Goal: Task Accomplishment & Management: Manage account settings

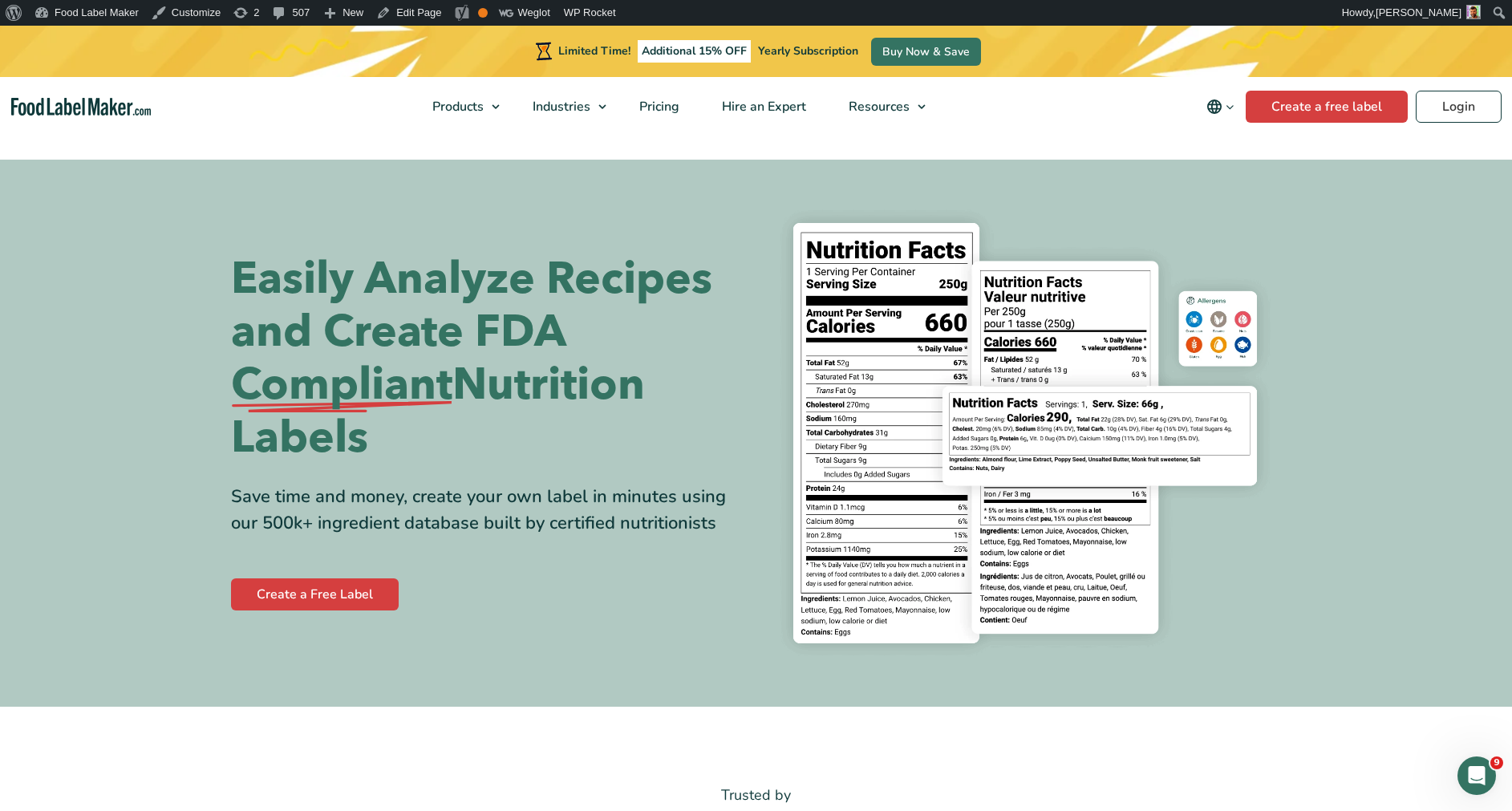
click at [151, 116] on img "Food Label Maker homepage" at bounding box center [82, 107] width 140 height 18
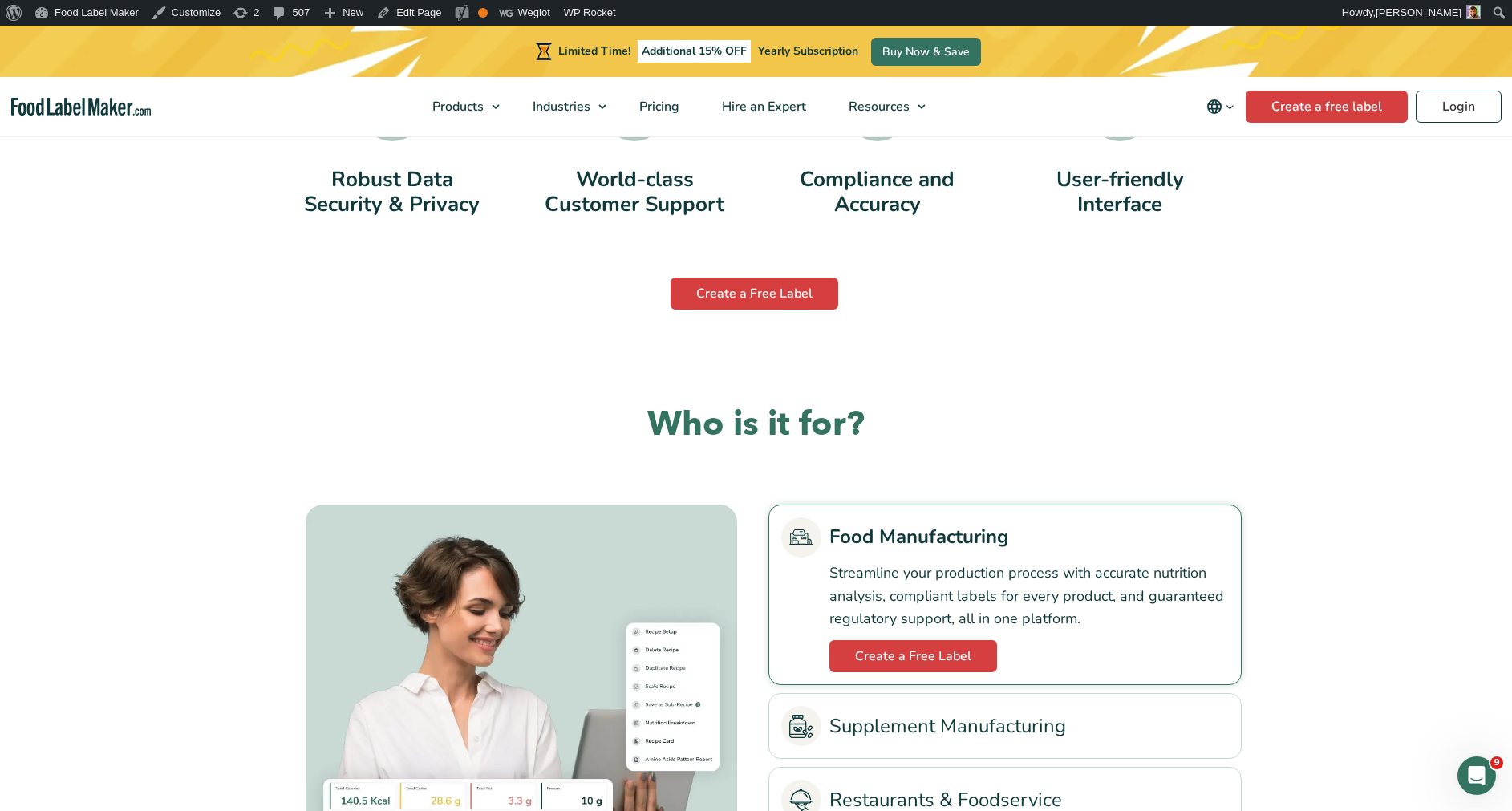
scroll to position [3338, 0]
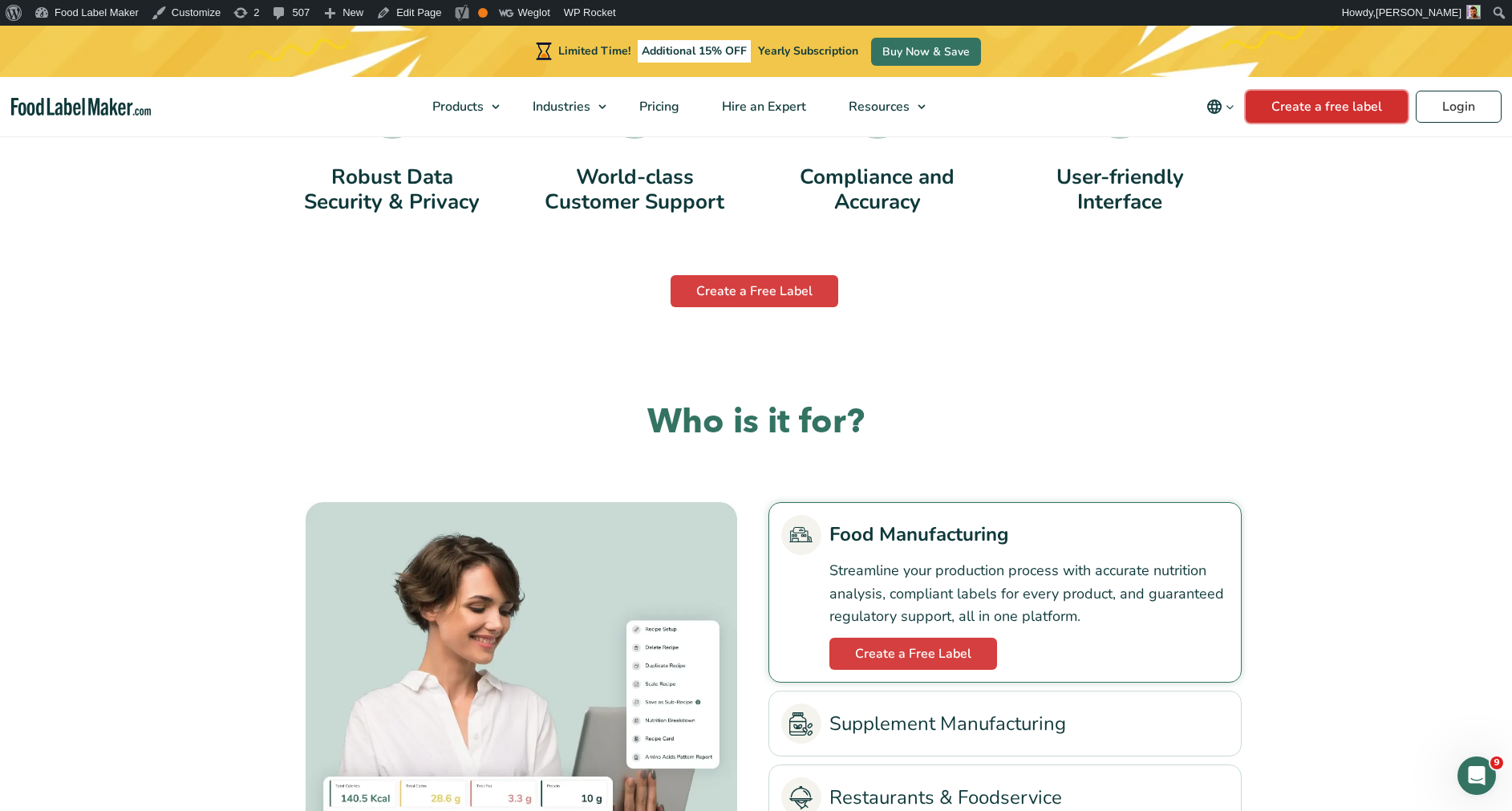
click at [1256, 114] on link "Create a free label" at bounding box center [1326, 106] width 162 height 32
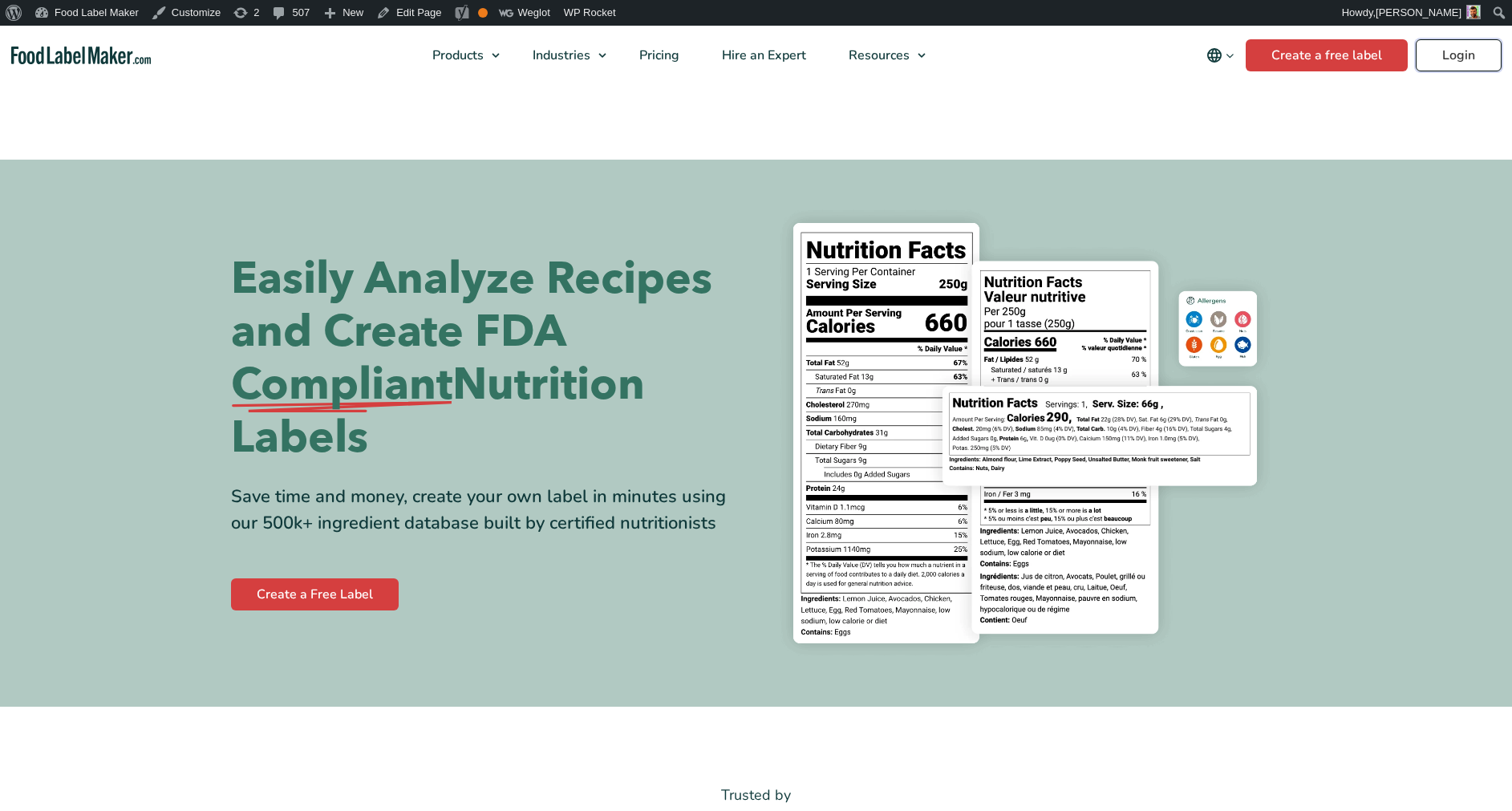
click at [1460, 56] on link "Login" at bounding box center [1459, 55] width 86 height 32
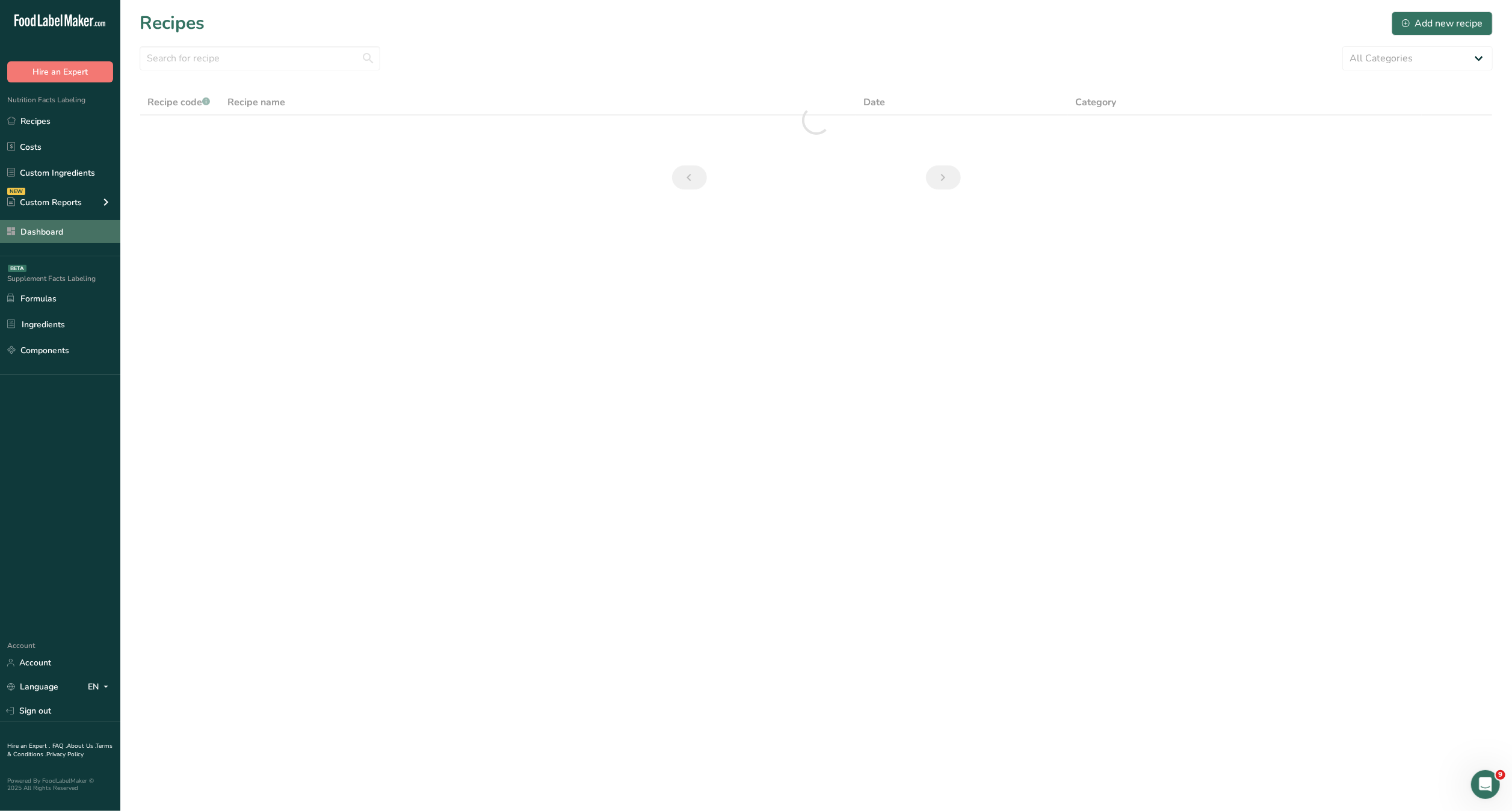
click at [61, 227] on link "Dashboard" at bounding box center [60, 232] width 120 height 23
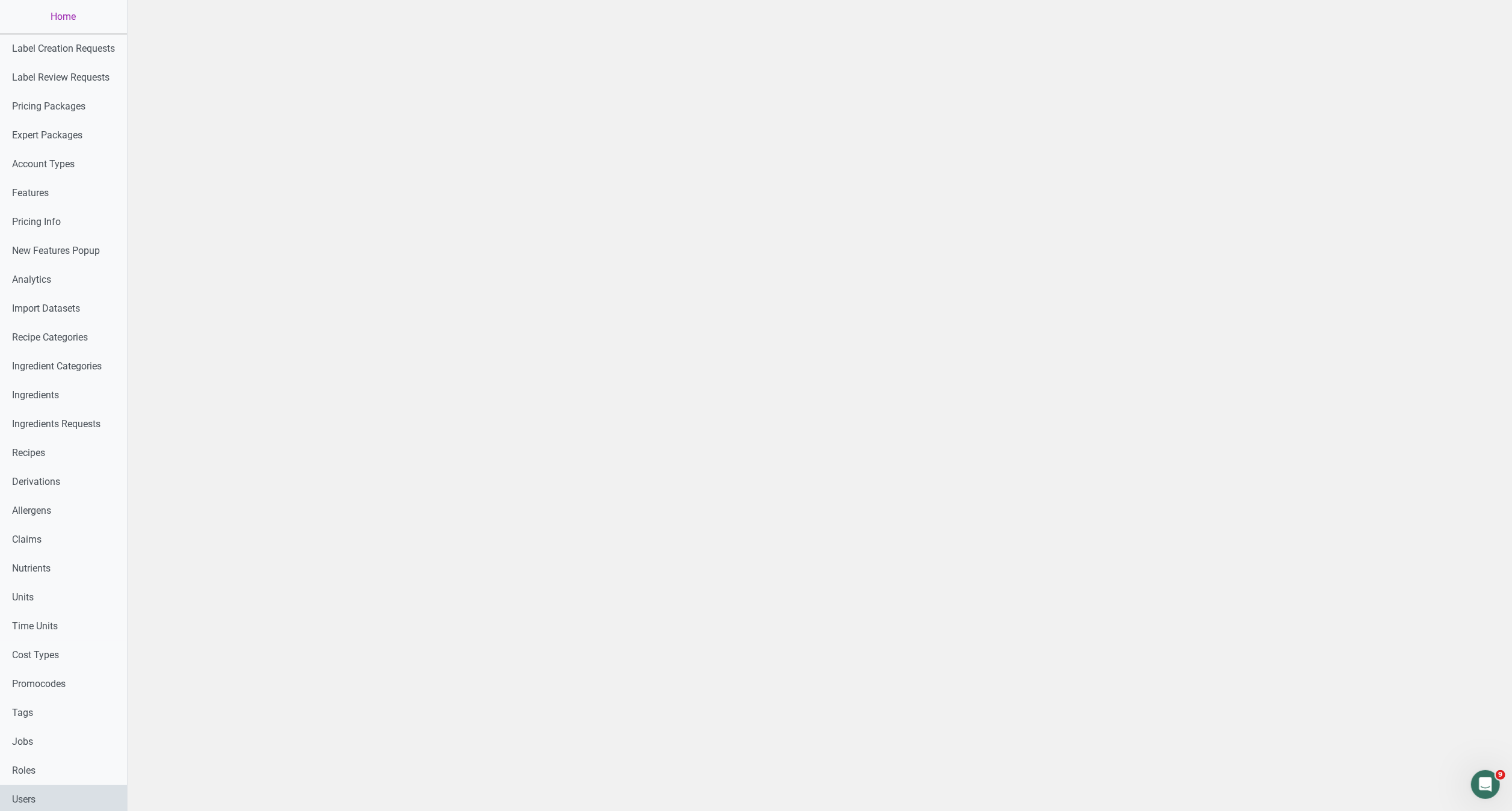
click at [32, 790] on link "Users" at bounding box center [63, 800] width 127 height 29
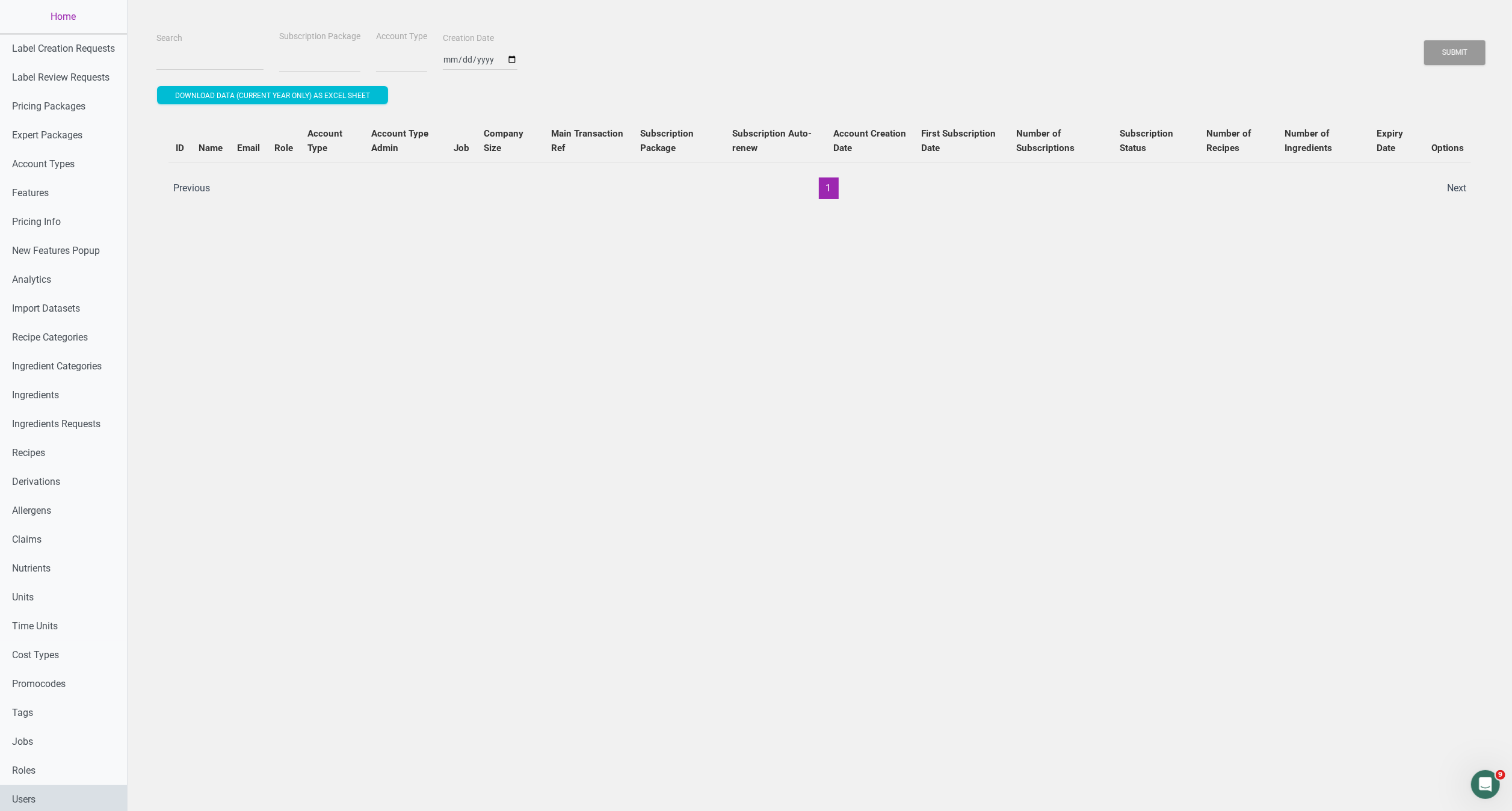
select select
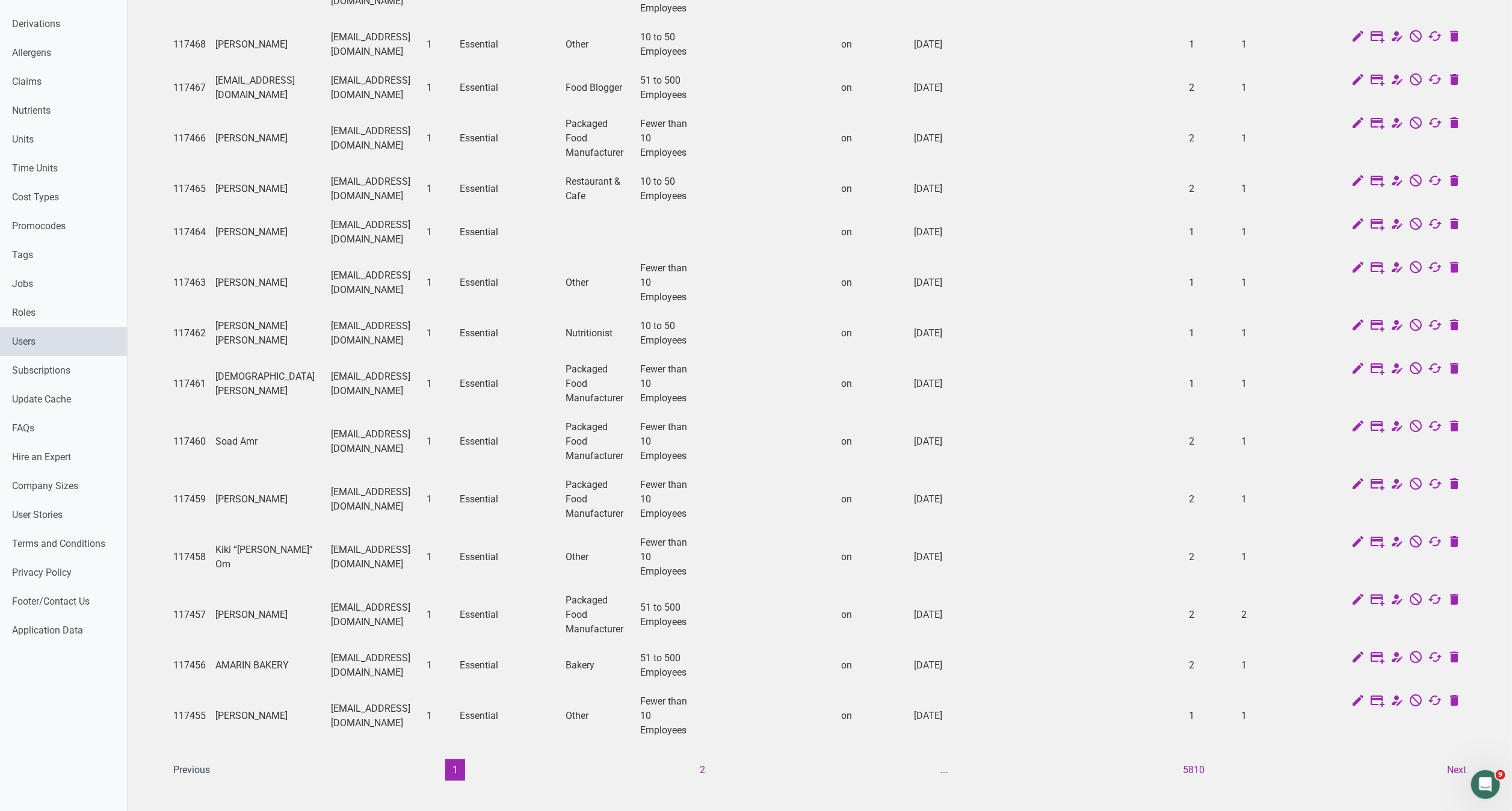
scroll to position [487, 0]
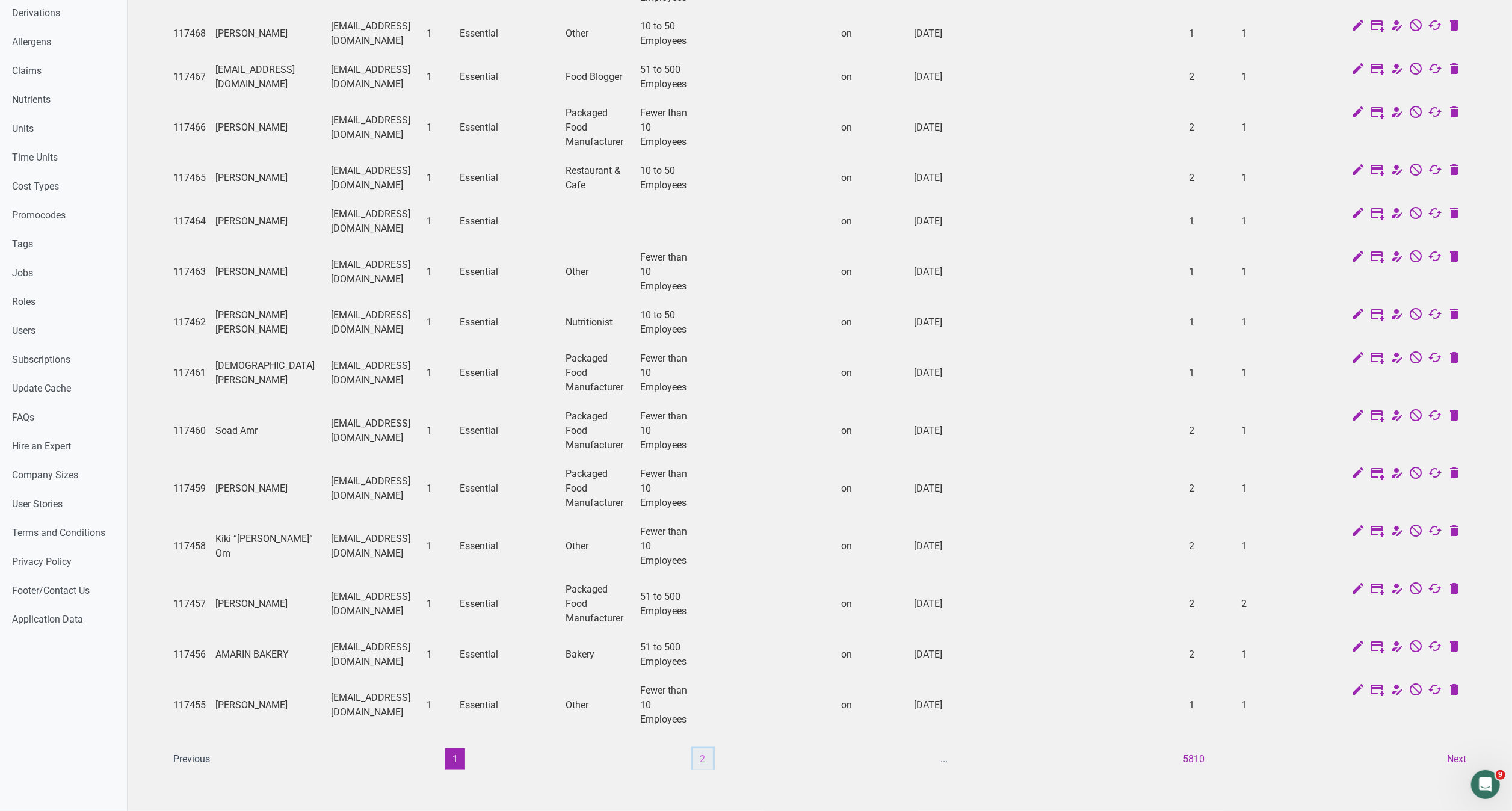
click at [707, 749] on button "2" at bounding box center [703, 759] width 20 height 22
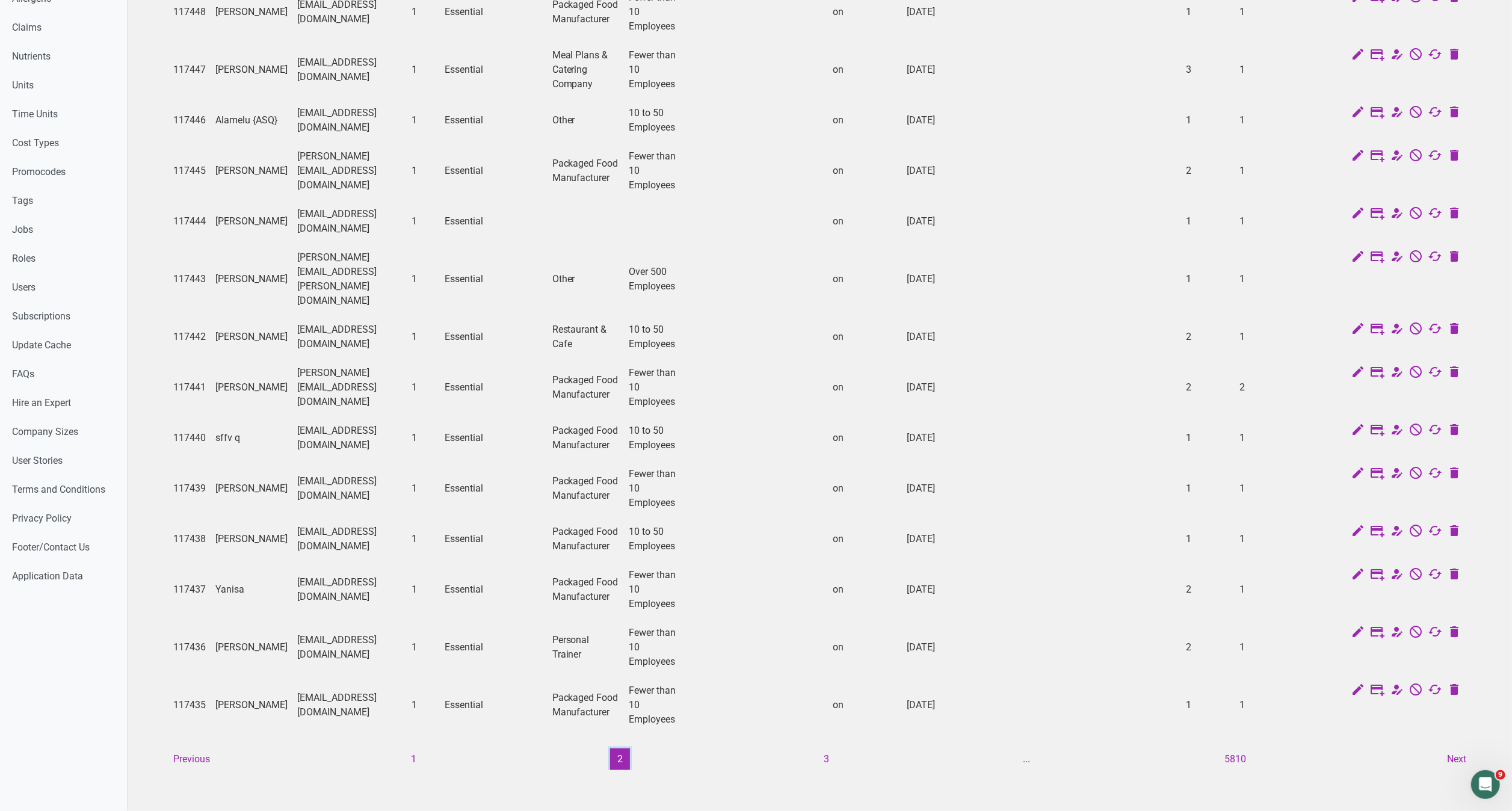
scroll to position [545, 0]
click at [872, 749] on ul "Previous 1 2 3 ... 5810 Next" at bounding box center [820, 759] width 1307 height 22
click at [824, 749] on button "3" at bounding box center [826, 759] width 20 height 22
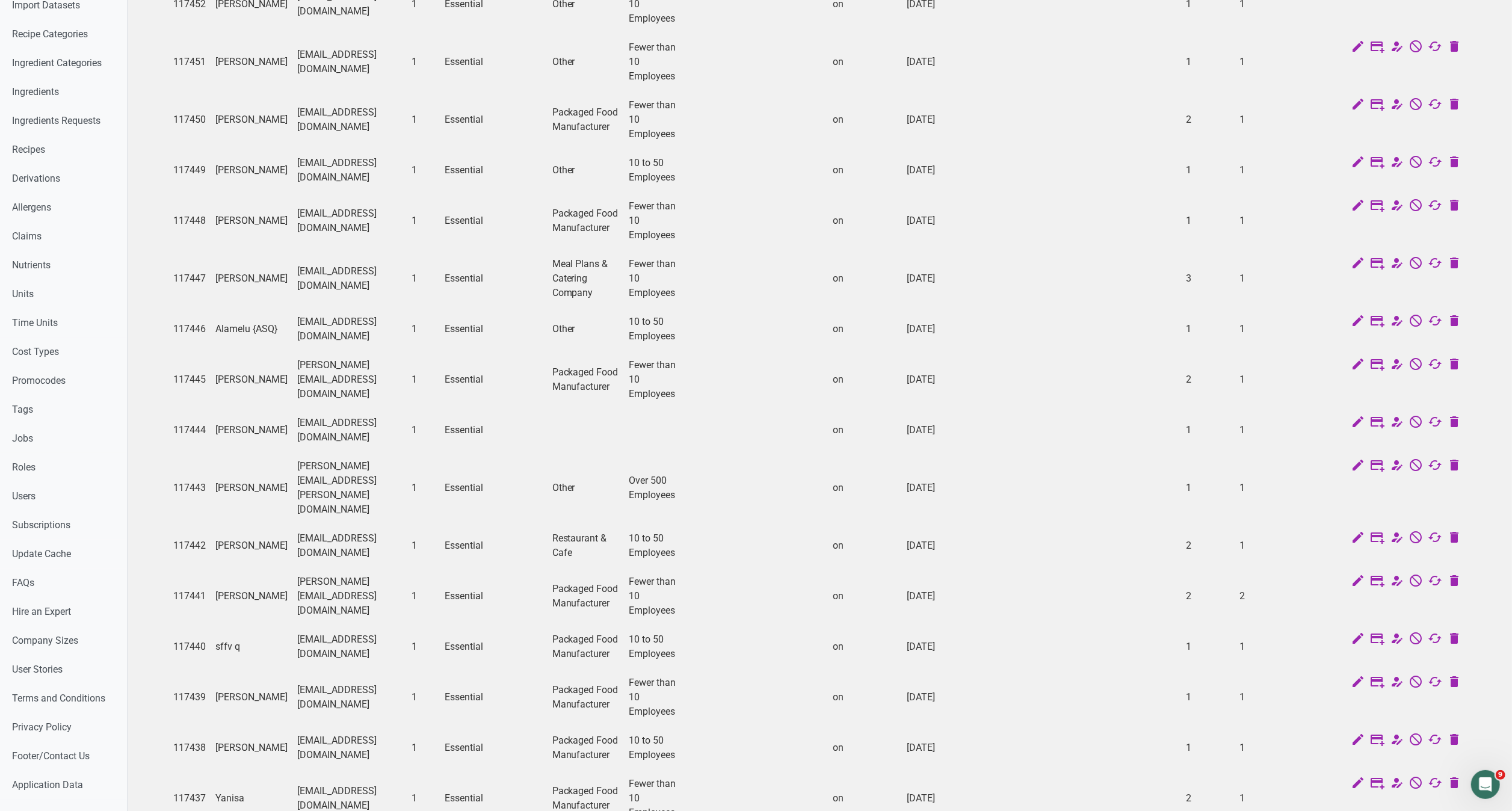
scroll to position [0, 0]
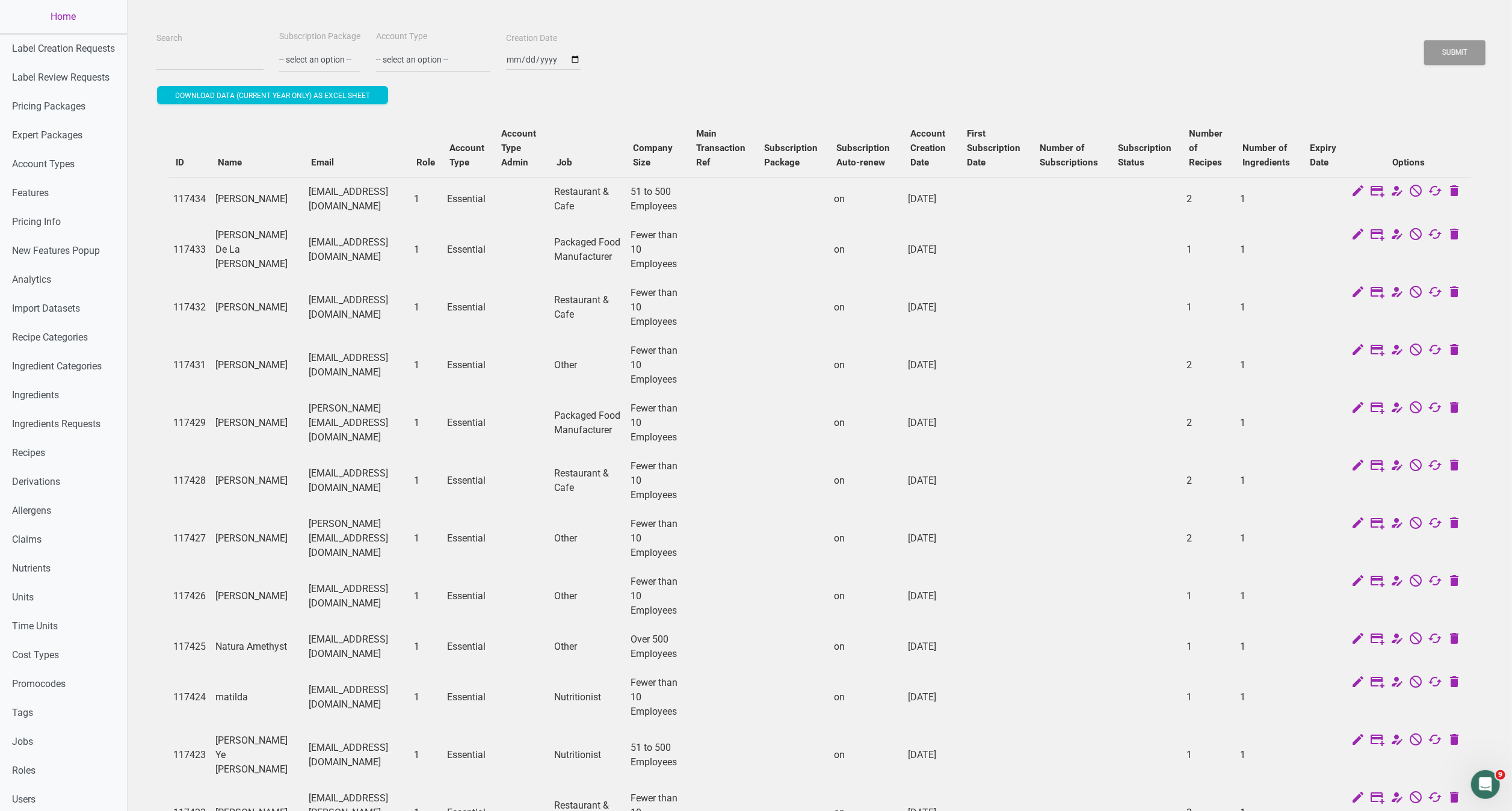
click at [872, 684] on td "on" at bounding box center [866, 698] width 74 height 58
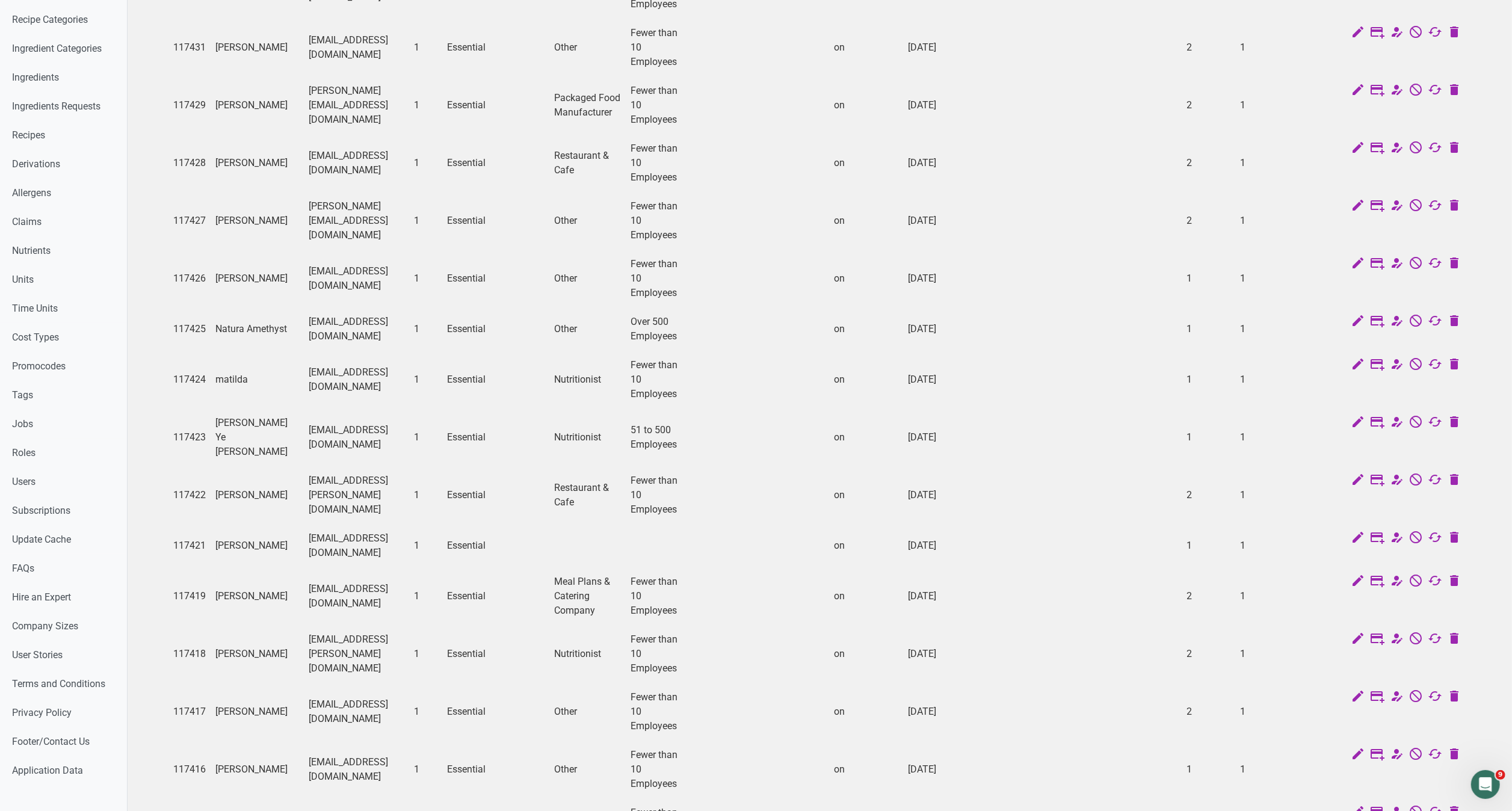
scroll to position [560, 0]
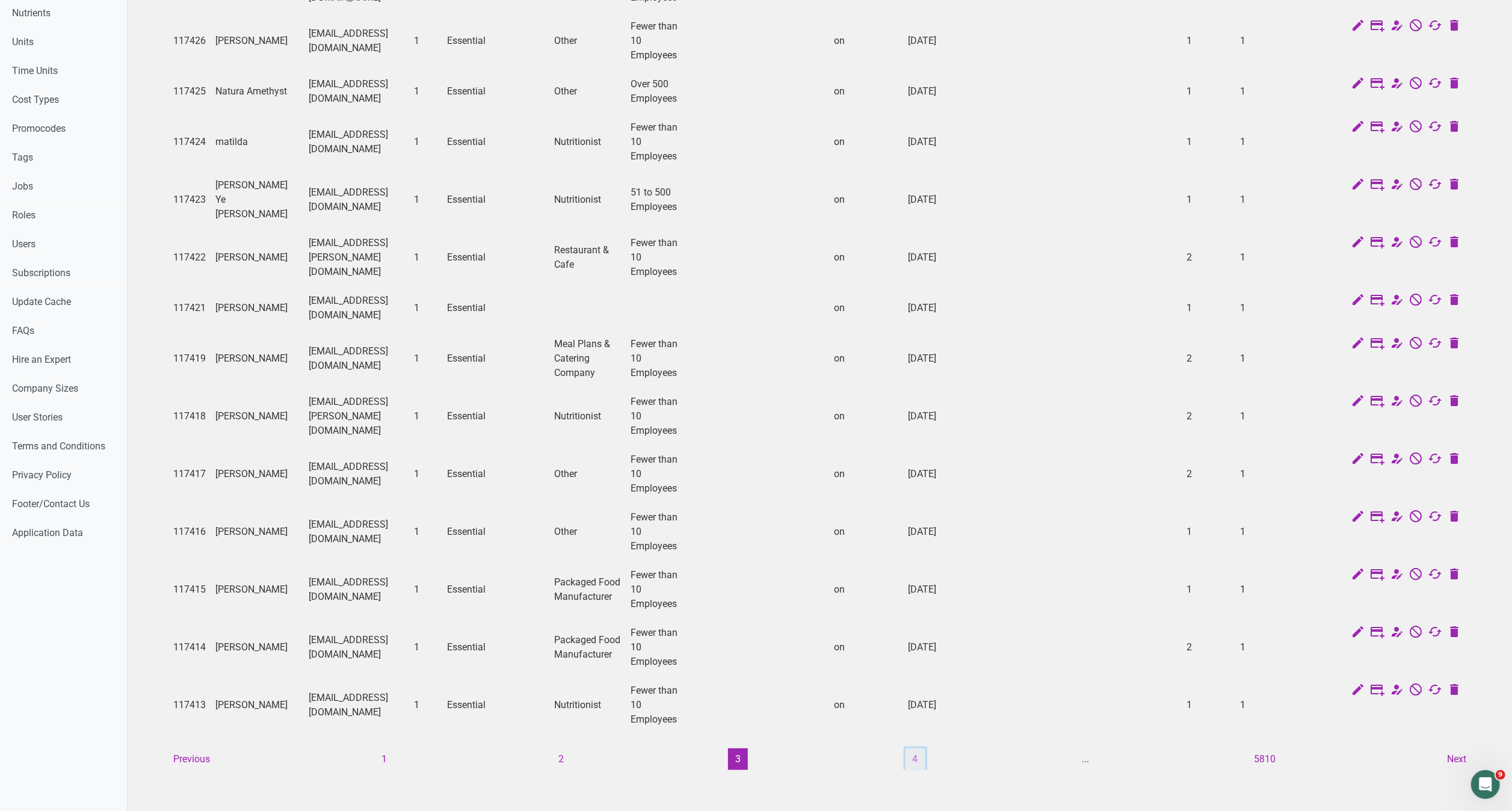
click at [915, 749] on button "4" at bounding box center [915, 759] width 20 height 22
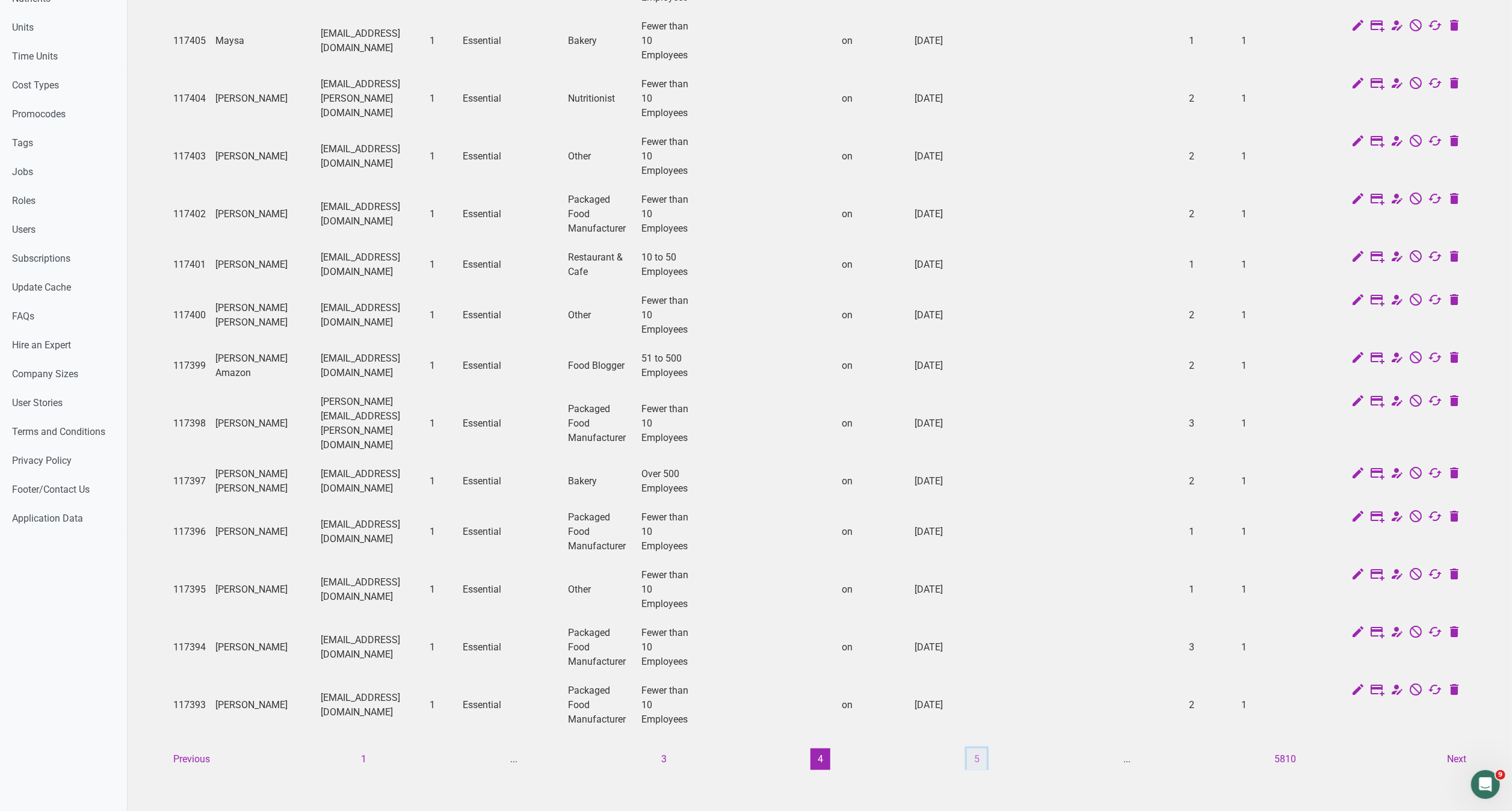
scroll to position [603, 0]
click at [982, 749] on button "5" at bounding box center [977, 759] width 20 height 22
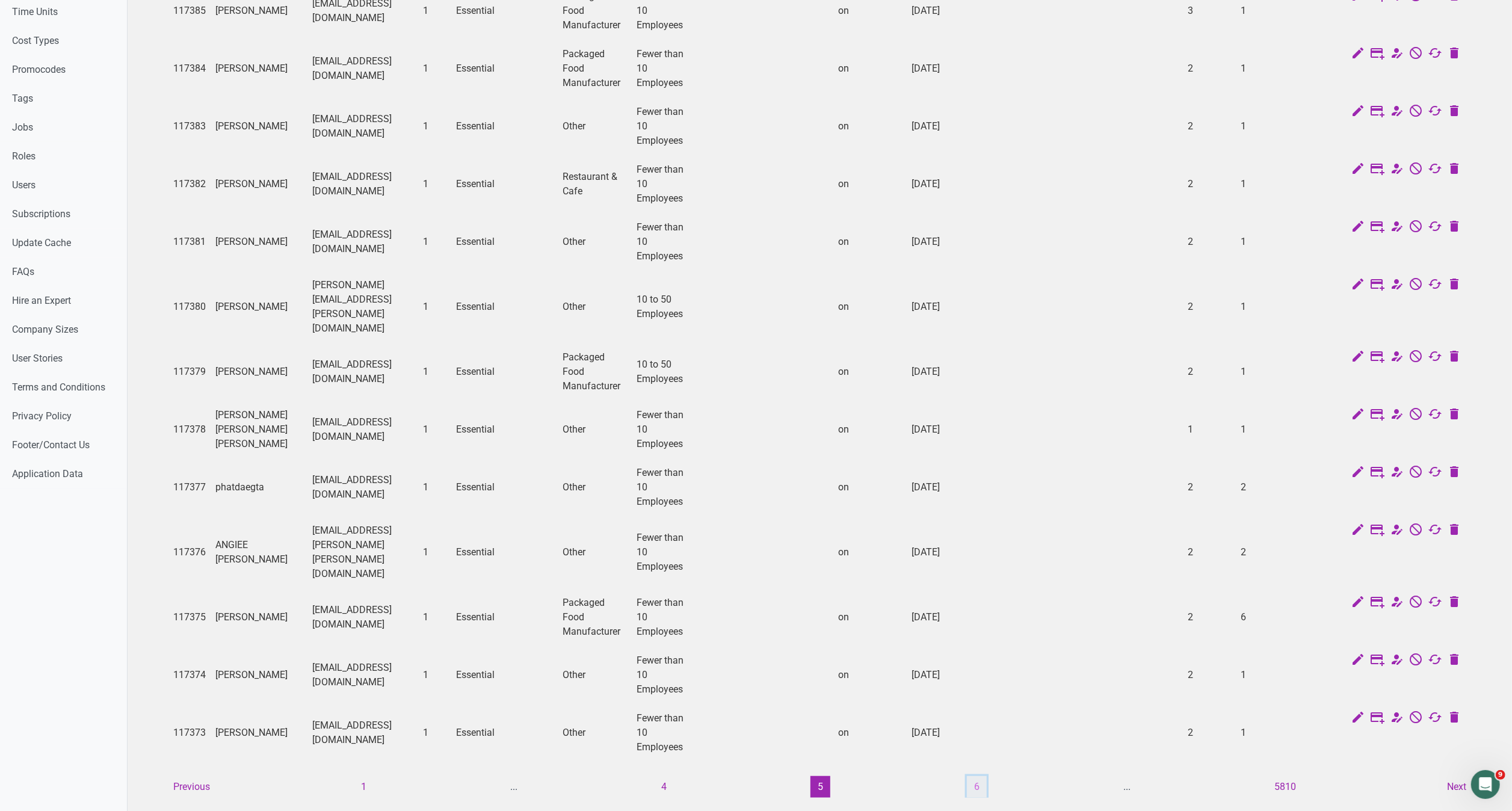
scroll to position [618, 0]
click at [978, 774] on button "6" at bounding box center [977, 784] width 20 height 22
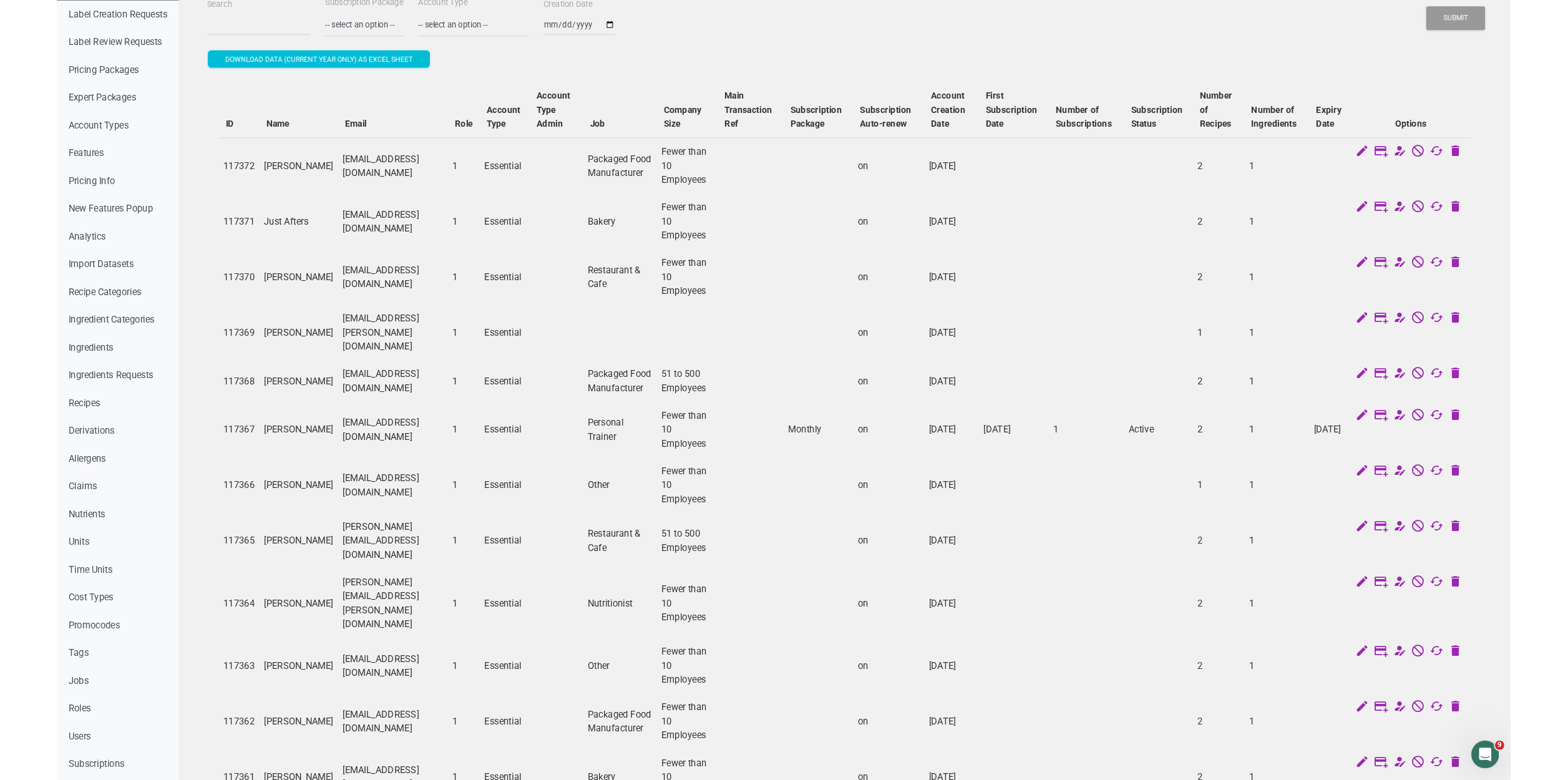
scroll to position [0, 0]
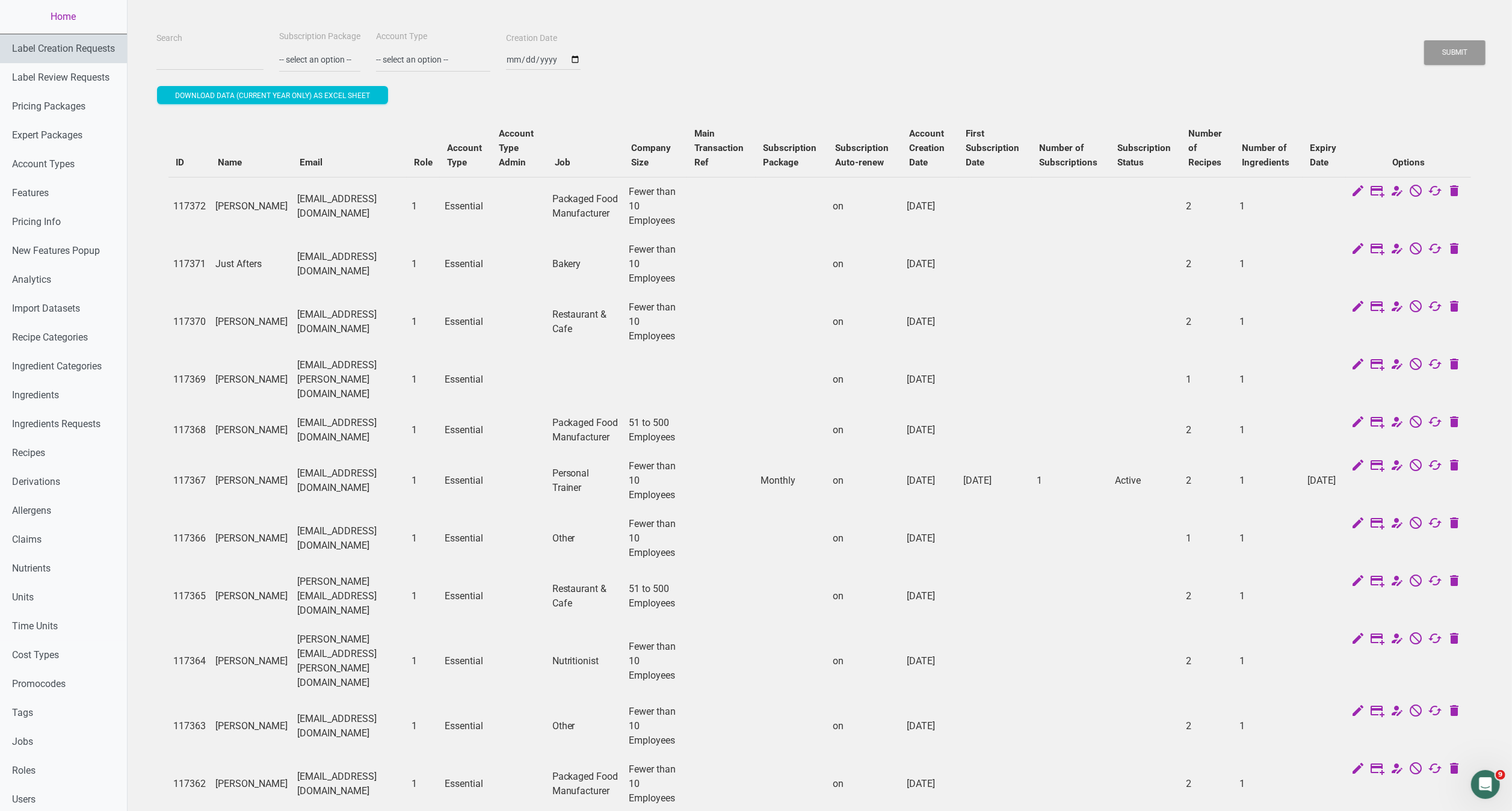
click at [99, 49] on link "Label Creation Requests" at bounding box center [63, 49] width 127 height 29
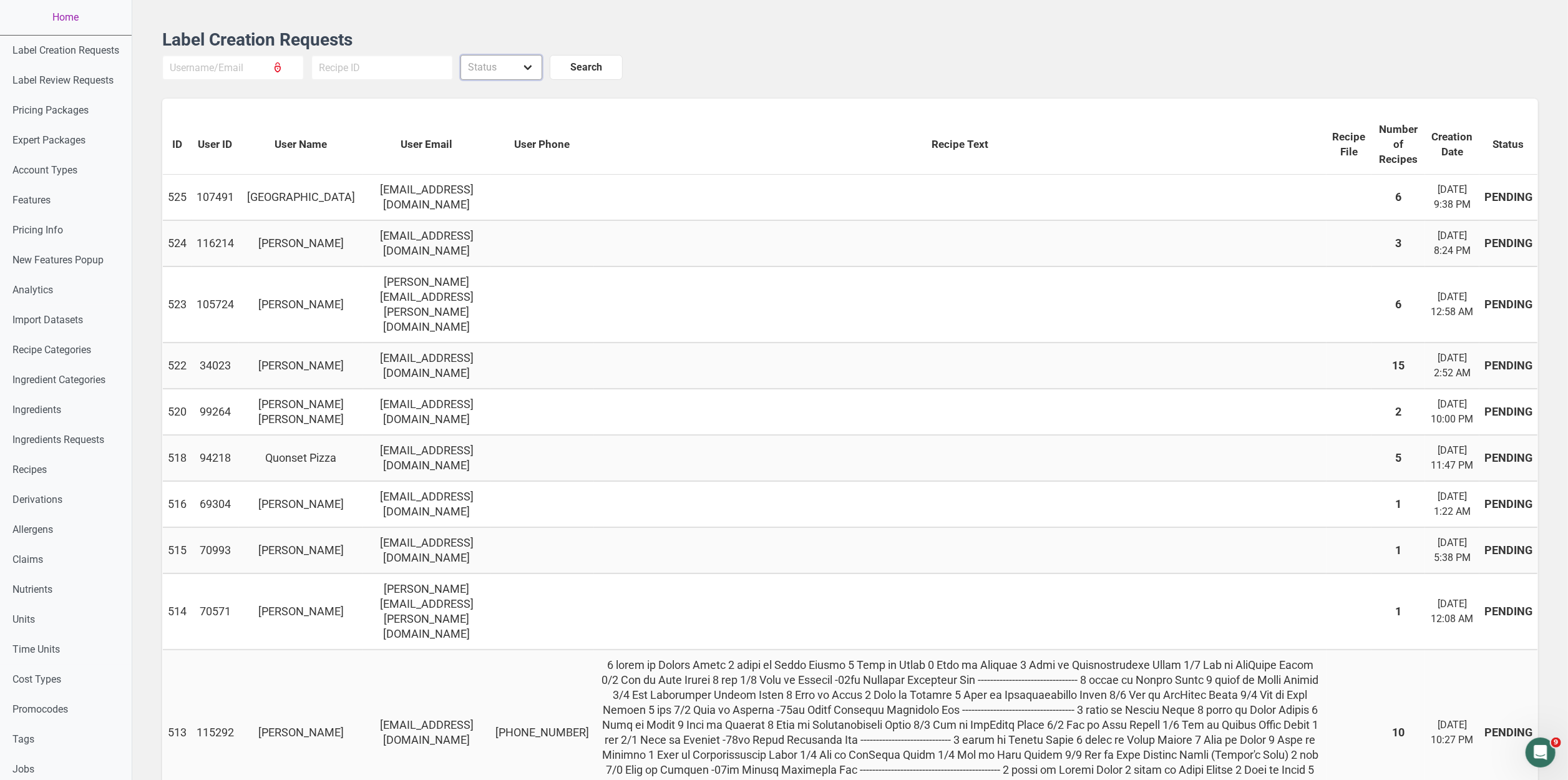
click at [470, 67] on select "Status Pending in progress Done" at bounding box center [501, 68] width 82 height 25
click at [1093, 202] on td at bounding box center [960, 197] width 732 height 46
click at [1044, 267] on td at bounding box center [960, 243] width 732 height 46
click at [243, 312] on td "Derwin Horne" at bounding box center [301, 305] width 124 height 76
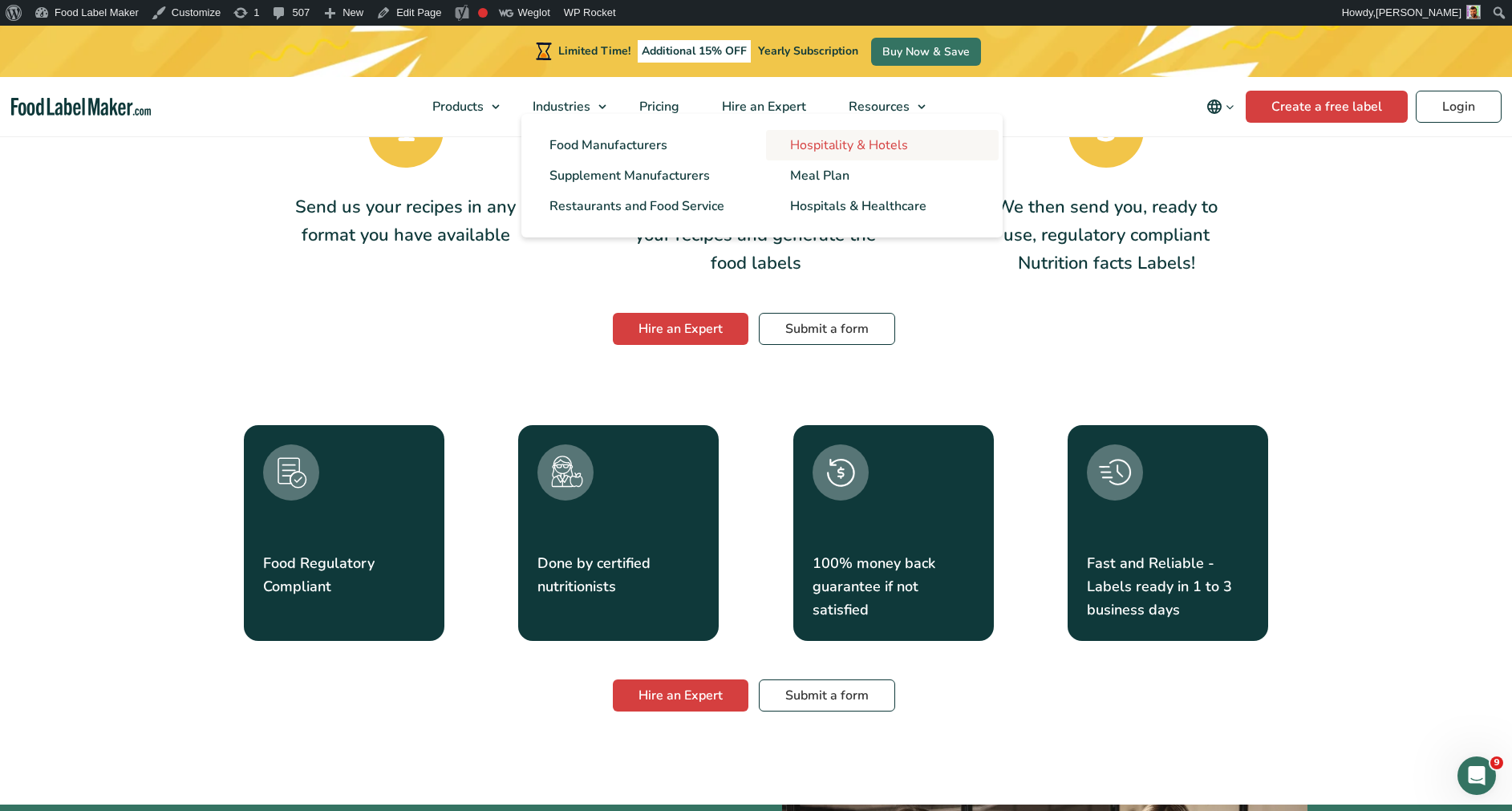
click at [824, 146] on span "Hospitality & Hotels" at bounding box center [848, 146] width 118 height 18
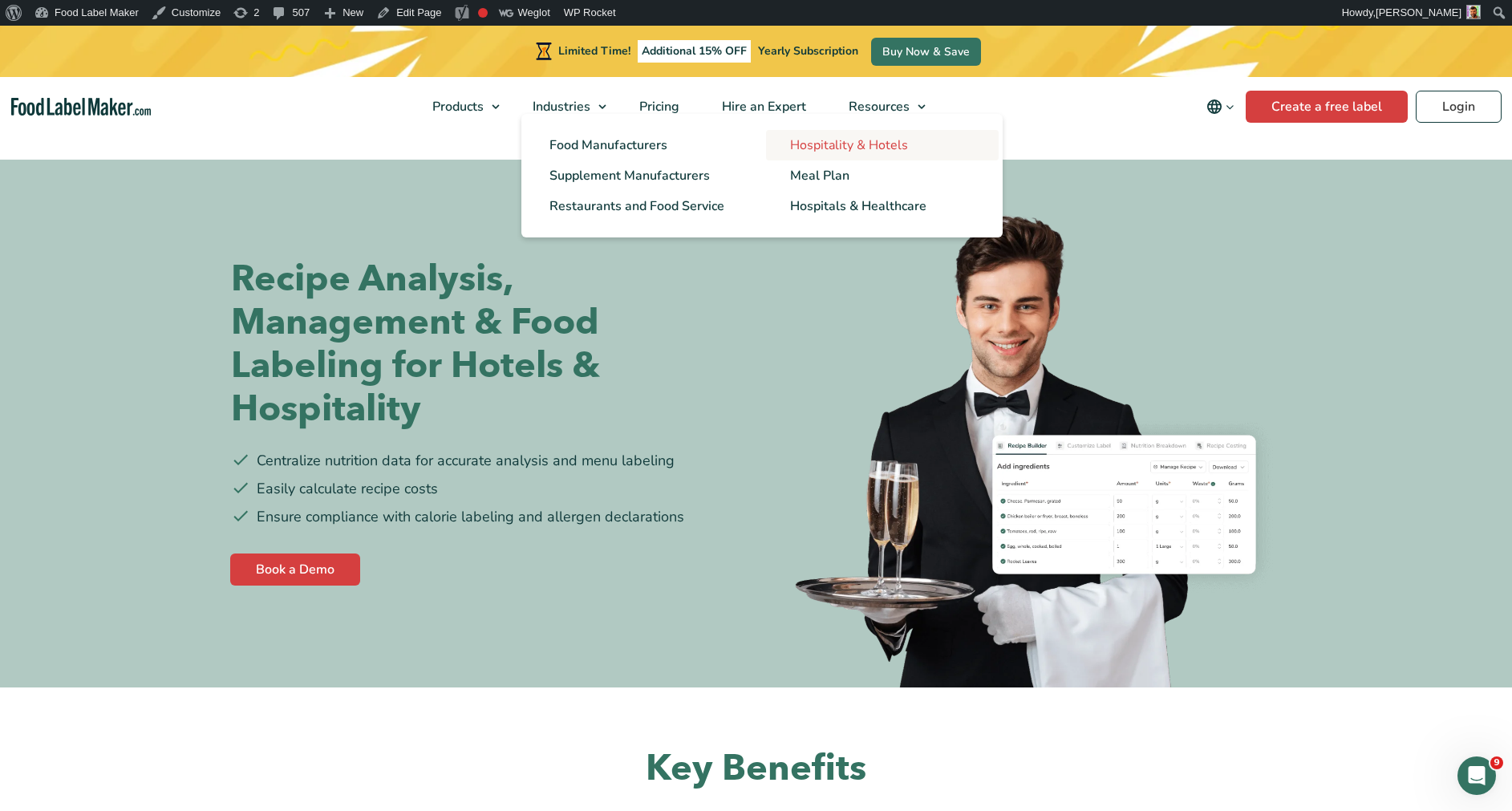
click at [809, 142] on span "Hospitality & Hotels" at bounding box center [848, 146] width 118 height 18
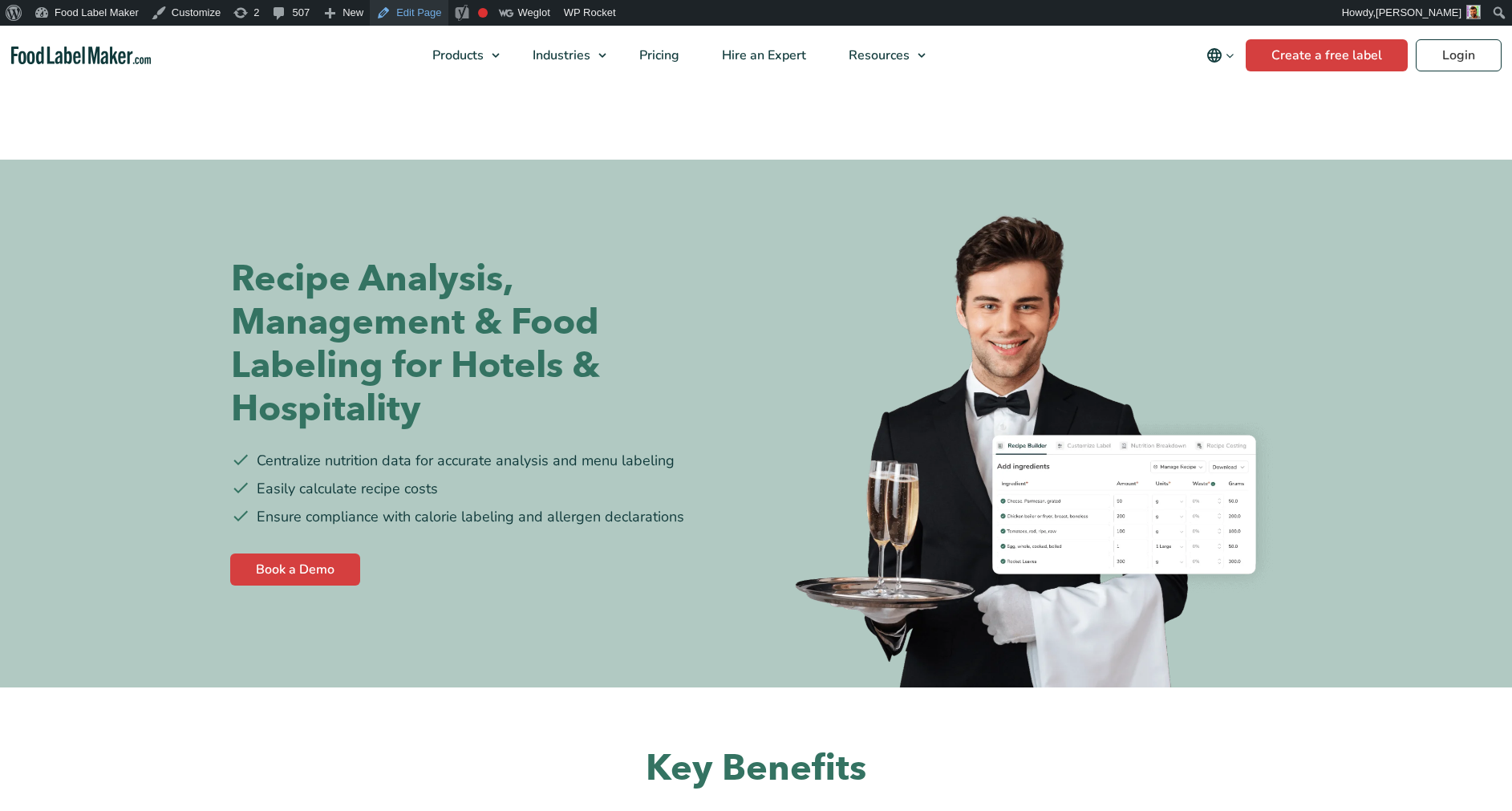
click at [391, 6] on link "Edit Page" at bounding box center [408, 12] width 78 height 25
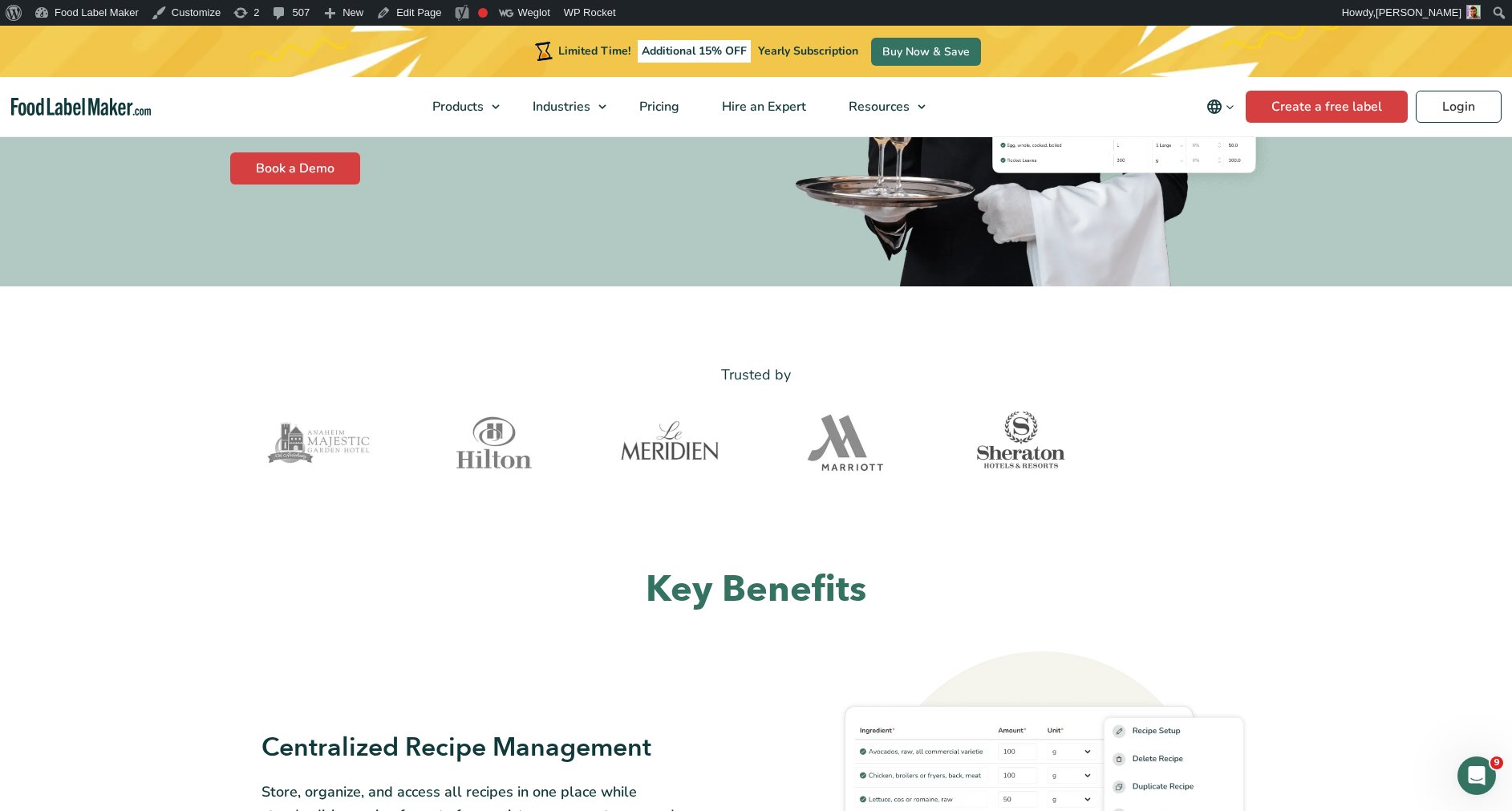
scroll to position [399, 0]
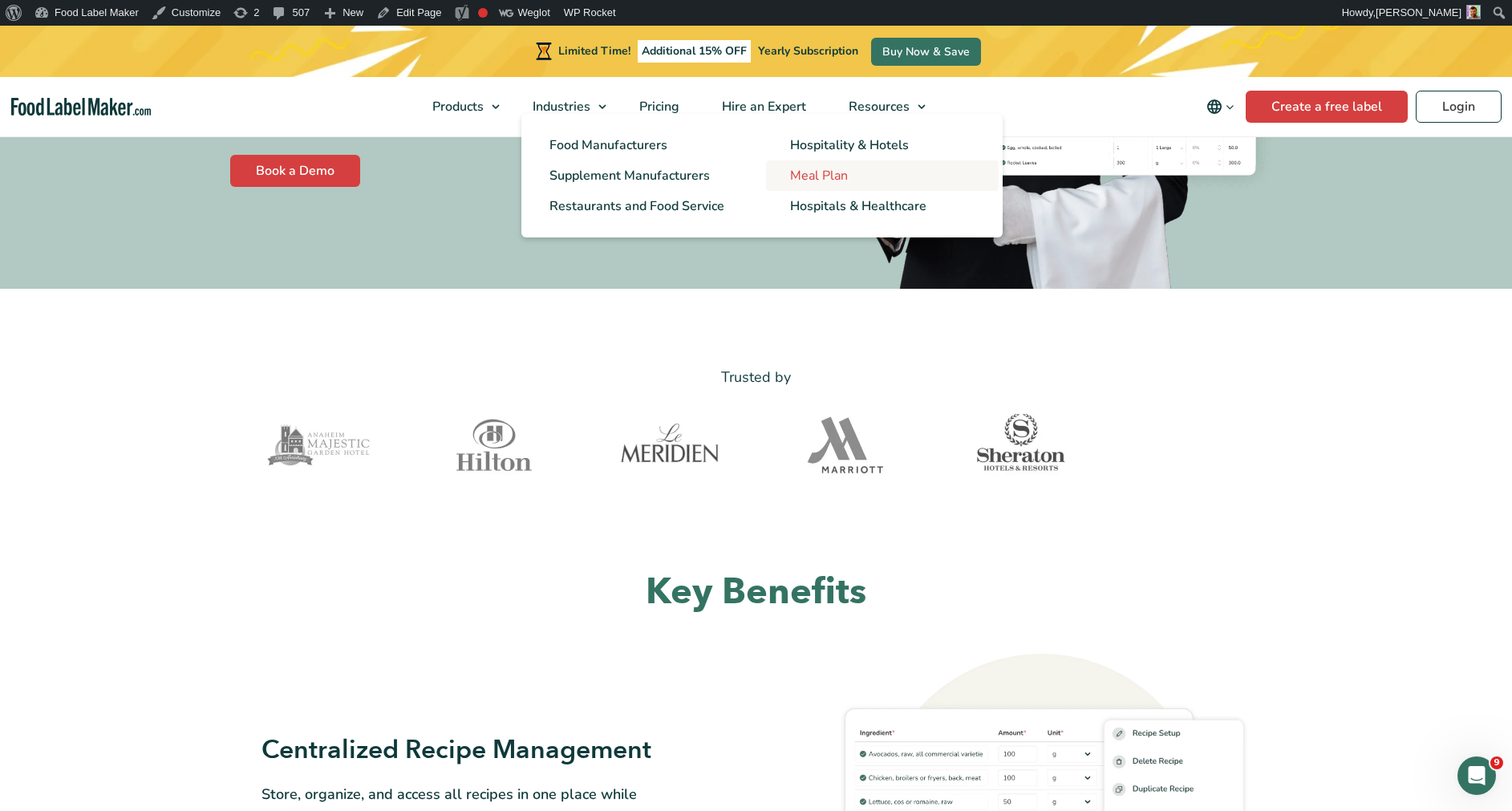
click at [817, 174] on span "Meal Plan" at bounding box center [819, 175] width 58 height 18
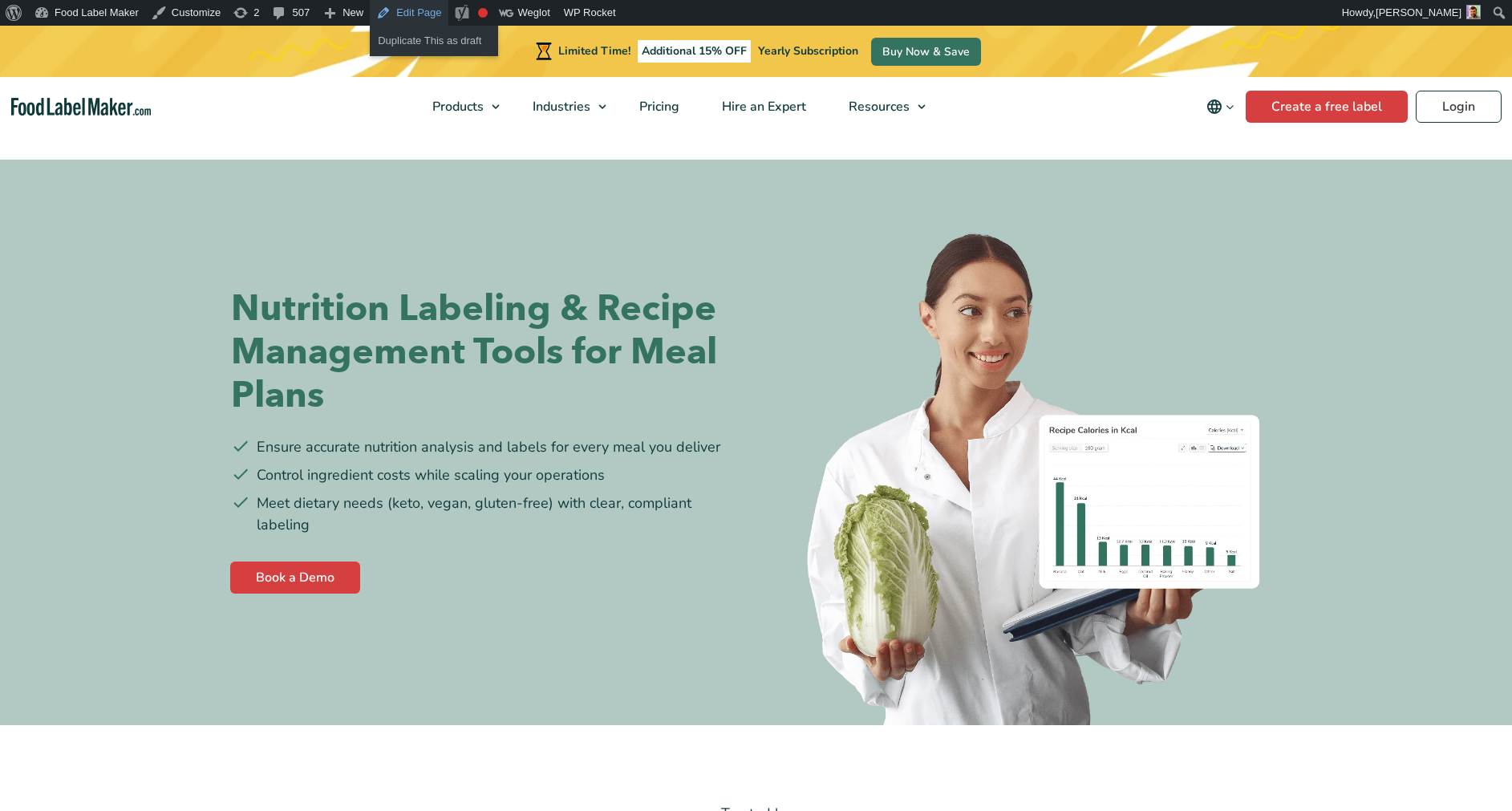
click at [407, 16] on link "Edit Page" at bounding box center [408, 12] width 78 height 25
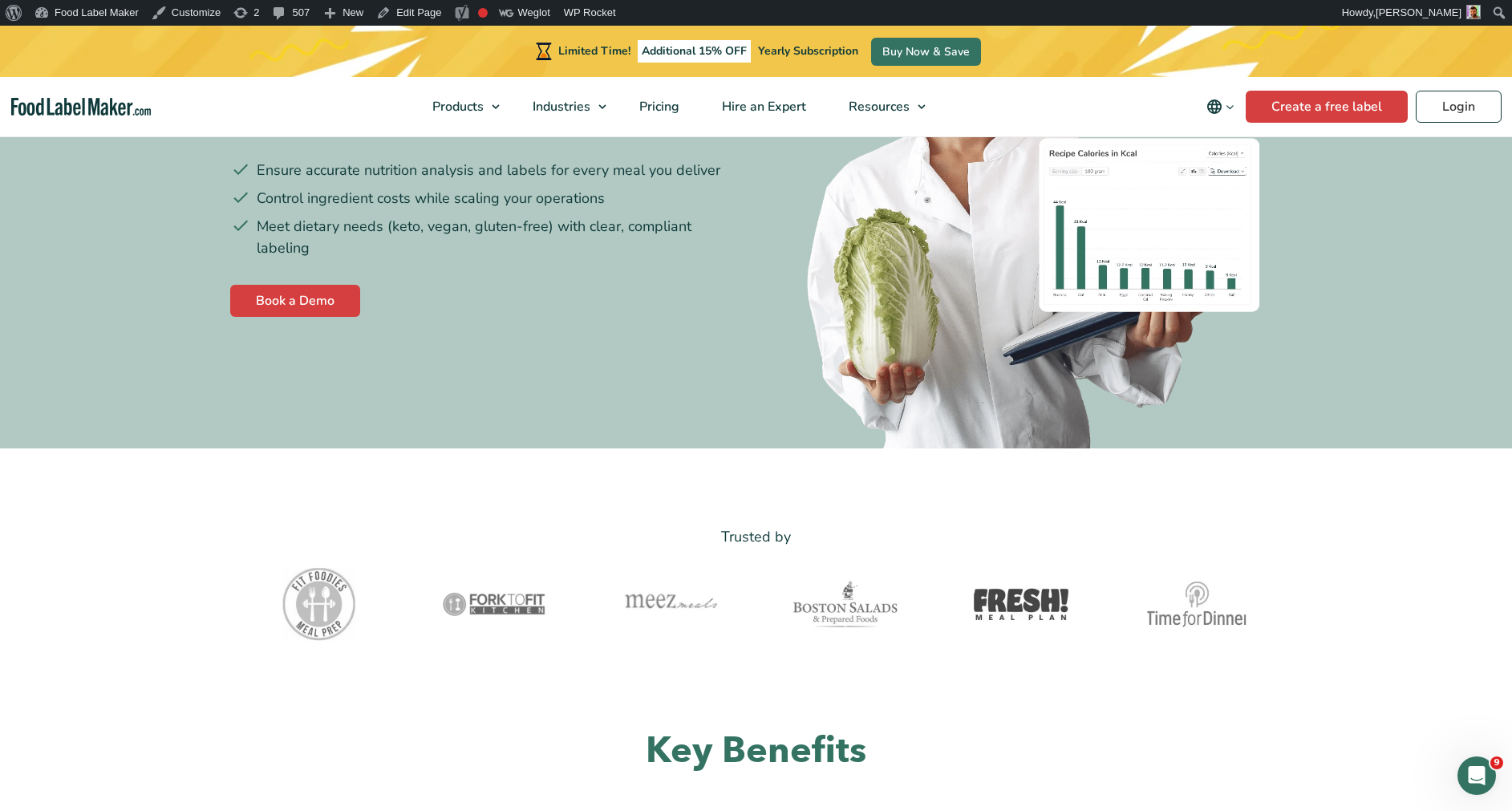
scroll to position [323, 0]
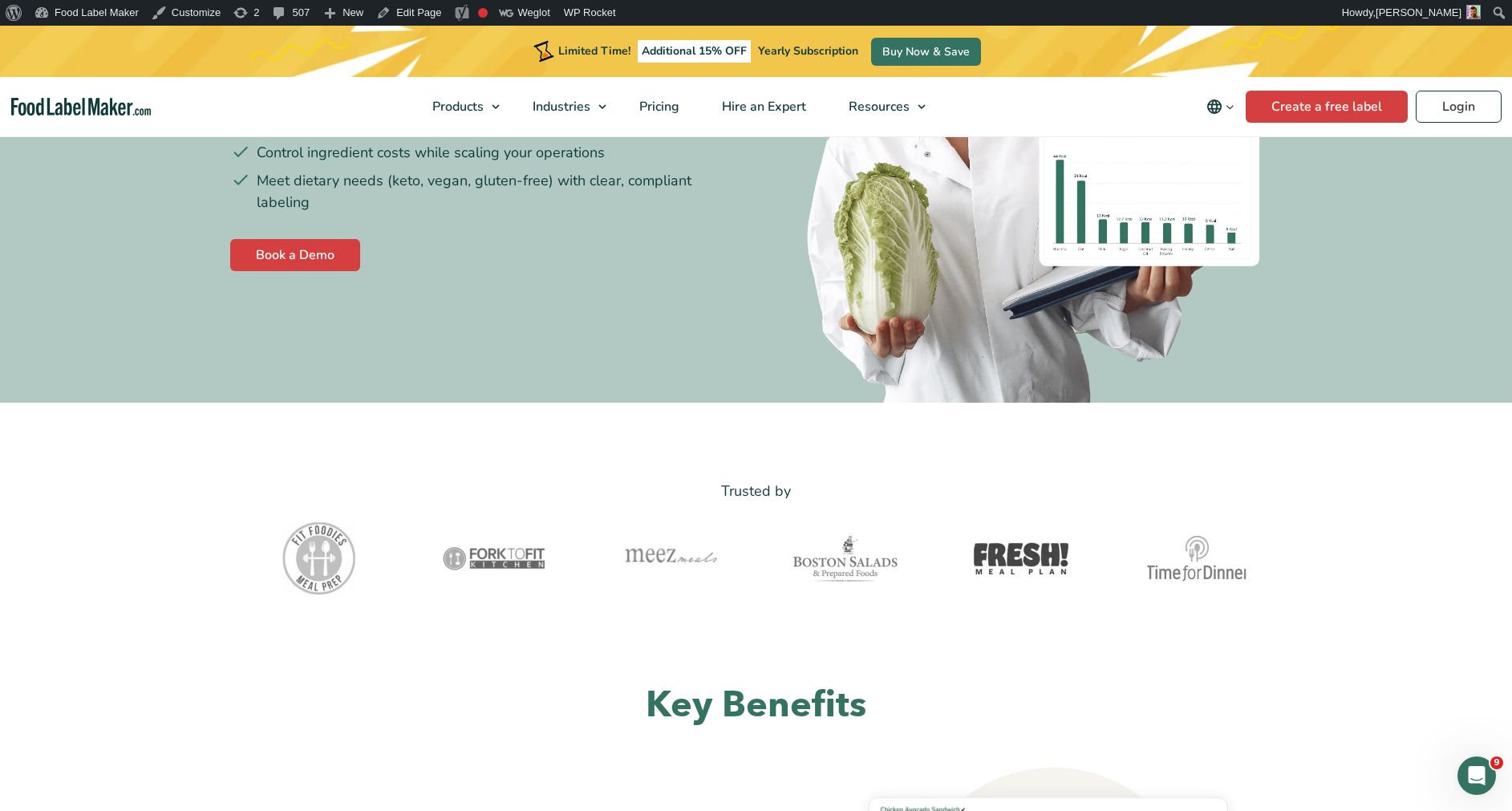
drag, startPoint x: 1185, startPoint y: 562, endPoint x: 1116, endPoint y: 580, distance: 71.3
click at [1116, 580] on div at bounding box center [1197, 561] width 175 height 87
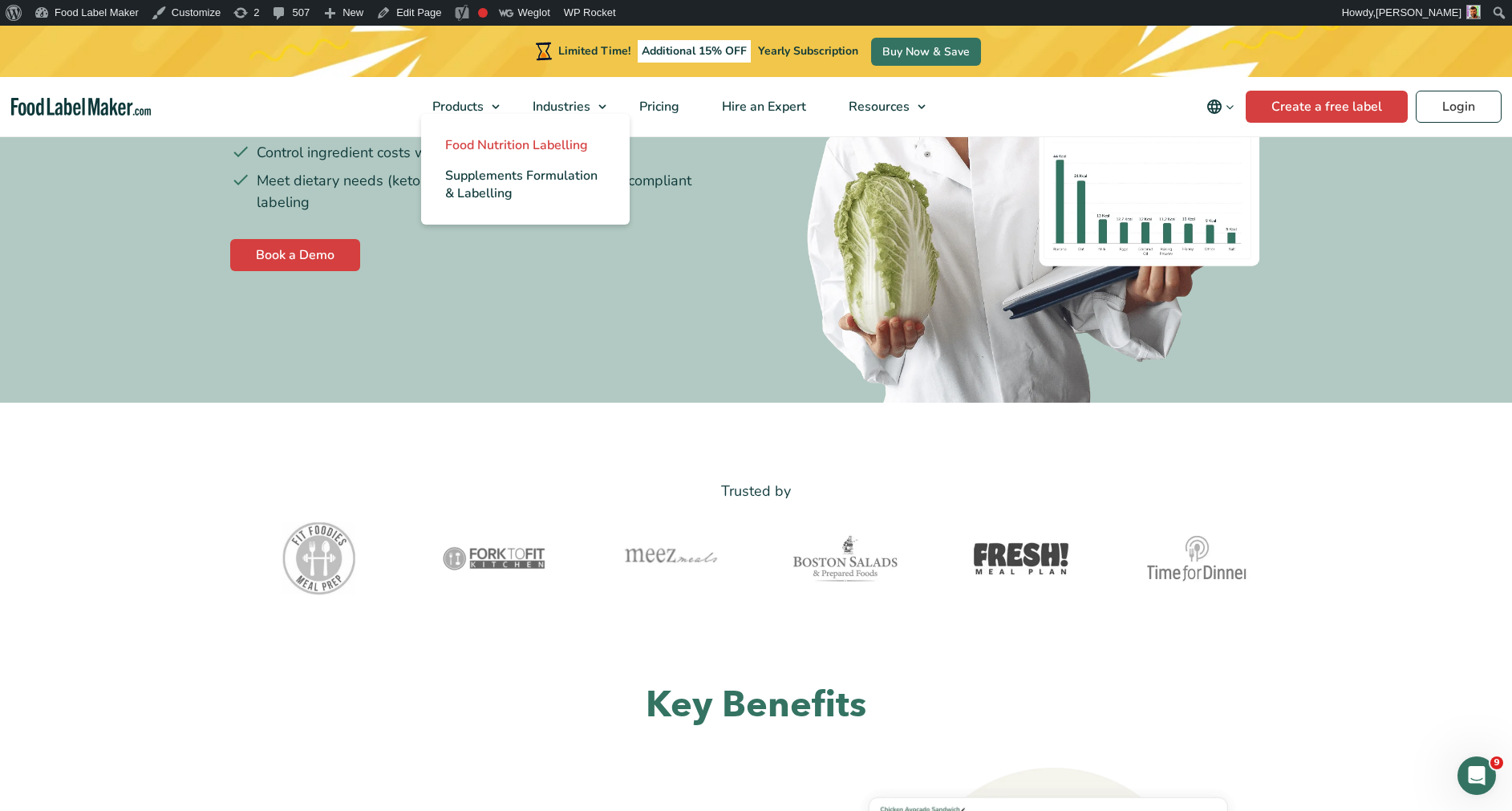
click at [446, 140] on link "Food Nutrition Labelling" at bounding box center [525, 145] width 209 height 31
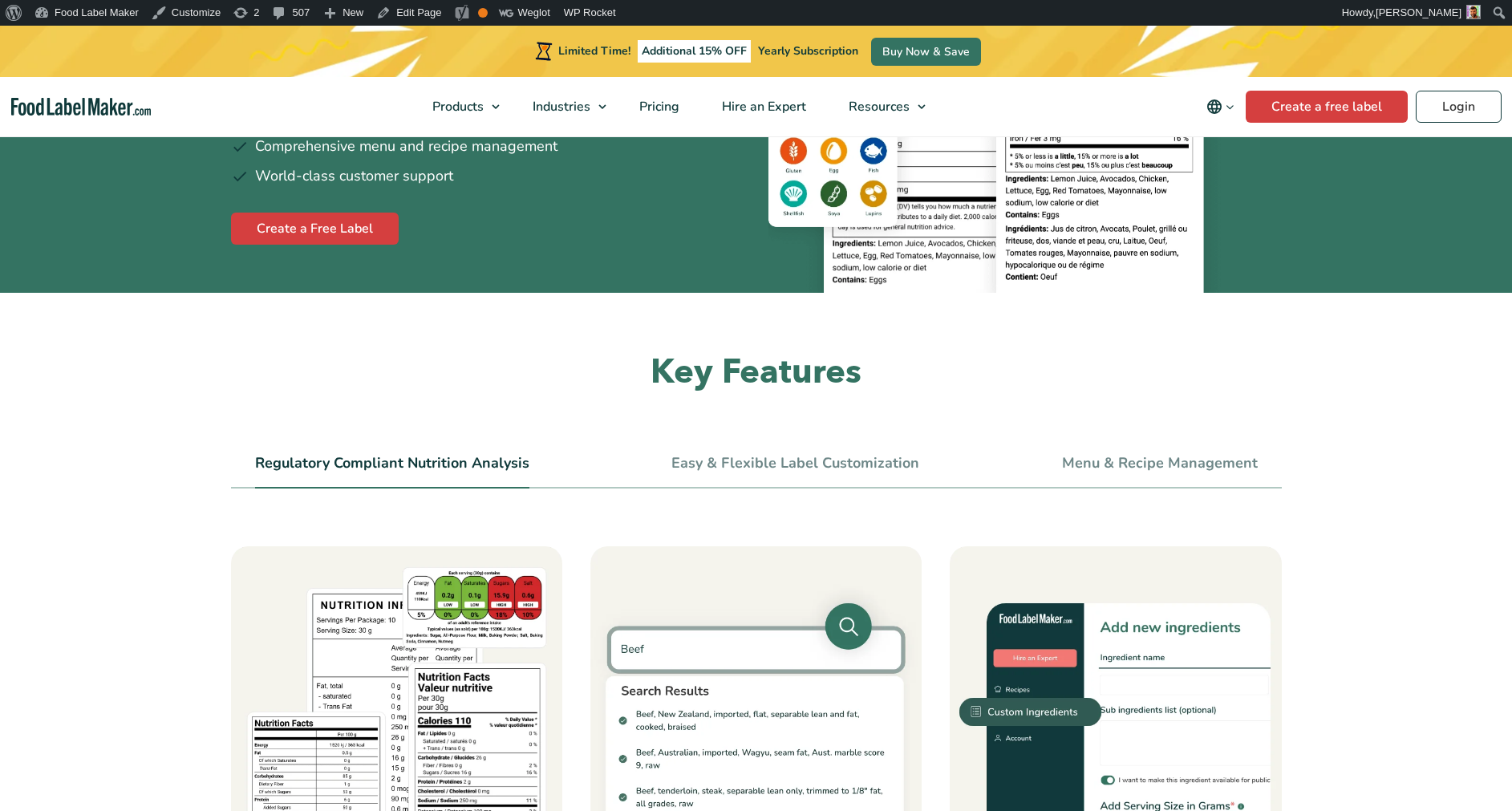
scroll to position [406, 0]
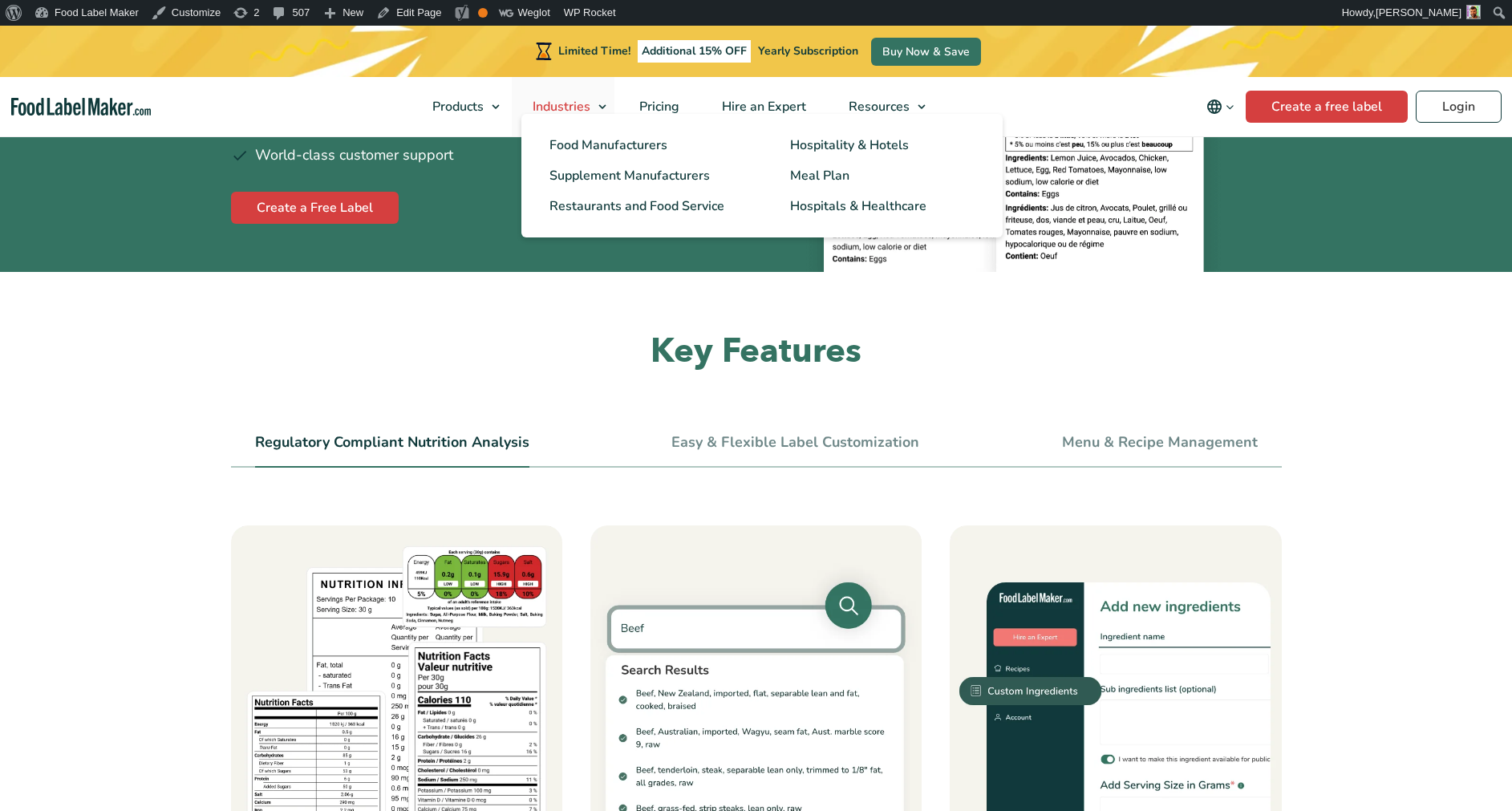
click at [565, 107] on span "Industries" at bounding box center [559, 107] width 64 height 18
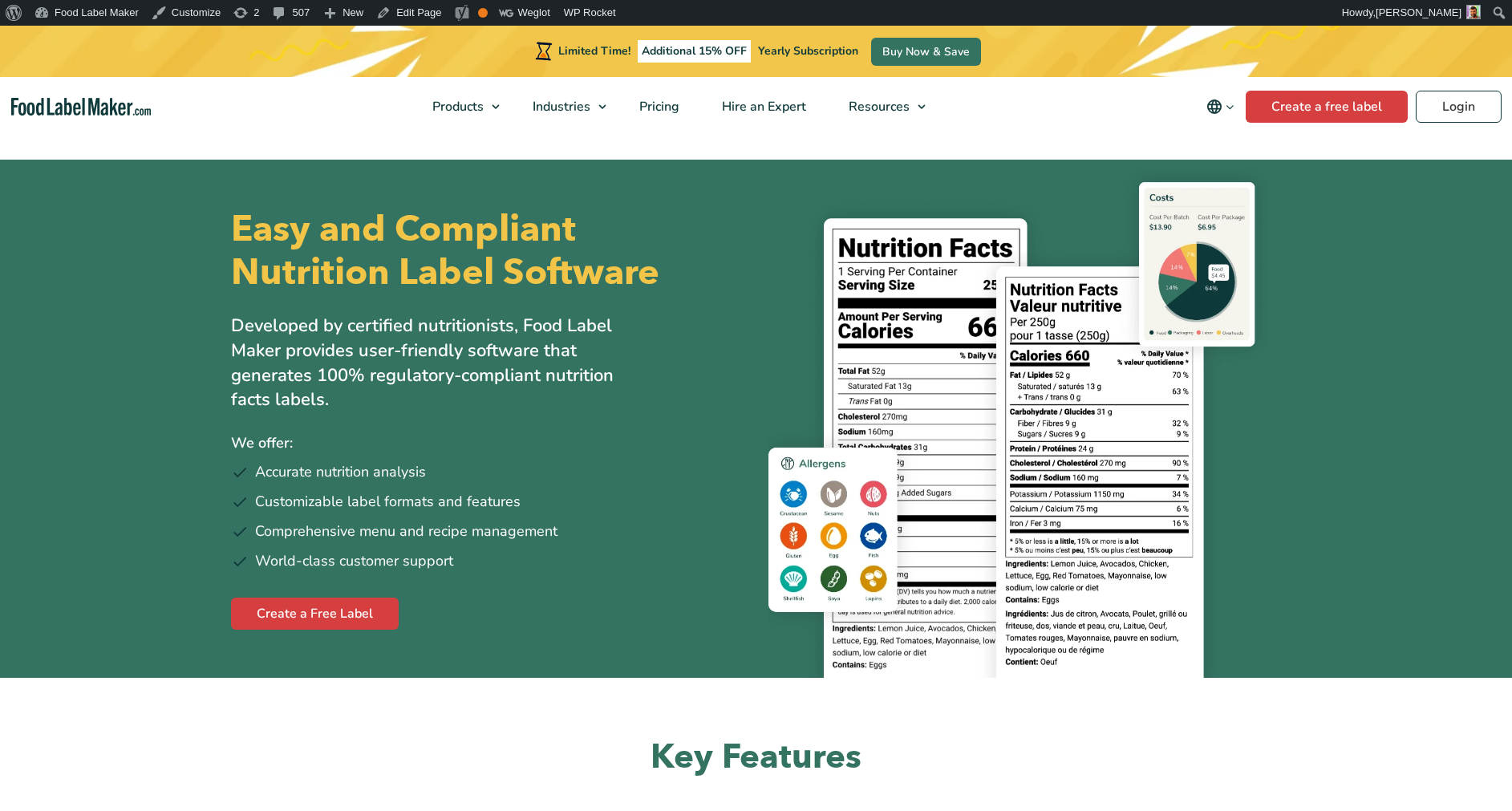
click at [547, 384] on p "Developed by certified nutritionists, Food Label Maker provides user-friendly s…" at bounding box center [440, 363] width 417 height 99
click at [665, 107] on span "Pricing" at bounding box center [657, 107] width 46 height 18
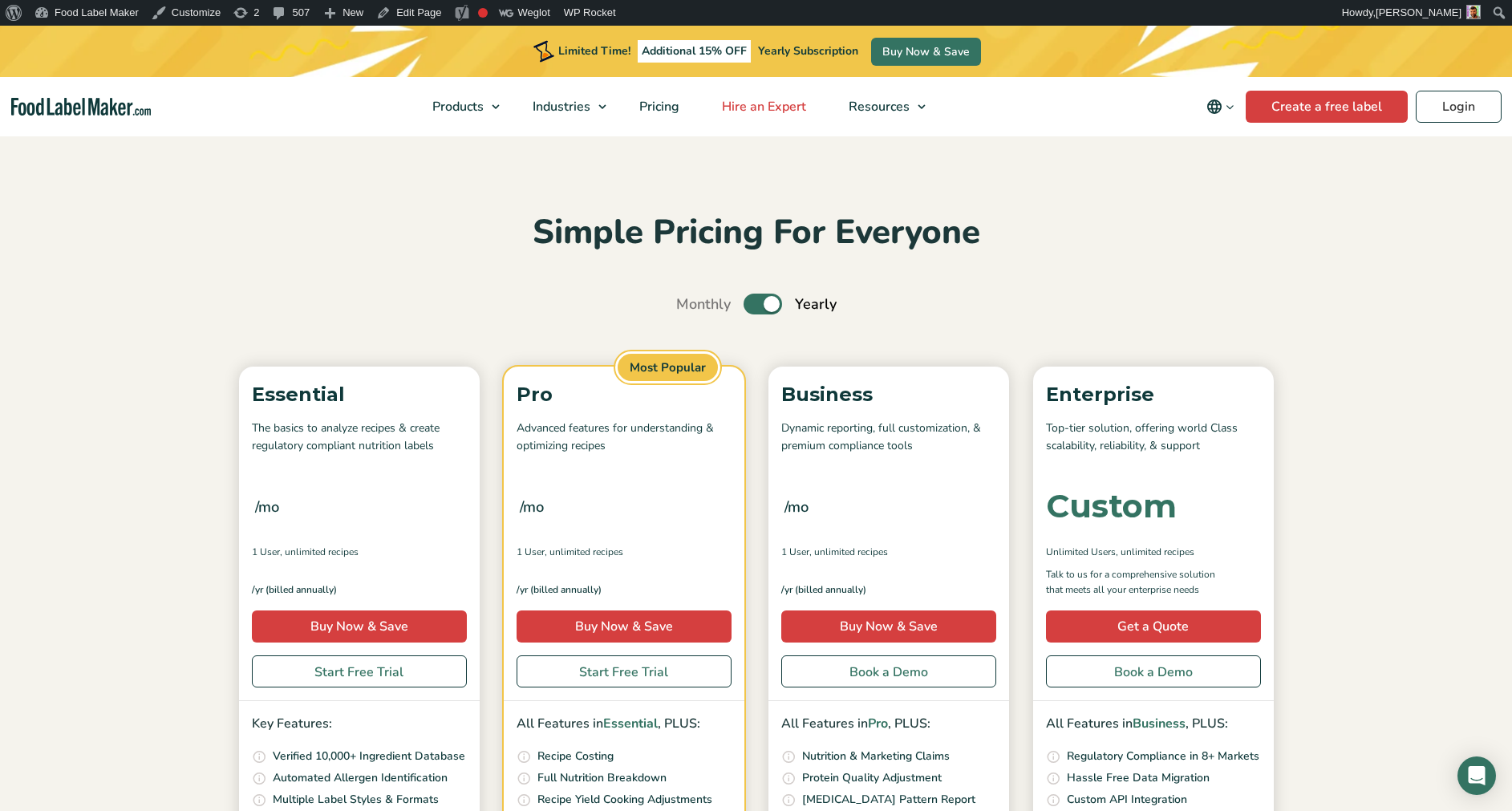
click at [743, 109] on span "Hire an Expert" at bounding box center [762, 107] width 90 height 18
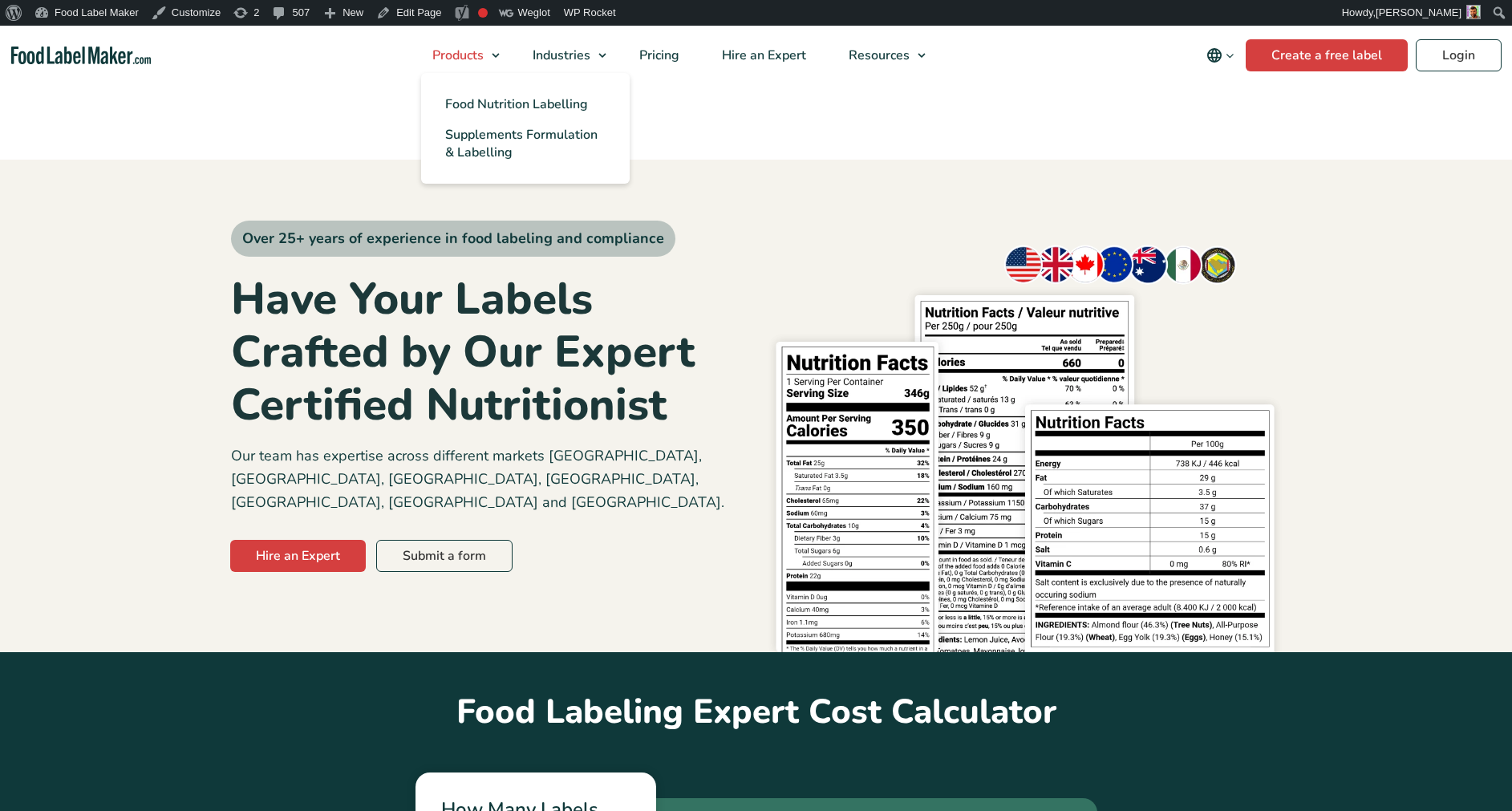
click at [0, 0] on div "Buy Now & Save" at bounding box center [0, 0] width 0 height 0
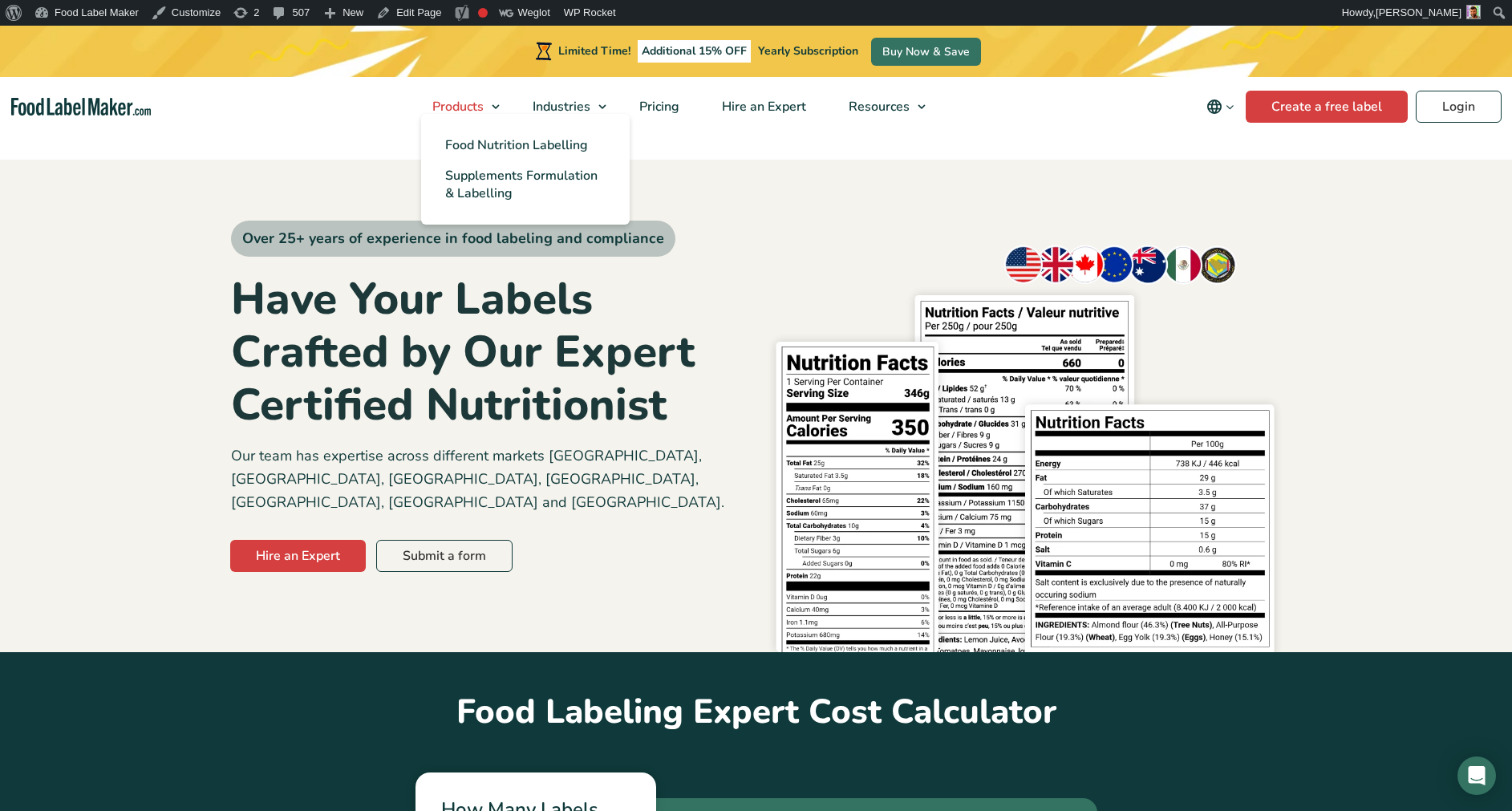
click at [444, 106] on span "Products" at bounding box center [457, 107] width 58 height 18
click at [112, 99] on img "Food Label Maker homepage" at bounding box center [82, 107] width 140 height 18
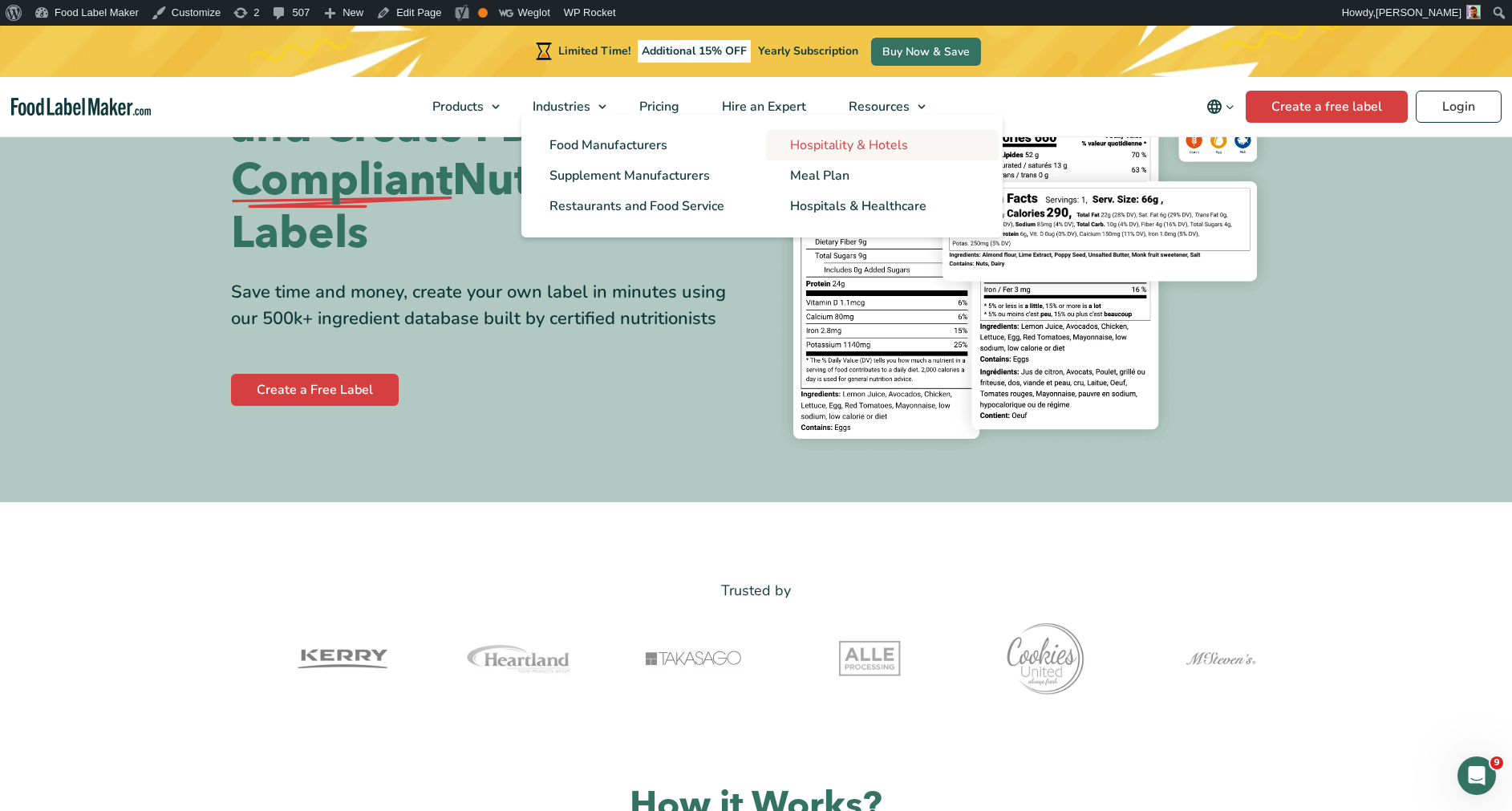
click at [834, 150] on span "Hospitality & Hotels" at bounding box center [848, 146] width 118 height 18
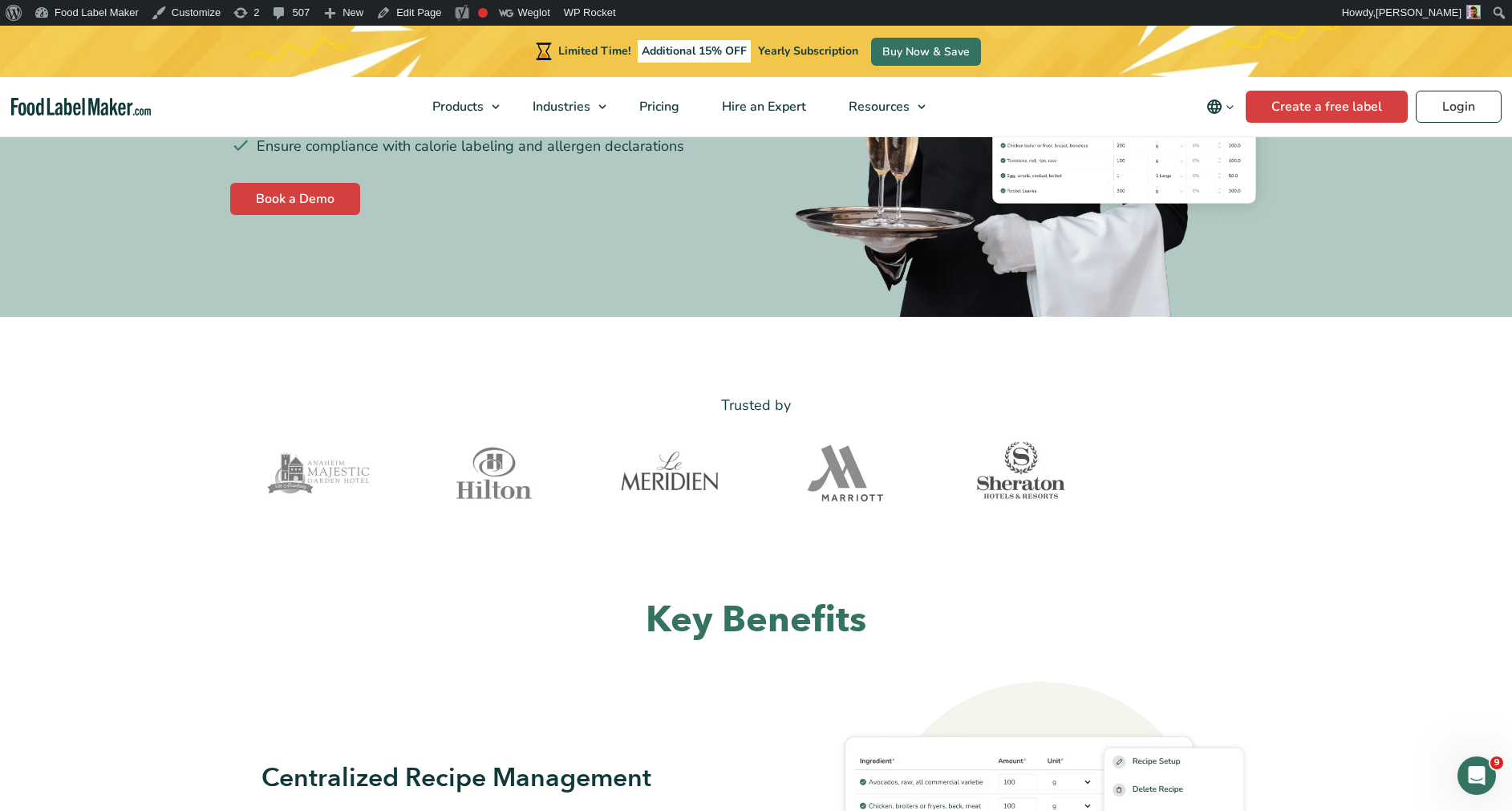
scroll to position [274, 0]
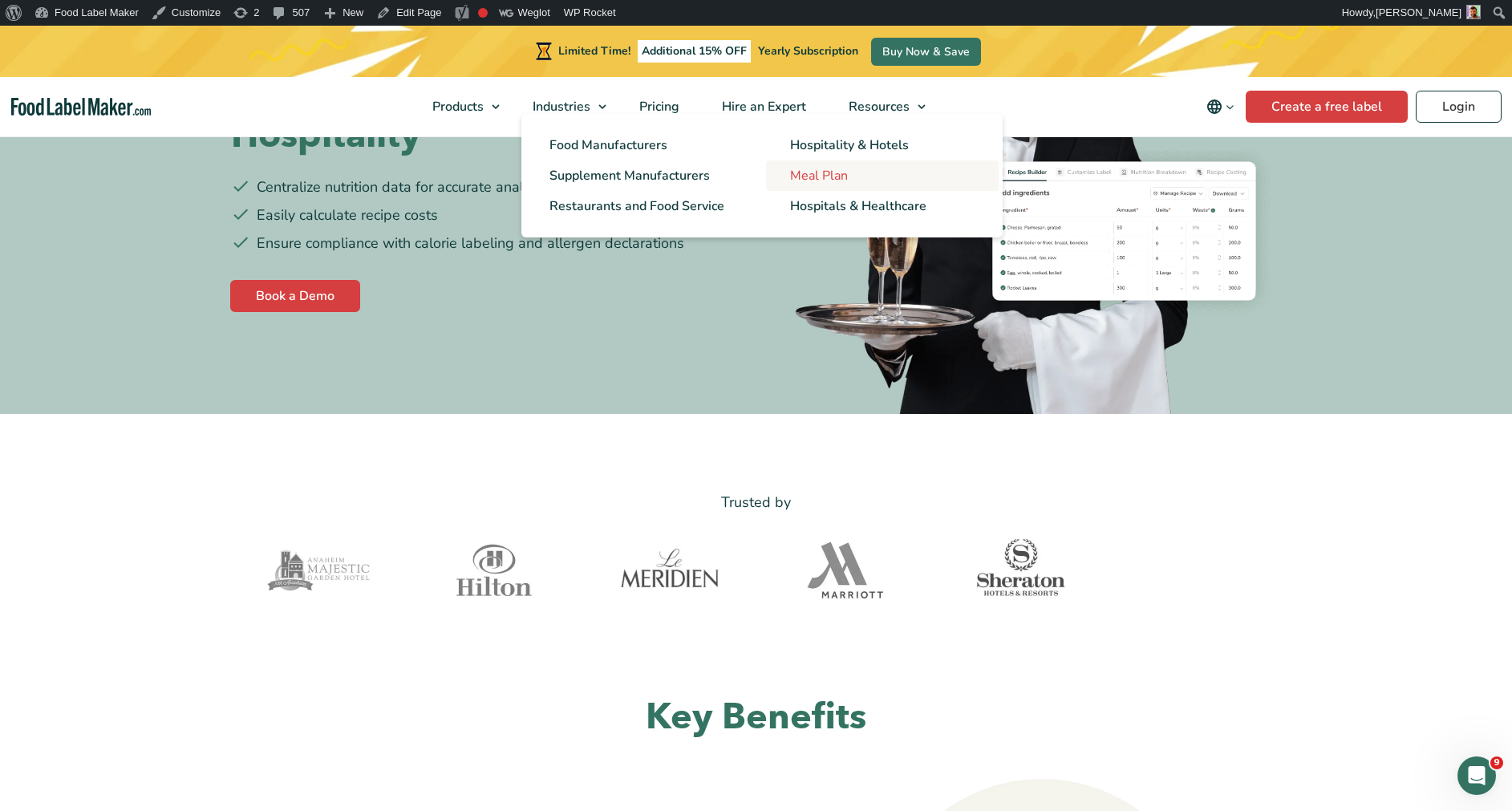
click at [814, 184] on span "Meal Plan" at bounding box center [819, 175] width 58 height 18
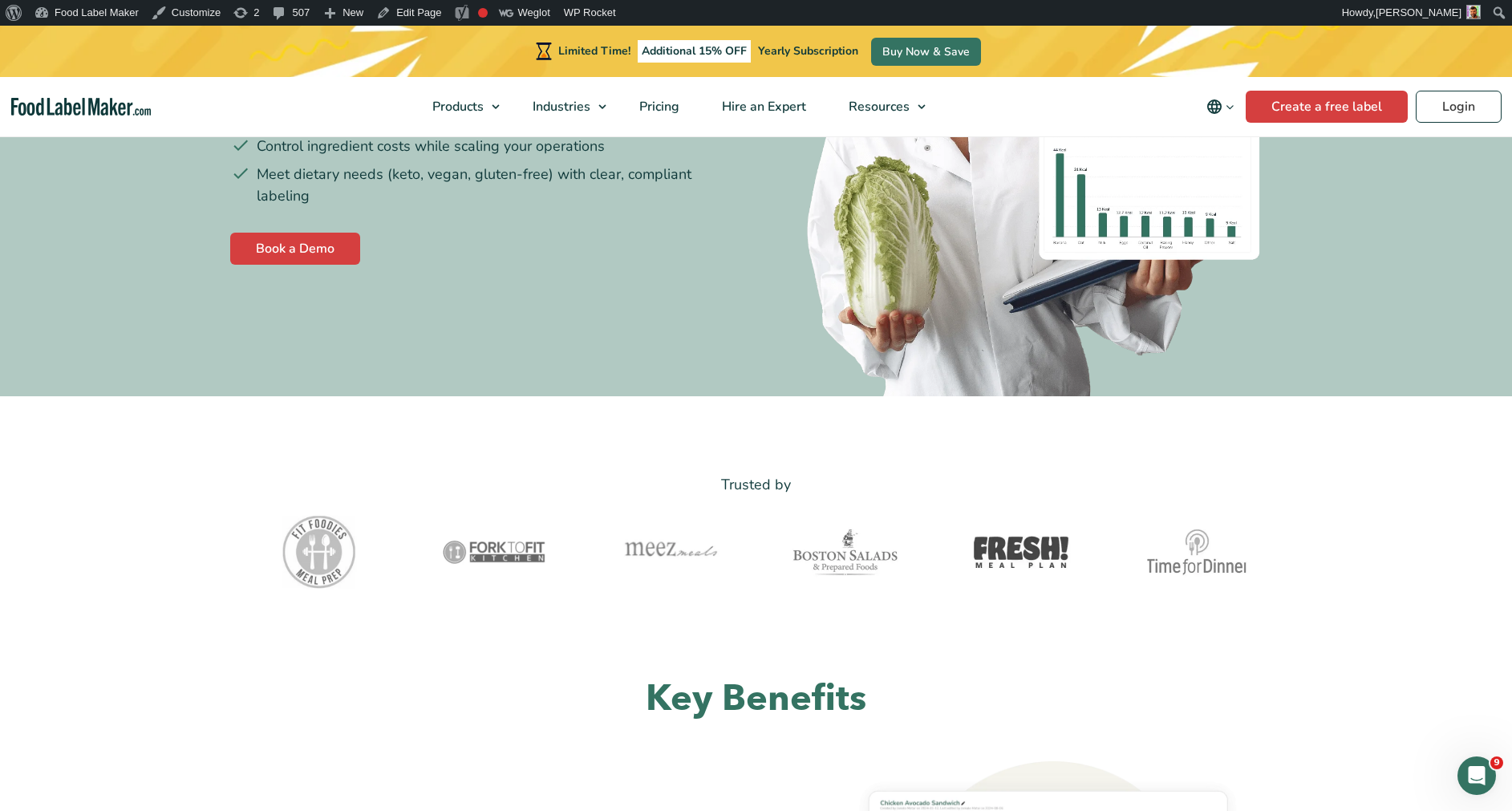
scroll to position [320, 0]
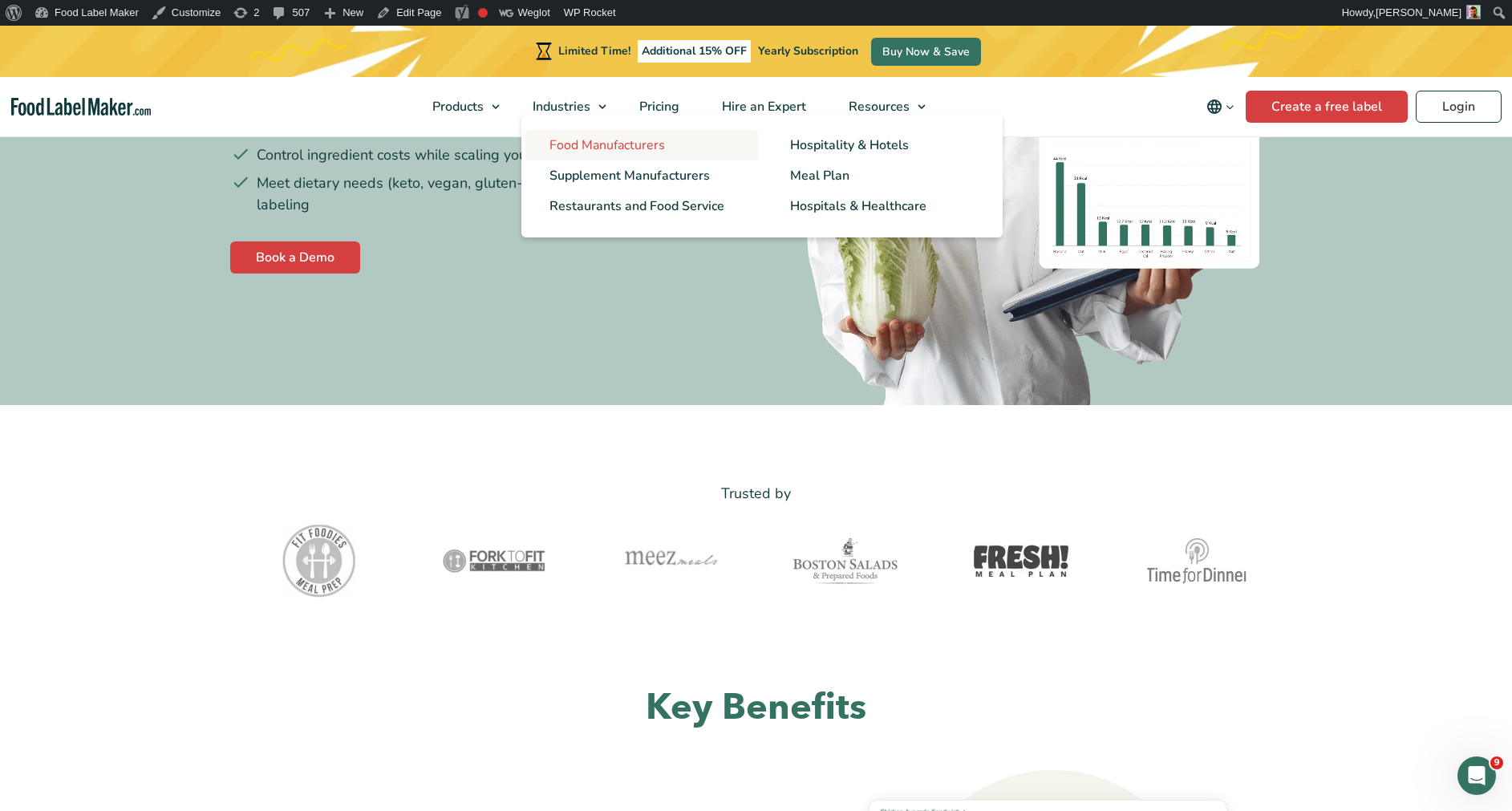
click at [572, 139] on span "Food Manufacturers" at bounding box center [607, 146] width 116 height 18
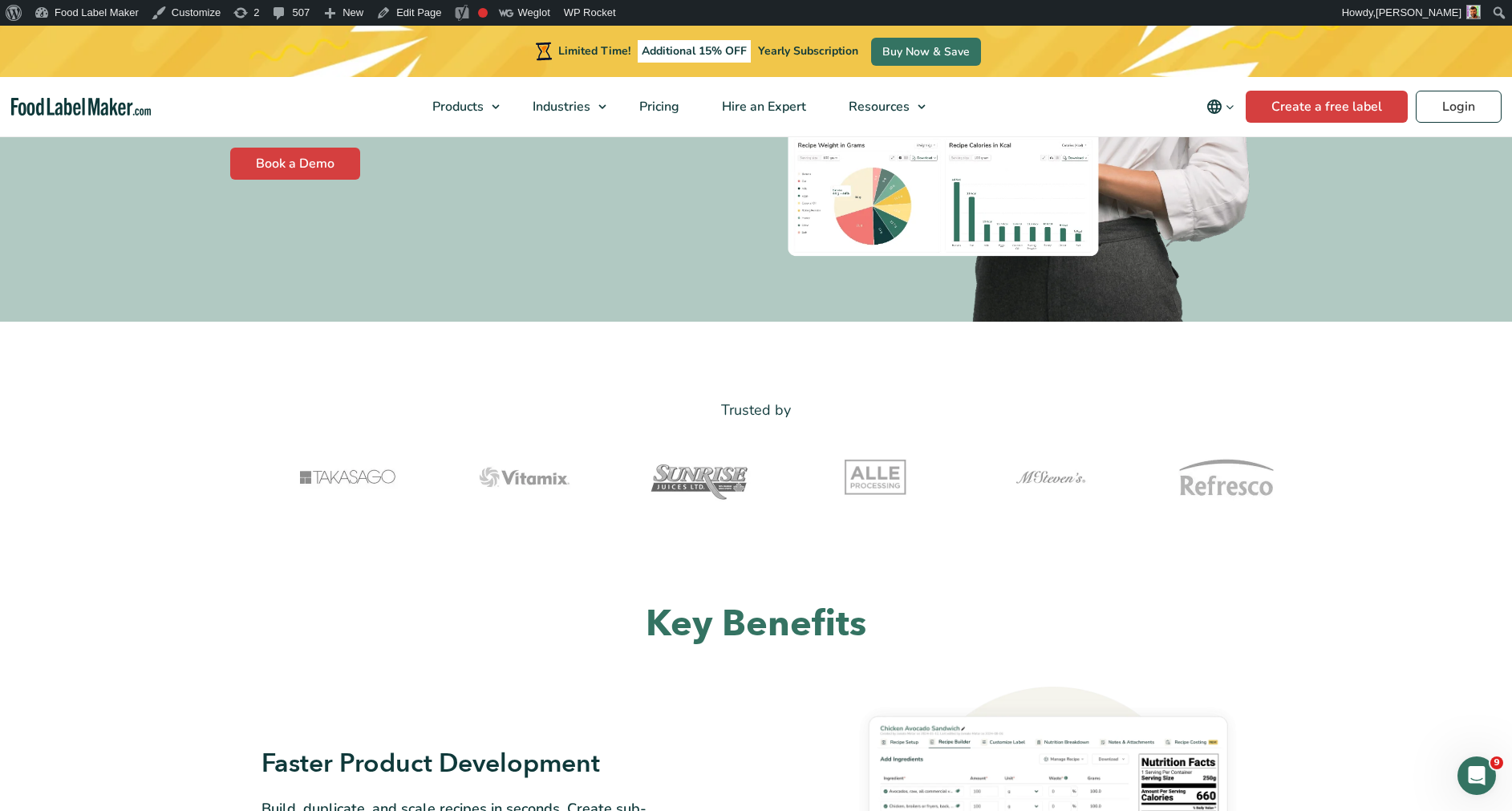
scroll to position [395, 0]
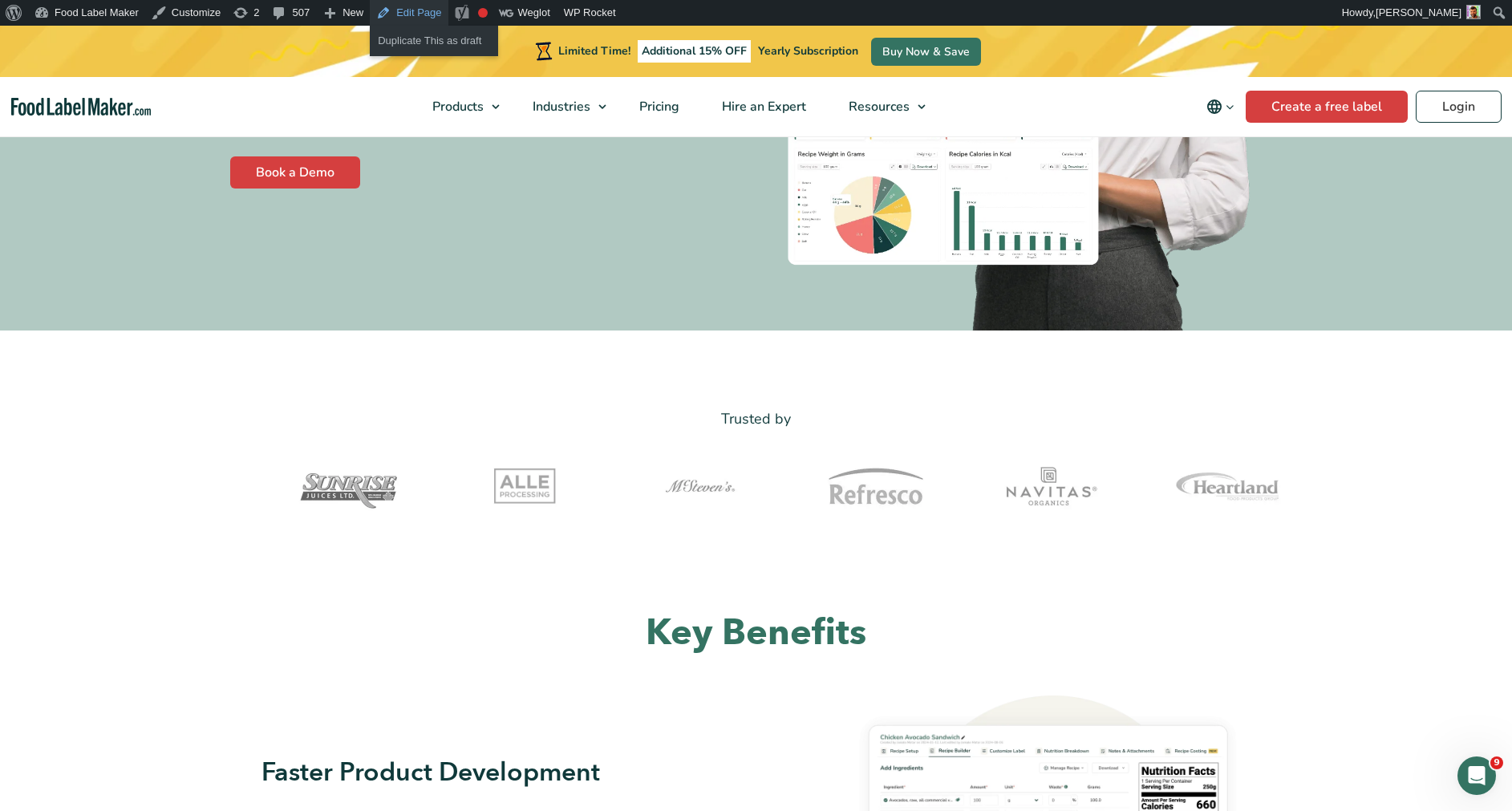
click at [411, 18] on link "Edit Page" at bounding box center [408, 12] width 78 height 25
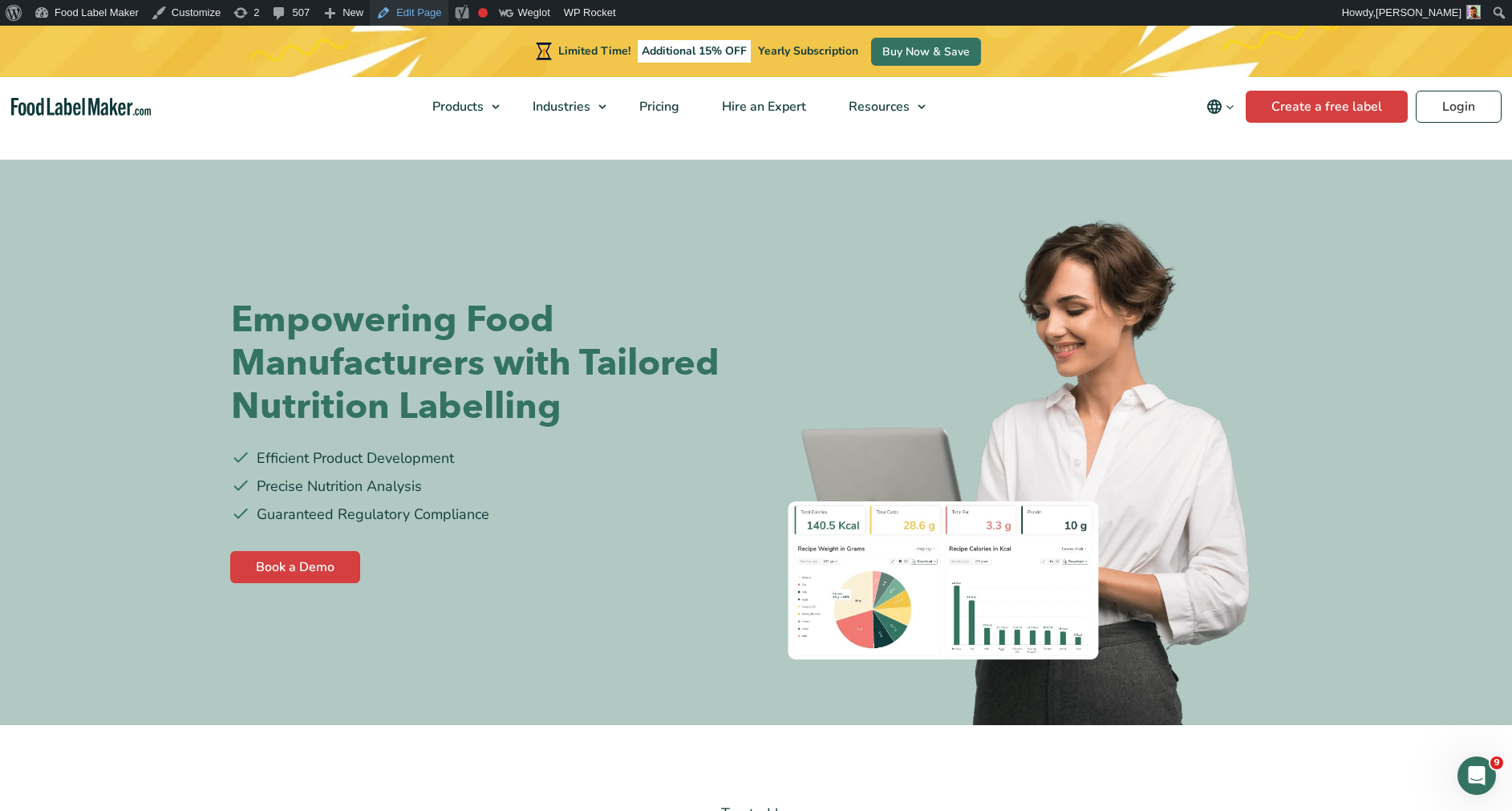
click at [413, 12] on link "Edit Page" at bounding box center [408, 12] width 78 height 25
click at [414, 13] on link "Edit Page" at bounding box center [408, 12] width 78 height 25
click at [85, 108] on img "Food Label Maker homepage" at bounding box center [82, 107] width 140 height 18
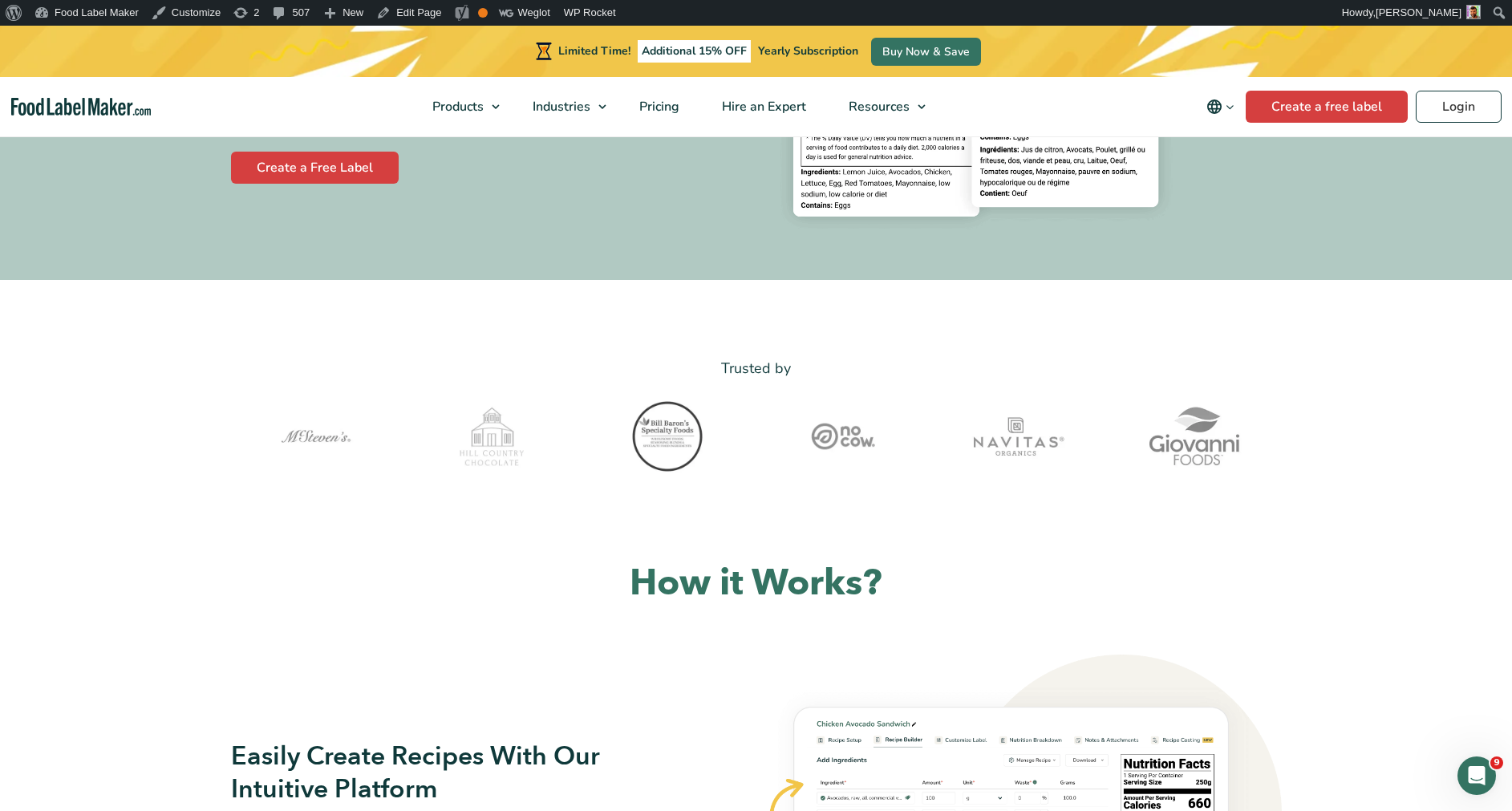
scroll to position [425, 0]
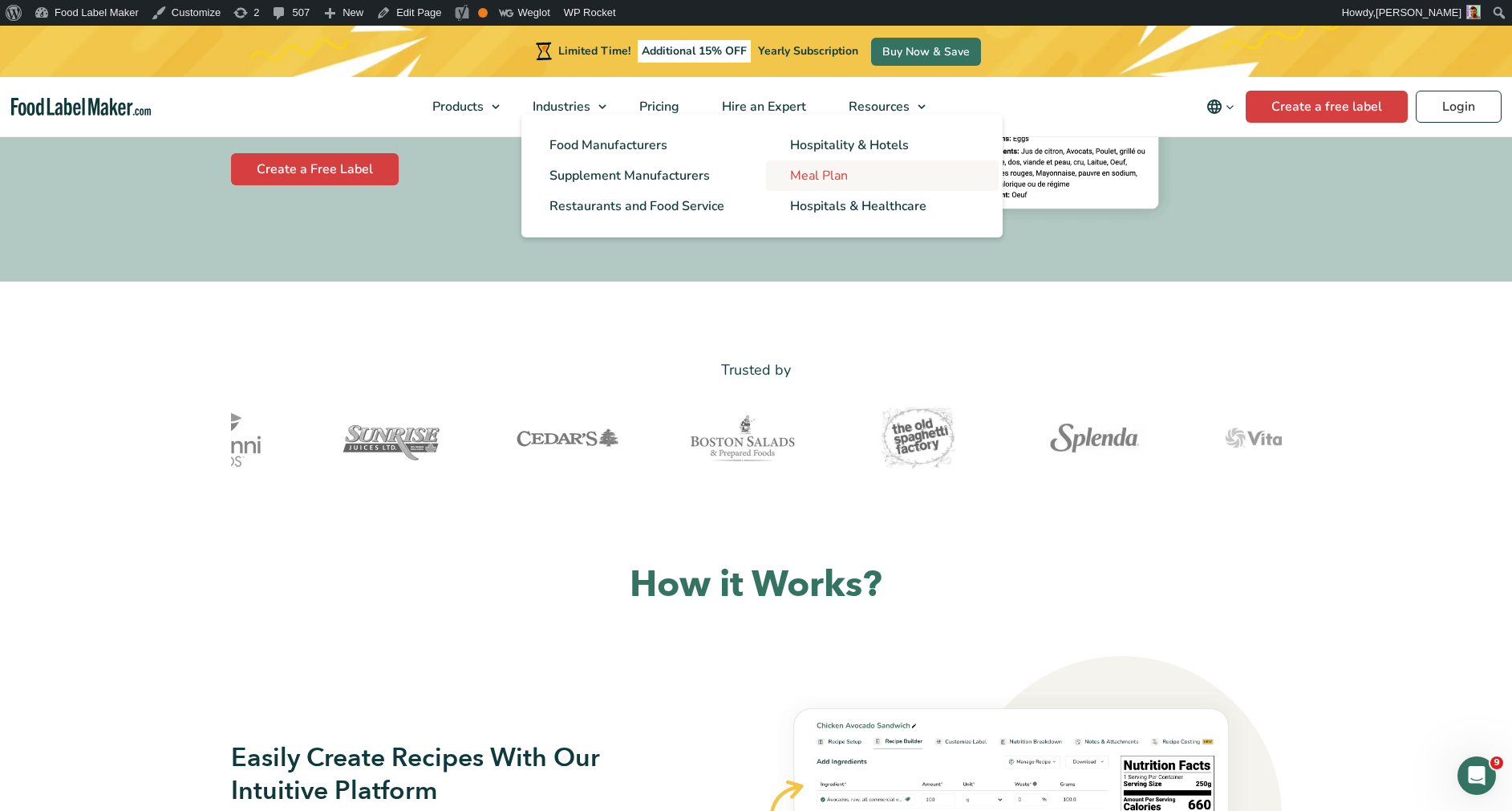
click at [799, 172] on span "Meal Plan" at bounding box center [819, 175] width 58 height 18
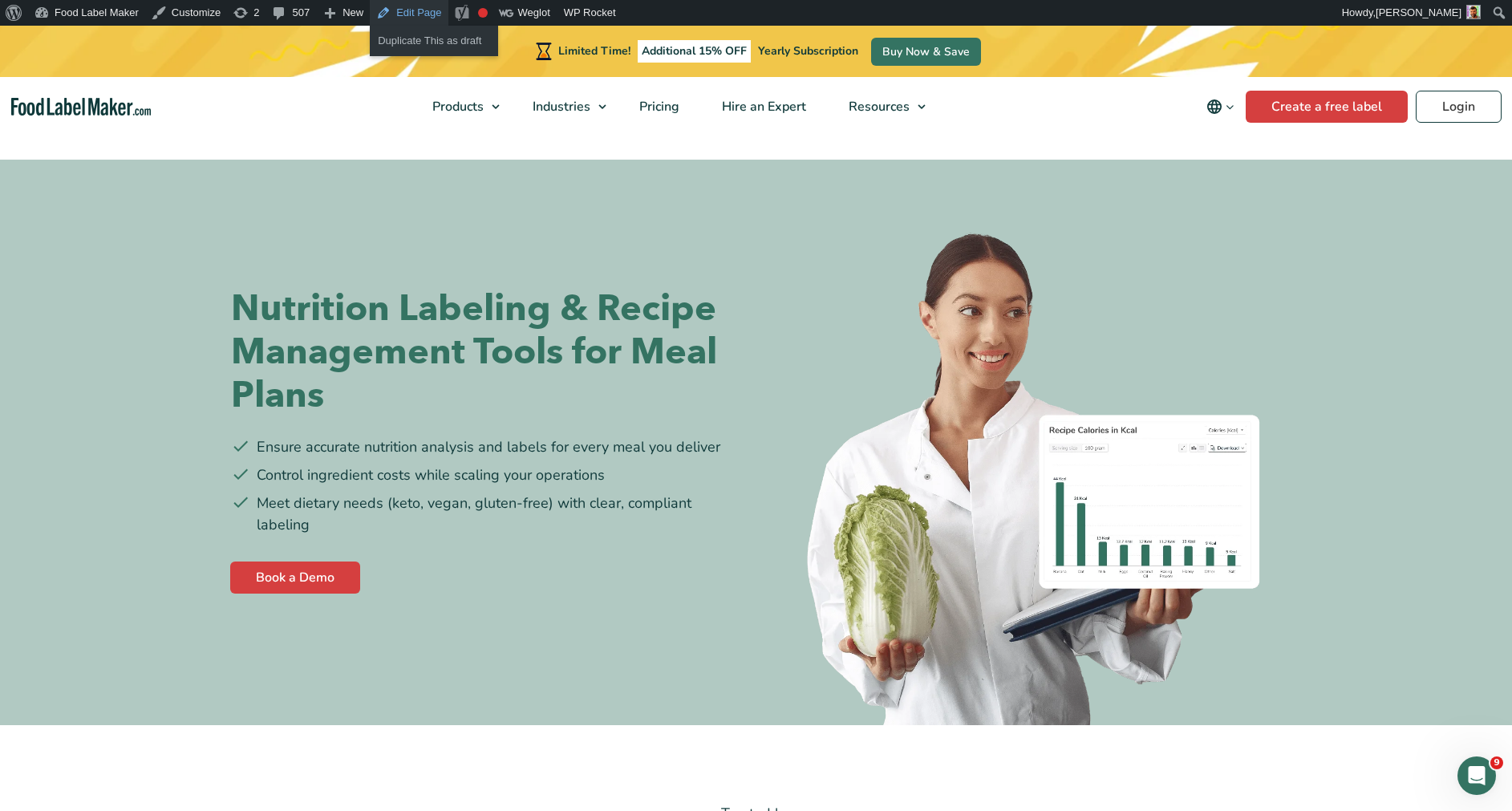
click at [402, 14] on link "Edit Page" at bounding box center [408, 12] width 78 height 25
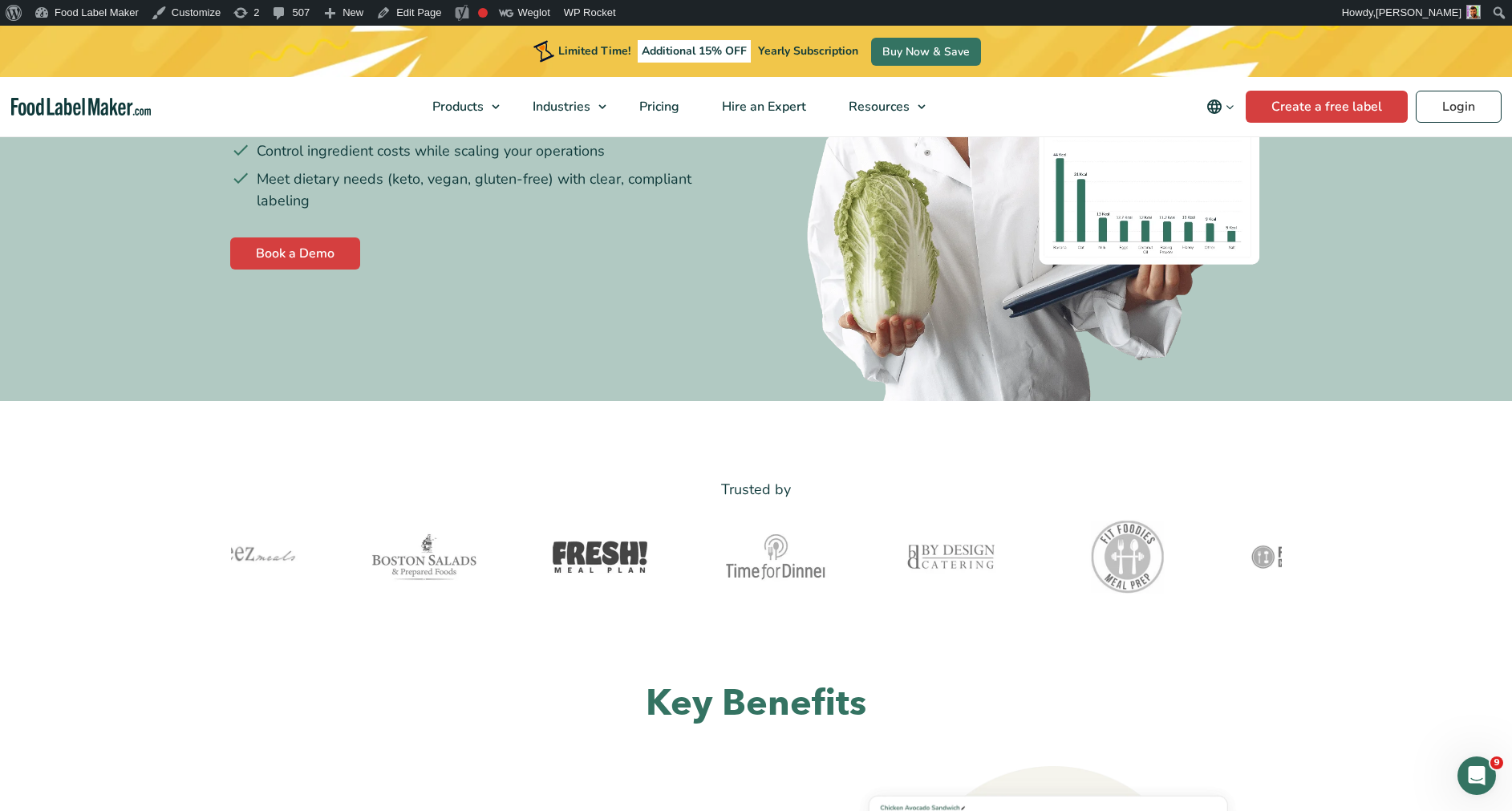
scroll to position [281, 0]
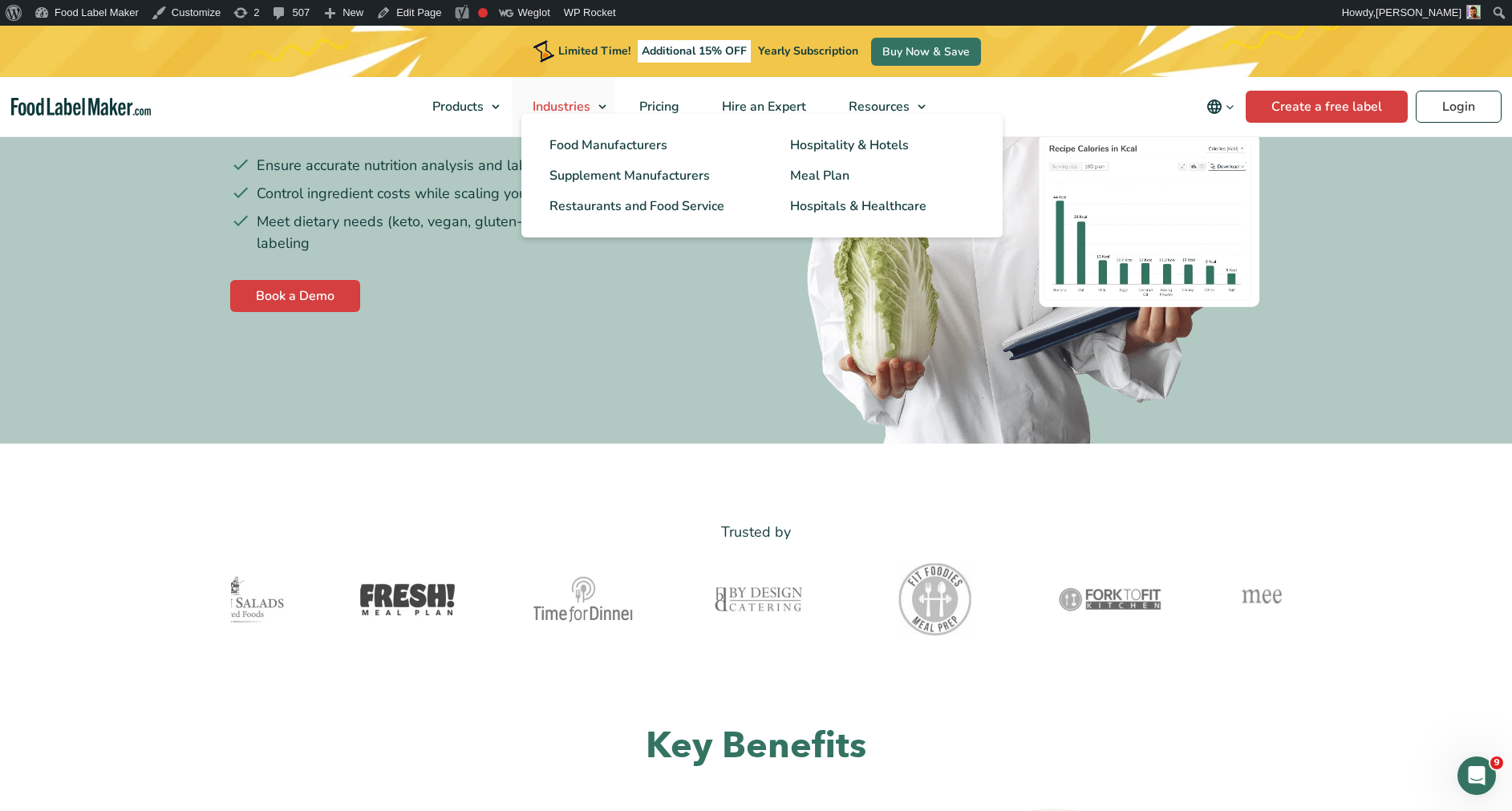
click at [568, 103] on span "Industries" at bounding box center [559, 107] width 64 height 18
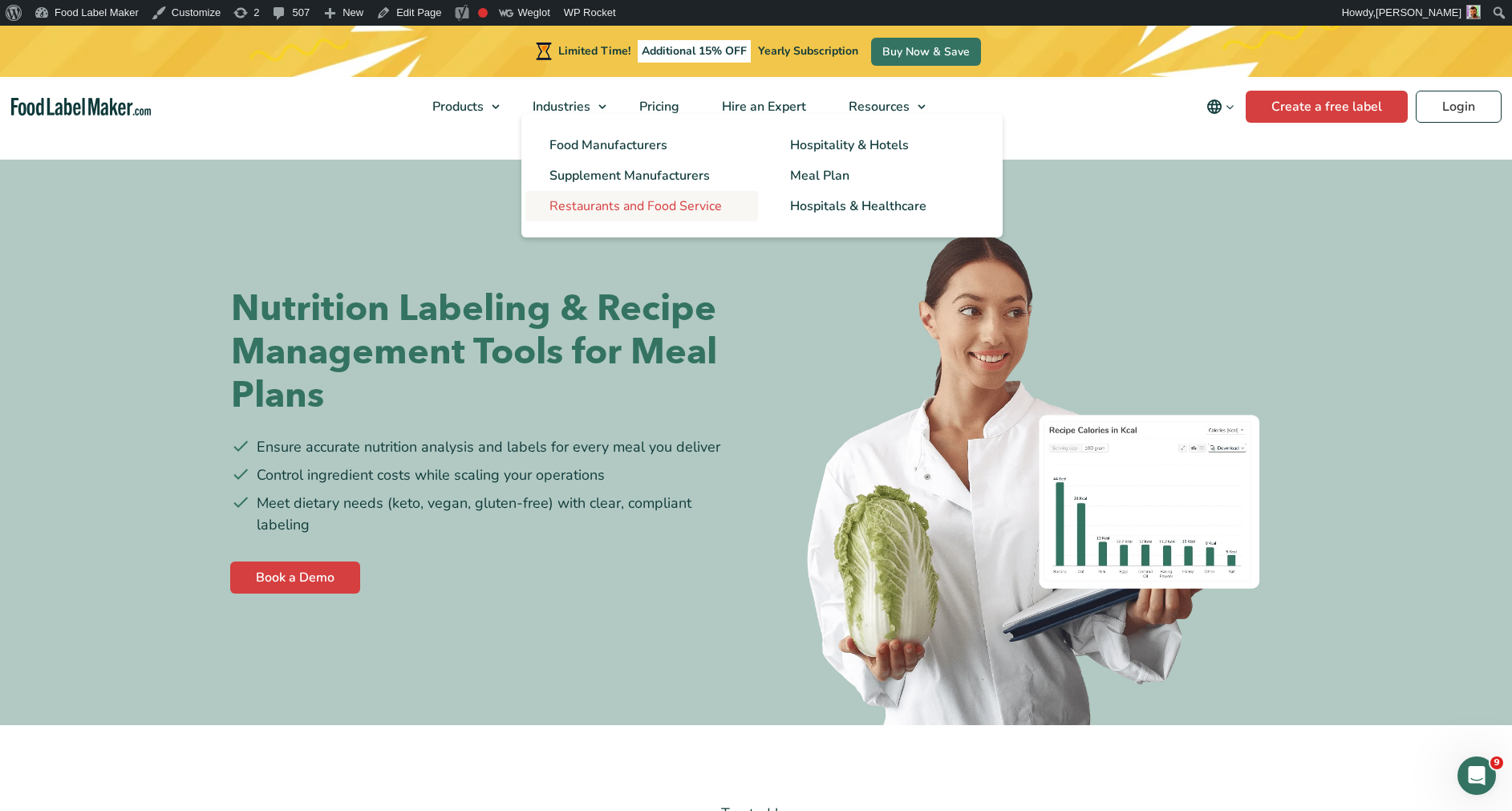
click at [627, 214] on span "Restaurants and Food Service" at bounding box center [635, 206] width 173 height 18
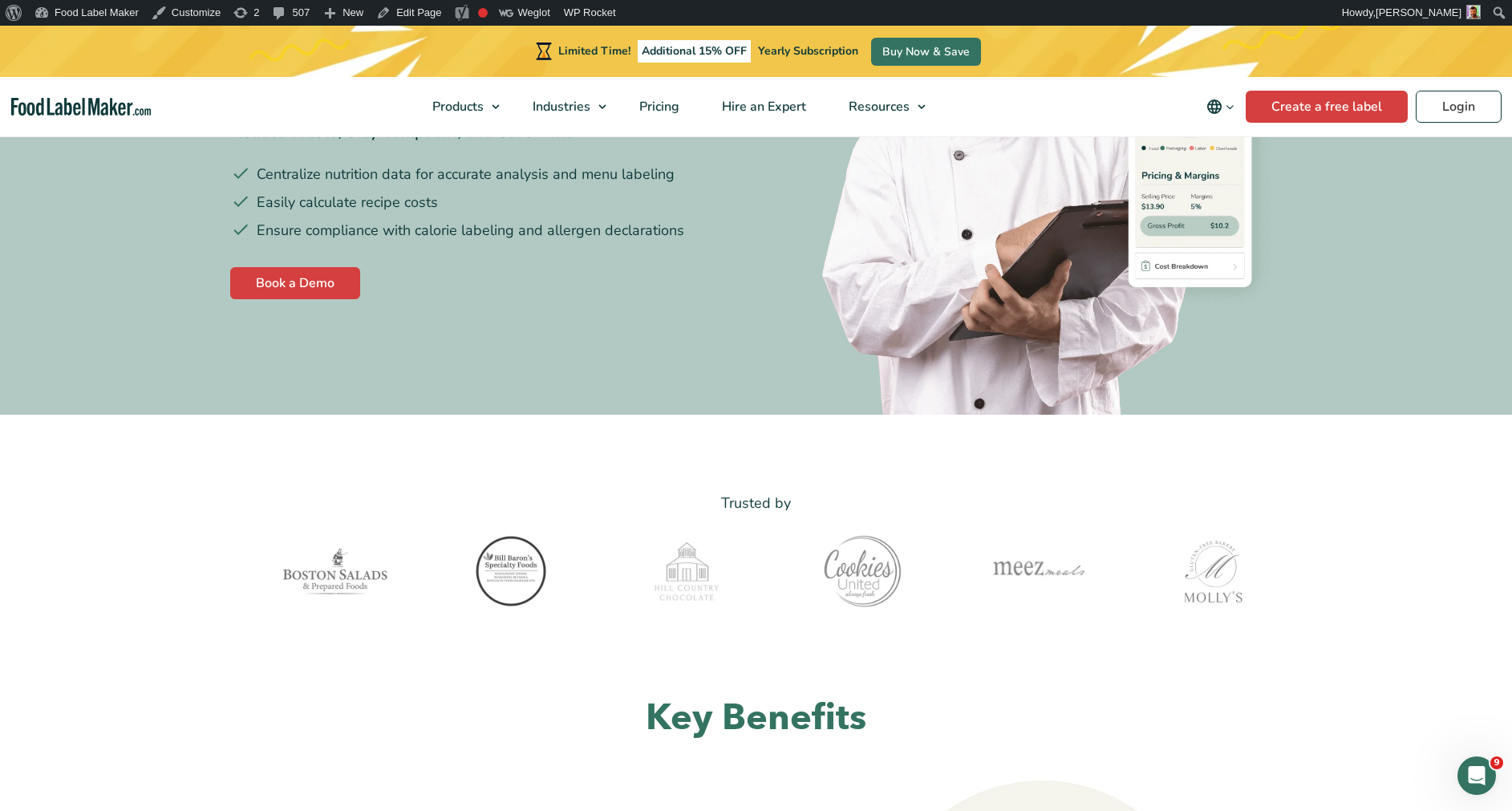
scroll to position [338, 0]
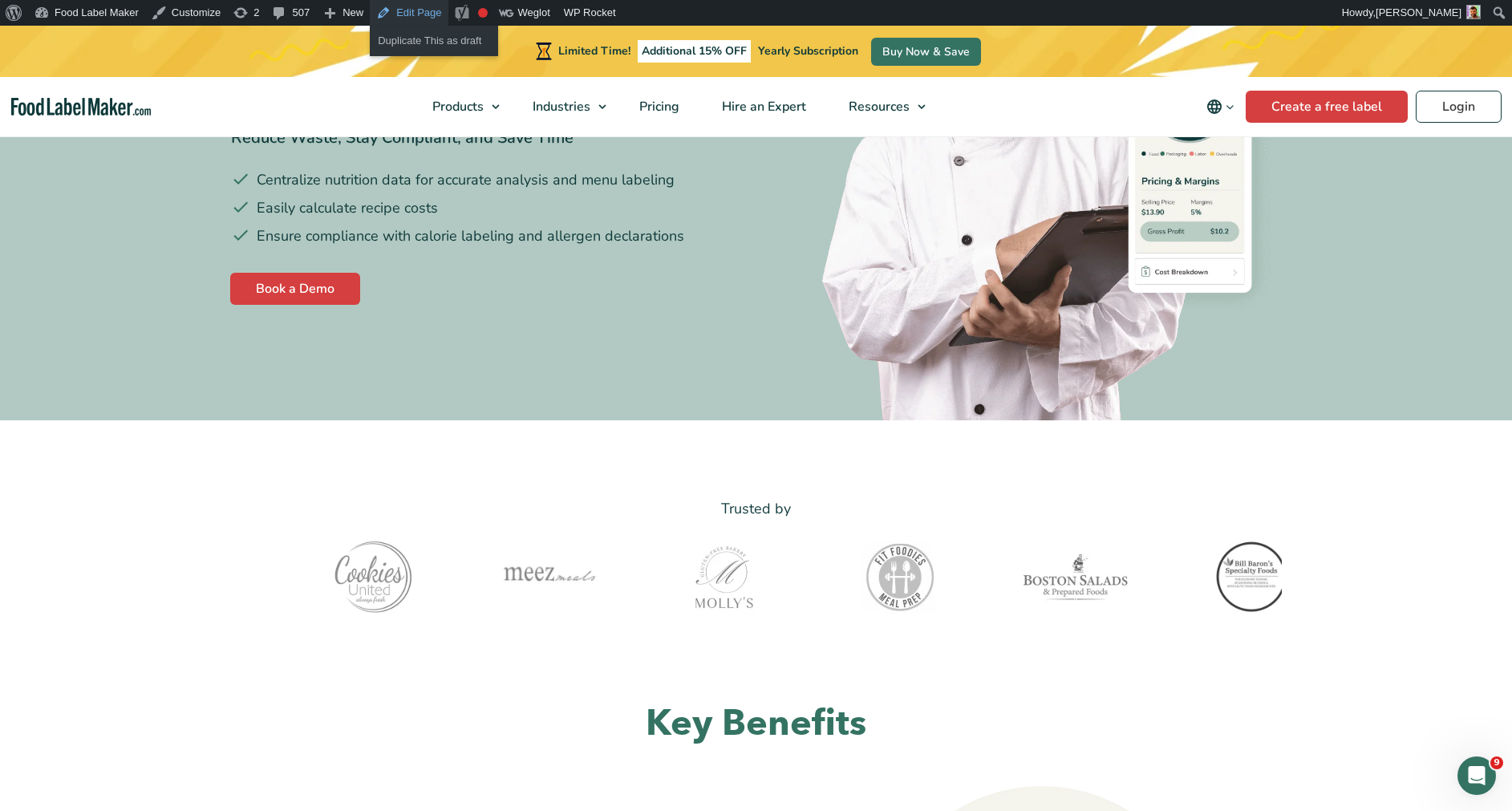
click at [389, 13] on link "Edit Page" at bounding box center [408, 12] width 78 height 25
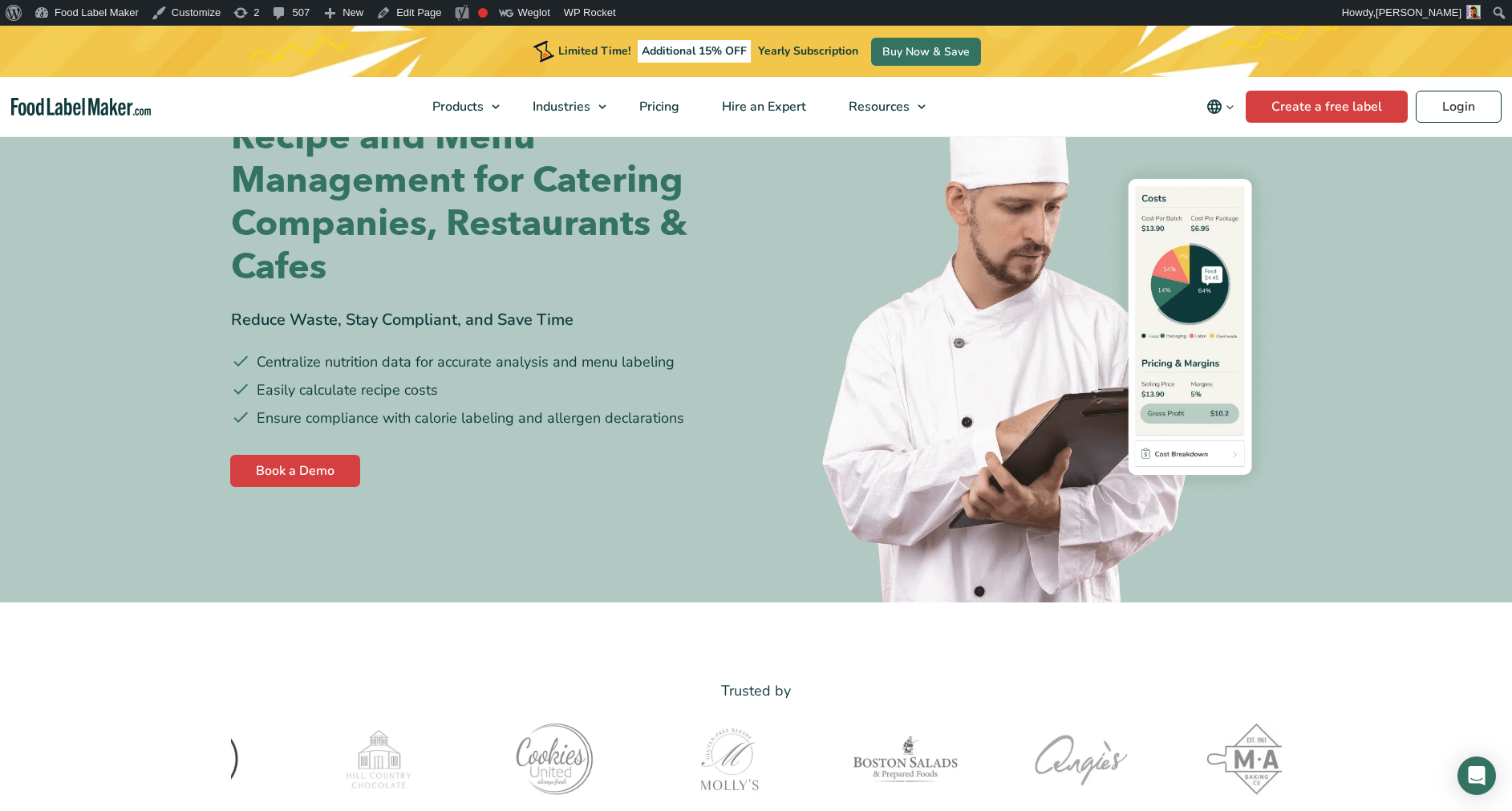
scroll to position [141, 0]
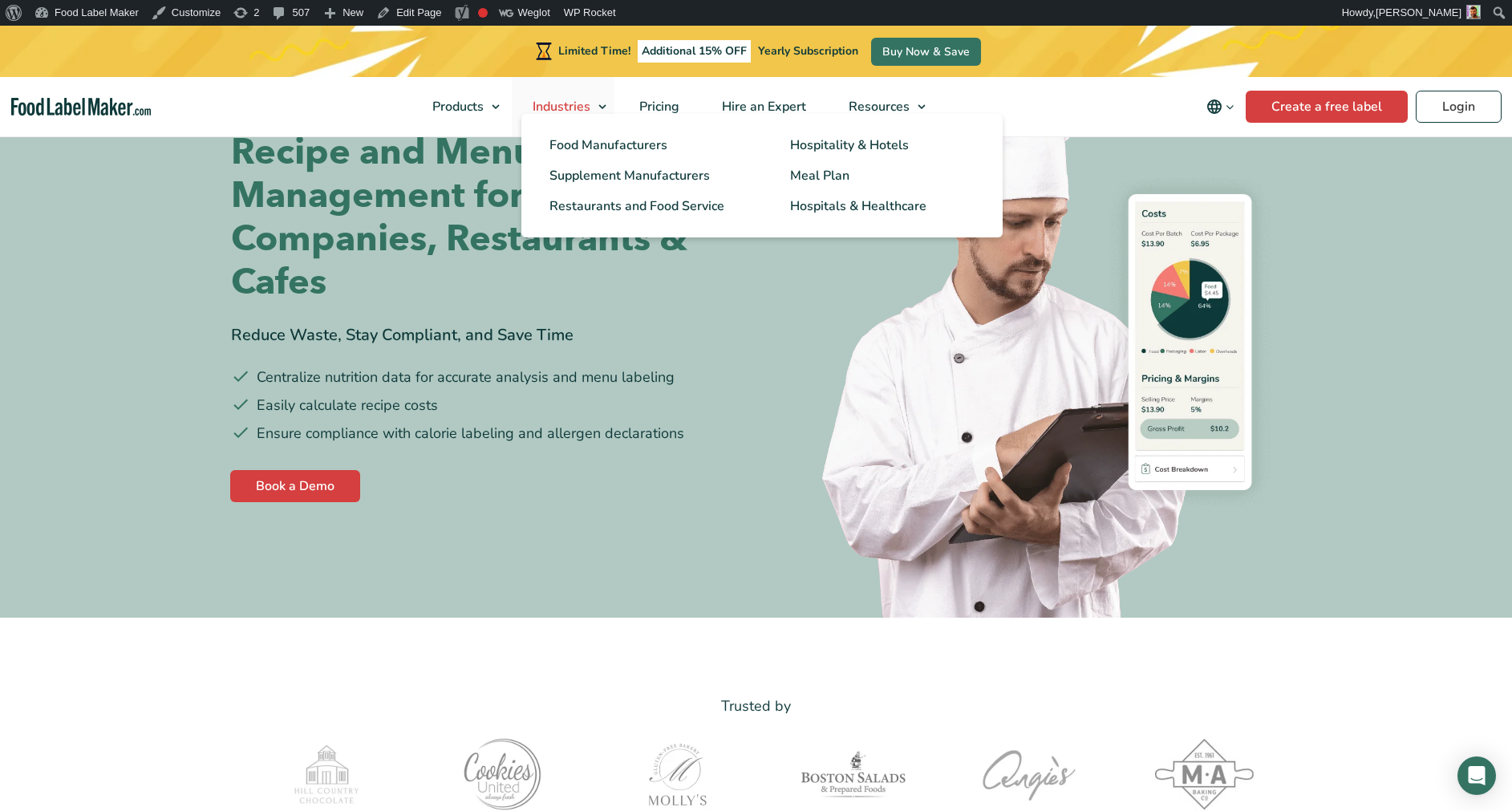
click at [578, 113] on span "Industries" at bounding box center [559, 107] width 64 height 18
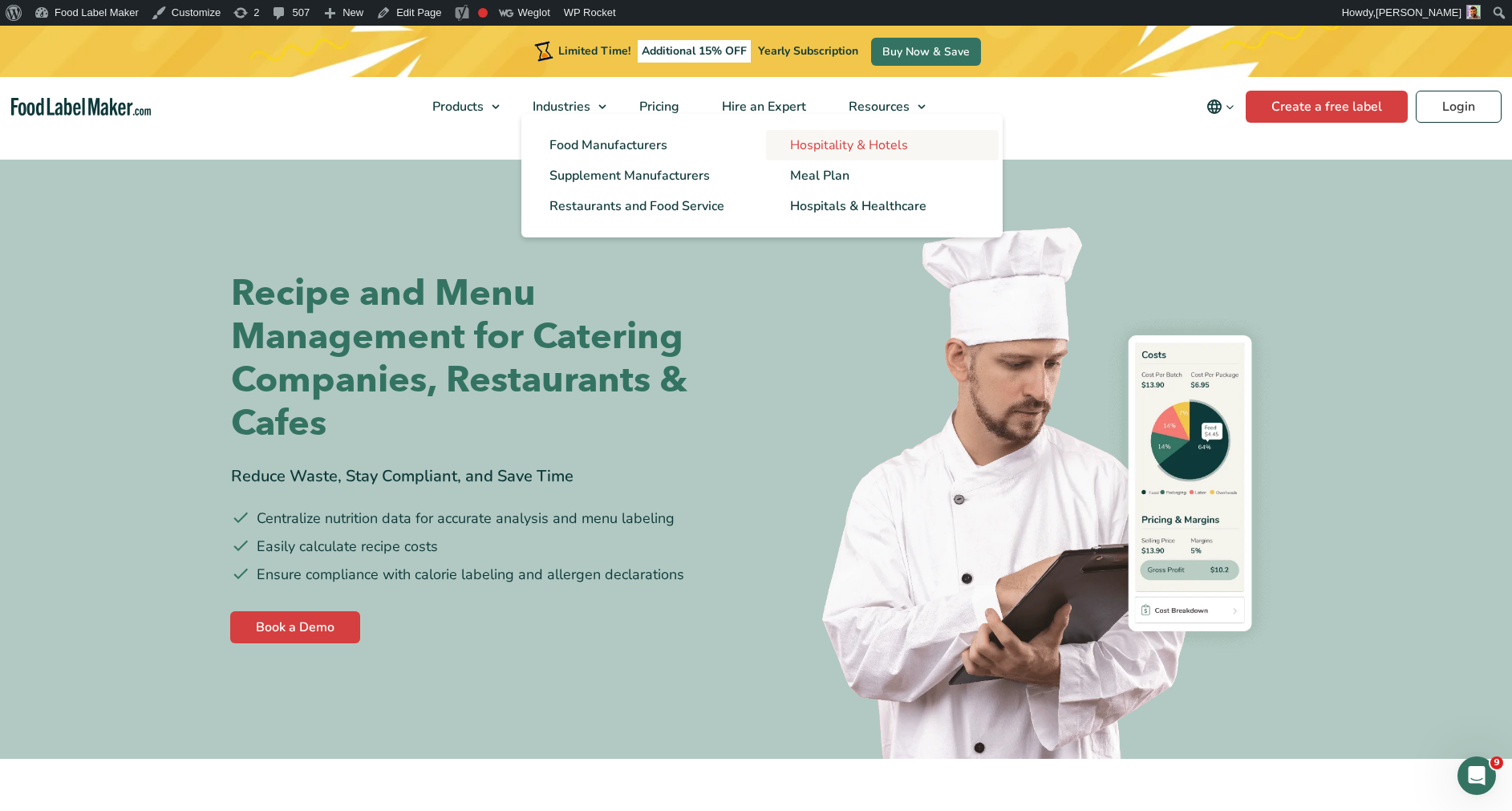
click at [892, 145] on span "Hospitality & Hotels" at bounding box center [848, 146] width 118 height 18
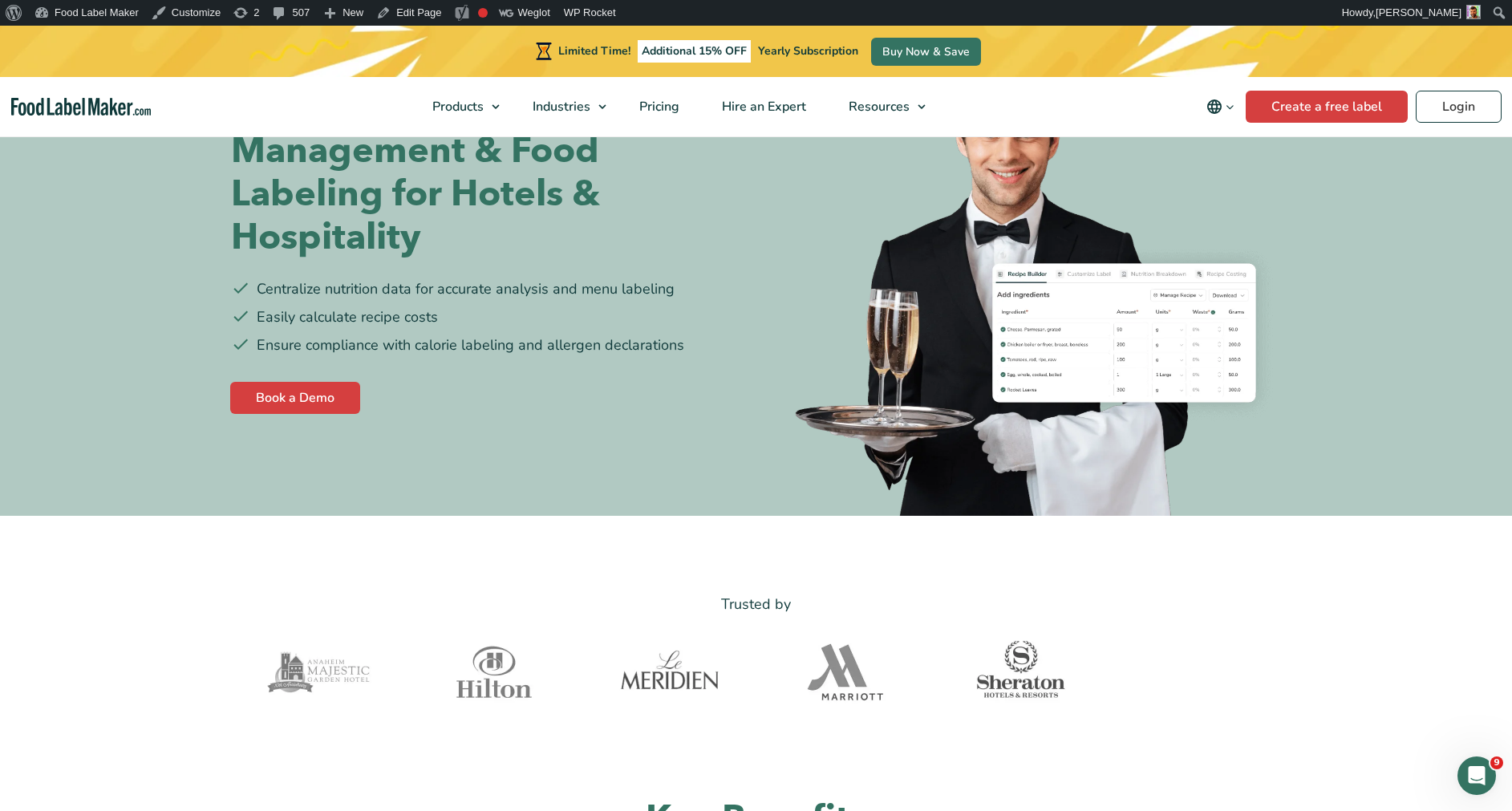
scroll to position [163, 0]
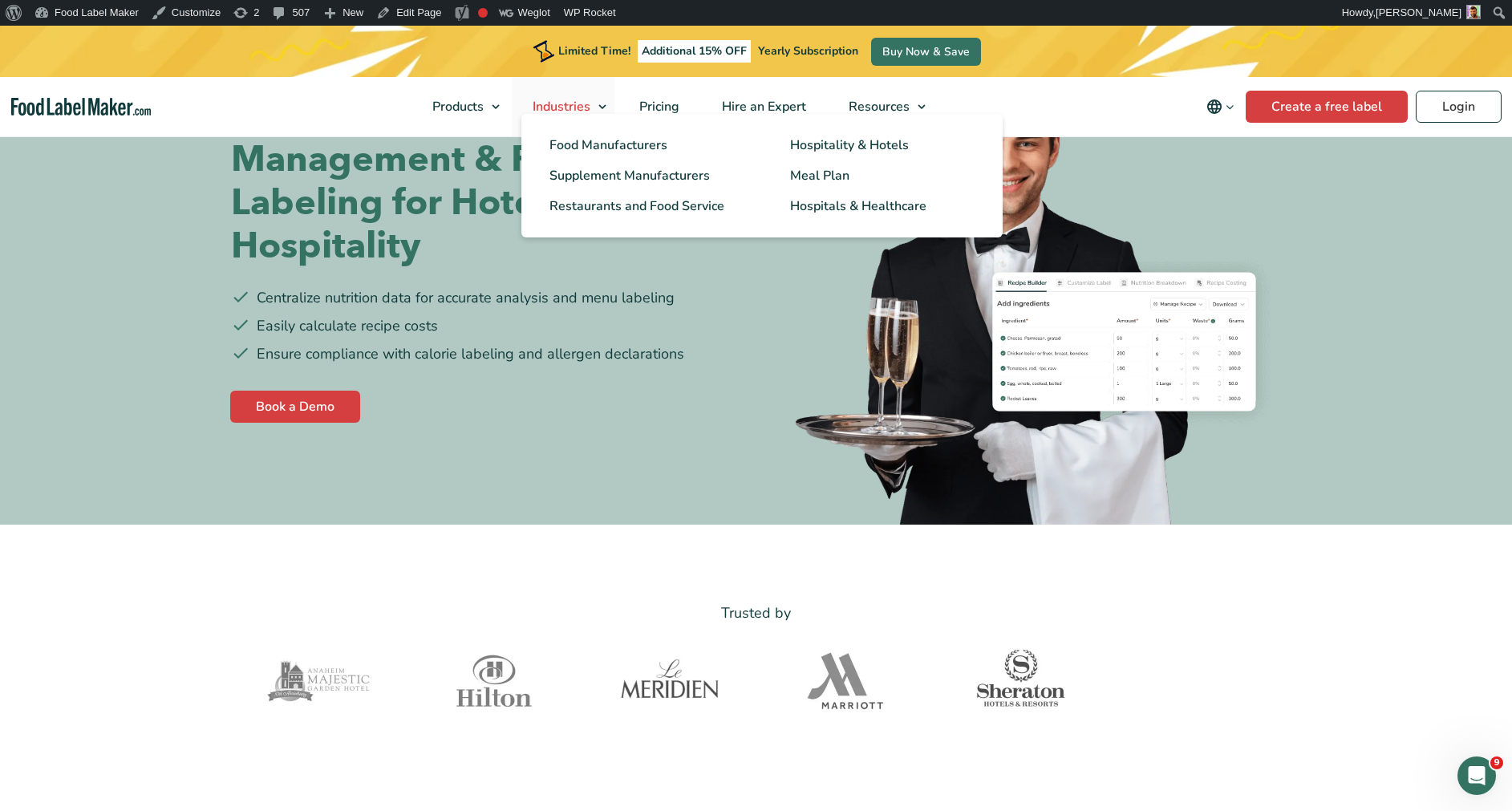
click at [580, 110] on span "Industries" at bounding box center [559, 107] width 64 height 18
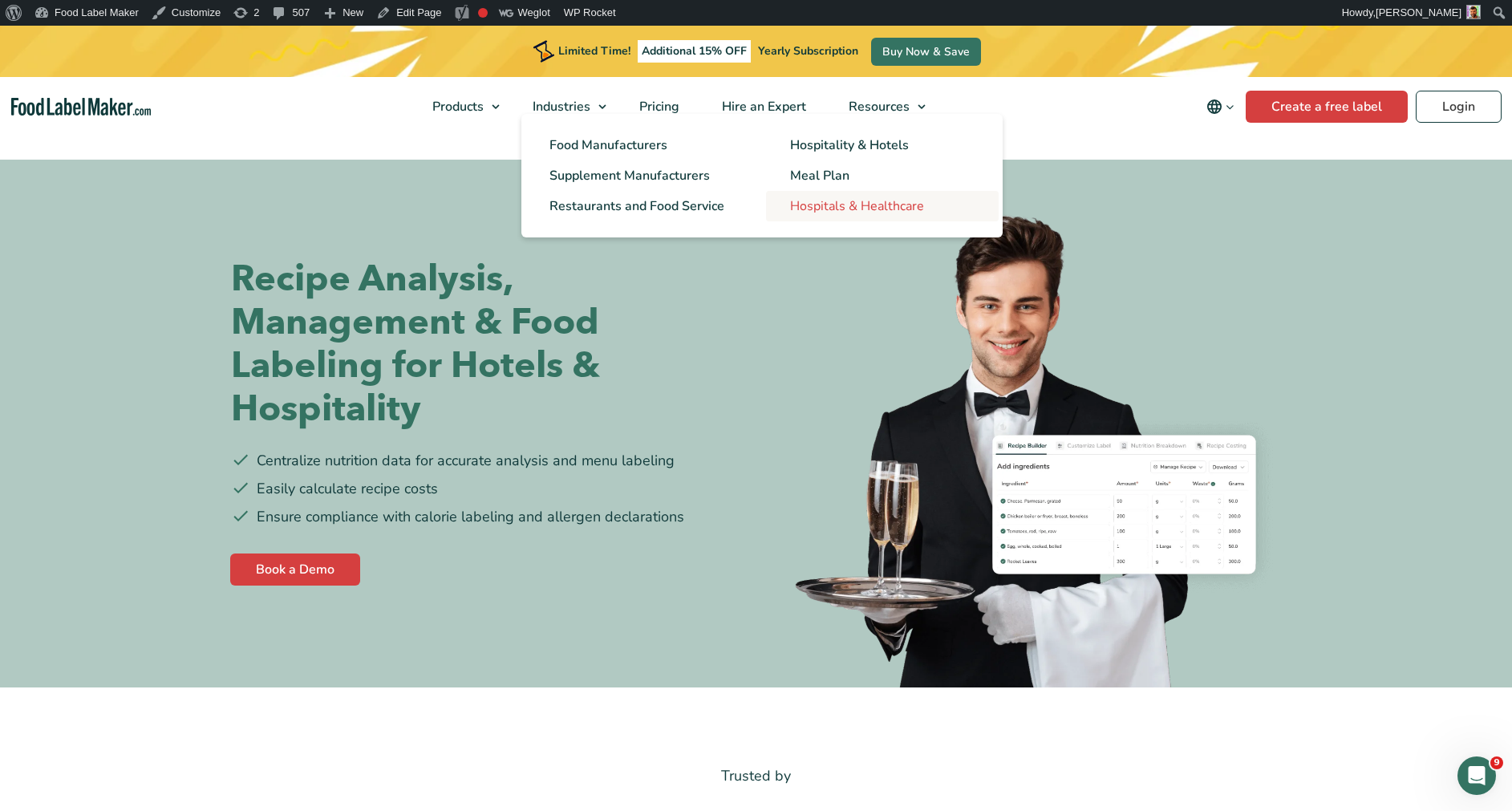
click at [882, 215] on span "Hospitals & Healthcare" at bounding box center [856, 206] width 134 height 18
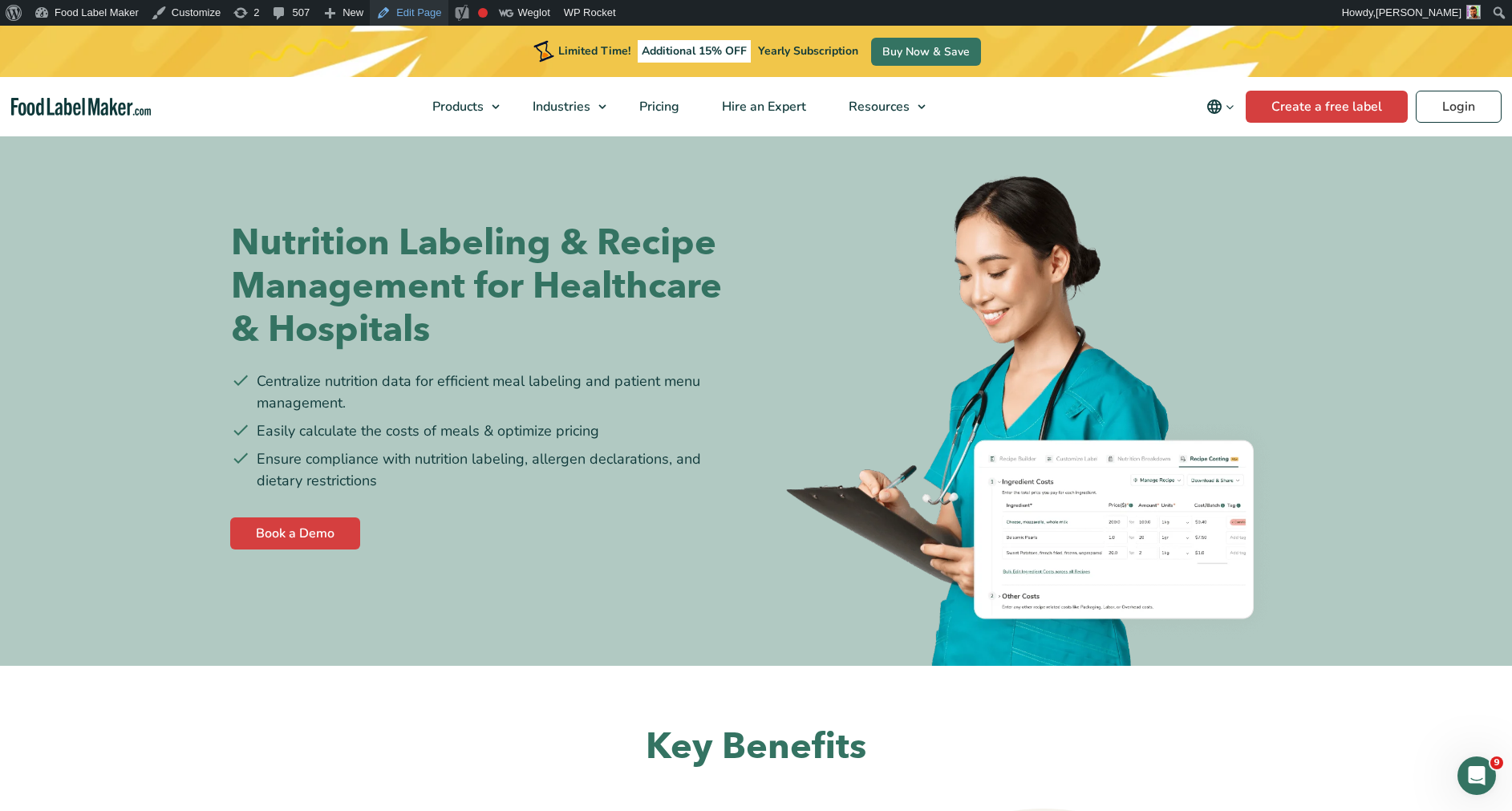
click at [401, 23] on link "Edit Page" at bounding box center [408, 12] width 78 height 25
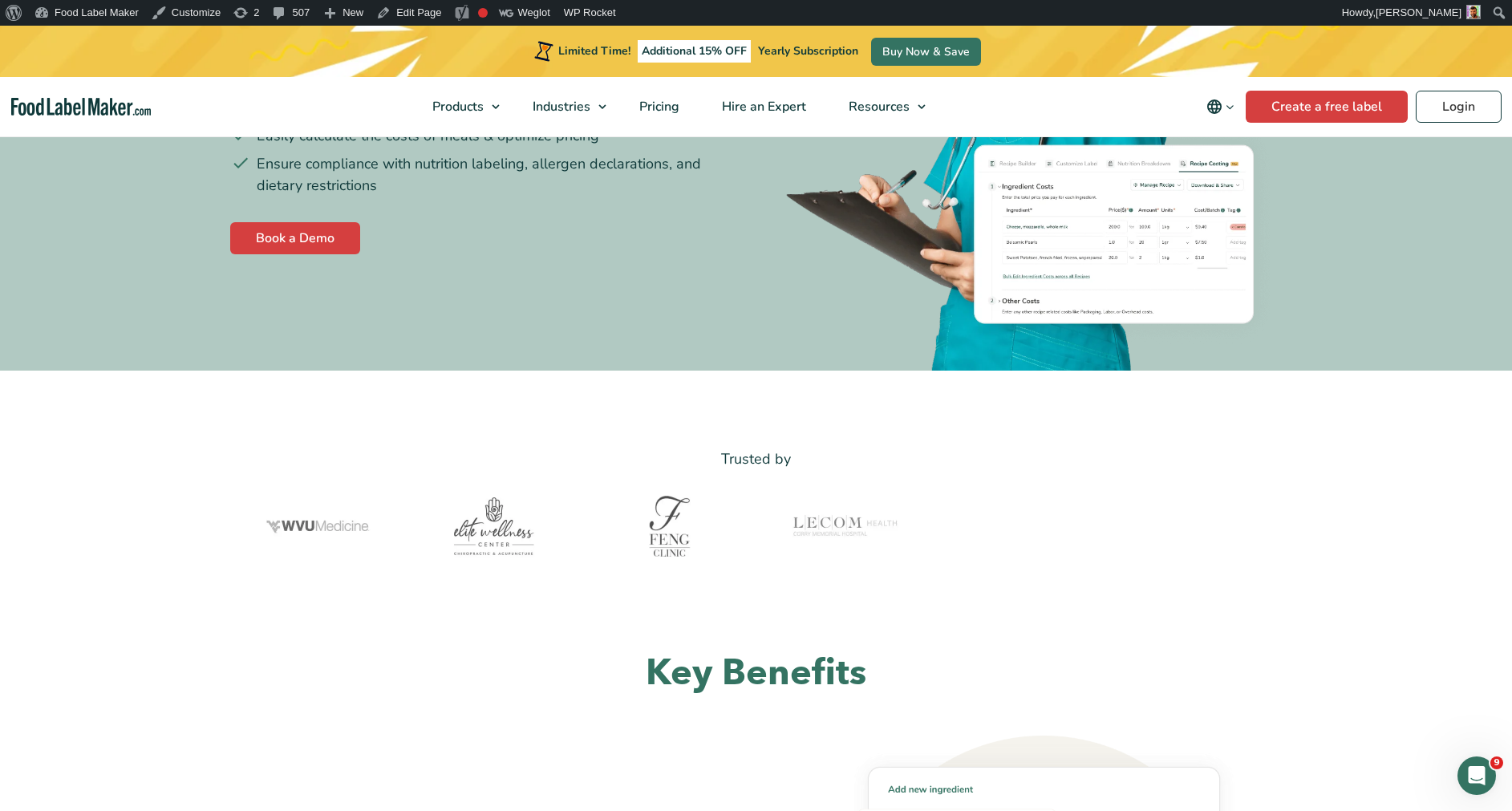
scroll to position [352, 0]
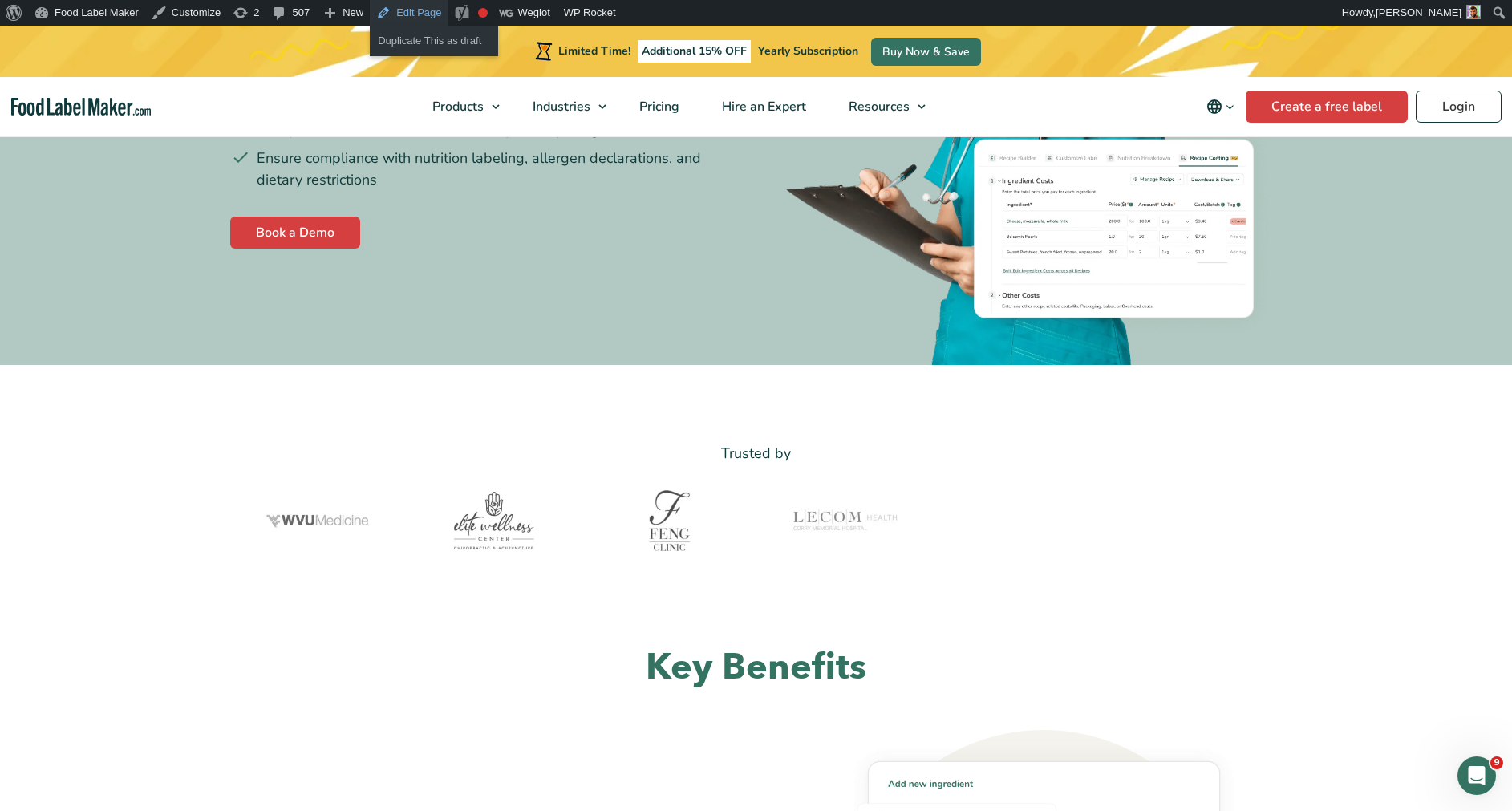
click at [403, 11] on link "Edit Page" at bounding box center [408, 12] width 78 height 25
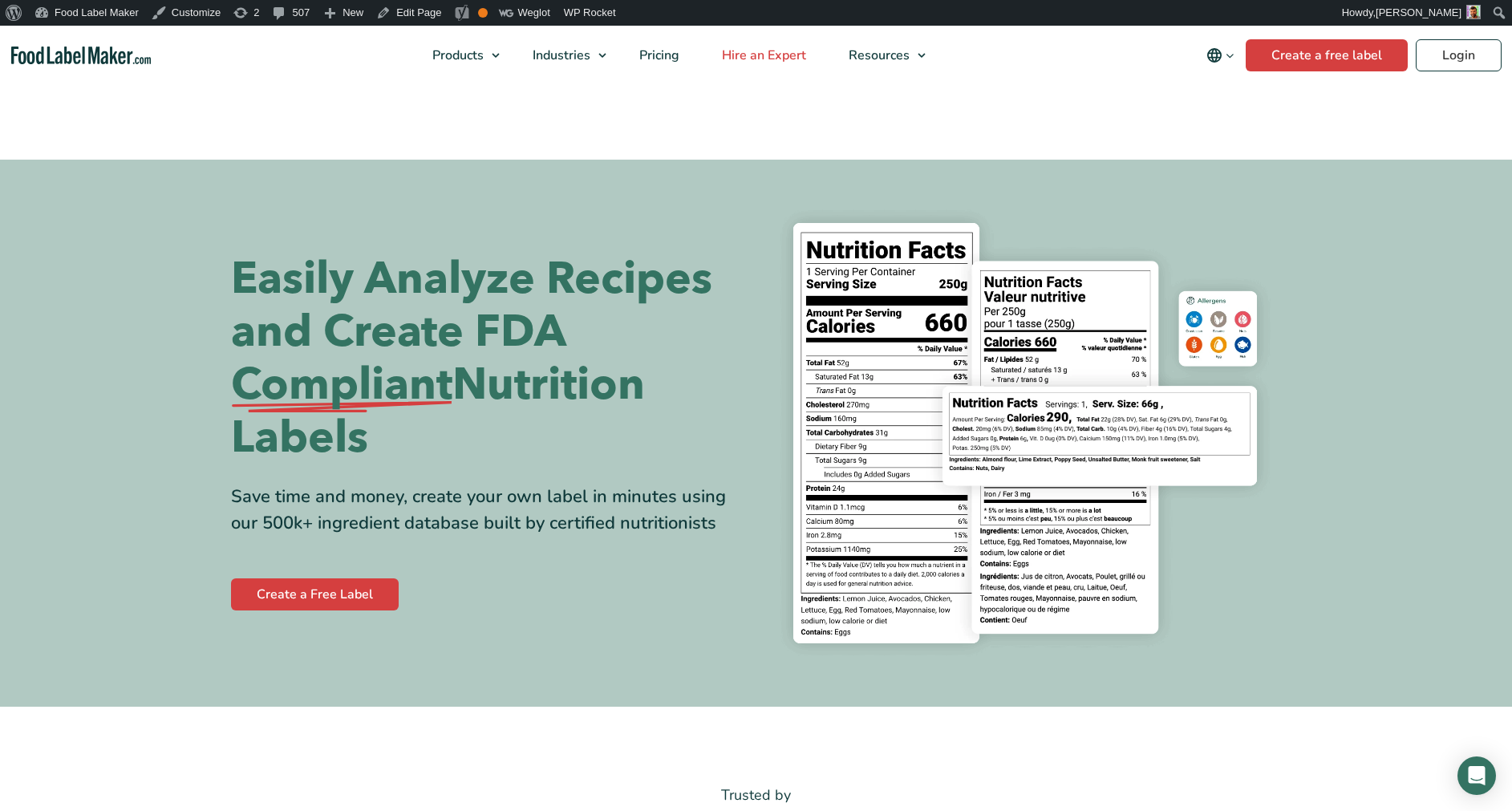
click at [819, 85] on link "Hire an Expert" at bounding box center [763, 55] width 123 height 60
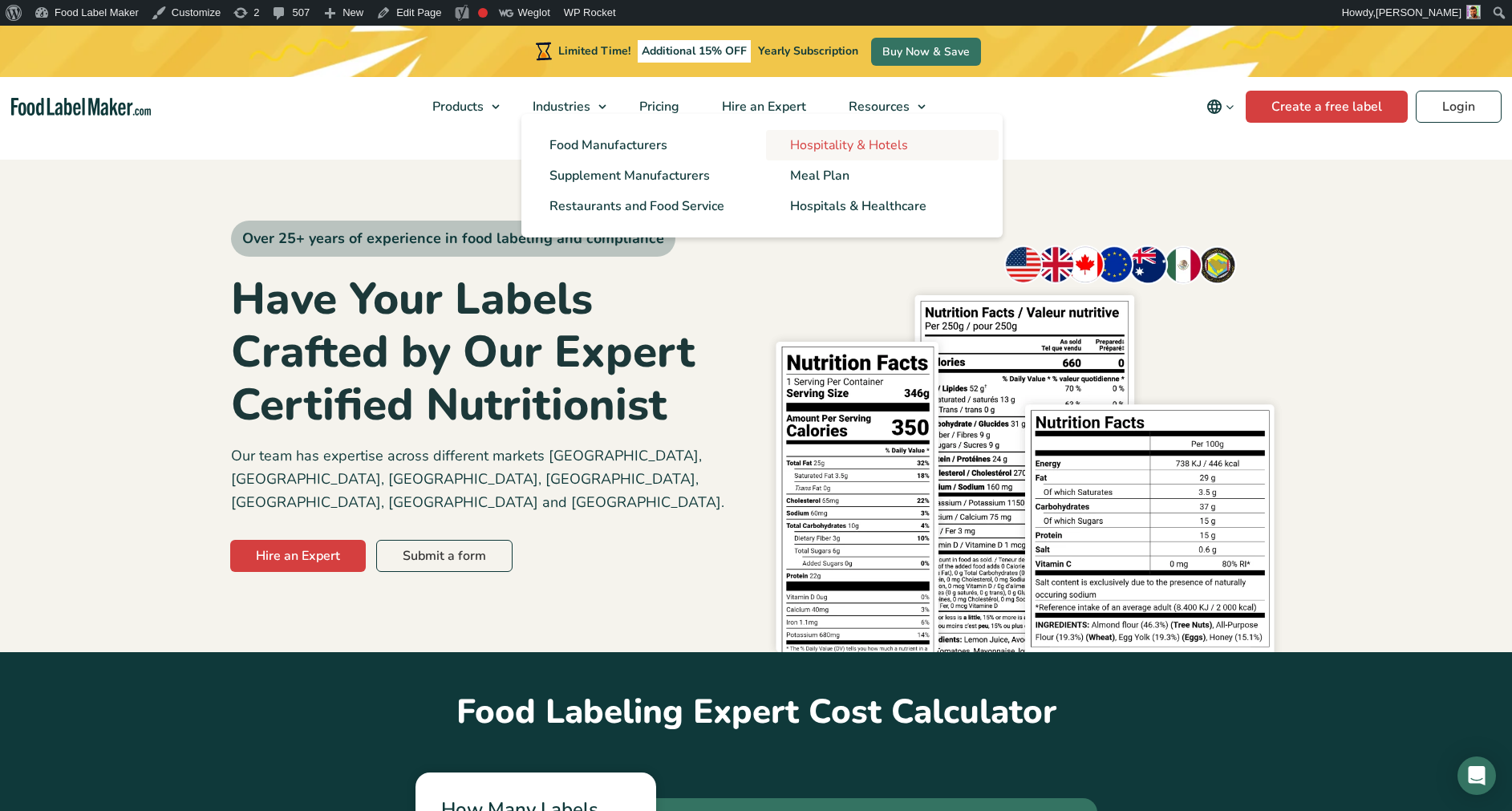
click at [854, 146] on span "Hospitality & Hotels" at bounding box center [848, 146] width 118 height 18
click at [854, 137] on span "Hospitality & Hotels" at bounding box center [848, 146] width 118 height 18
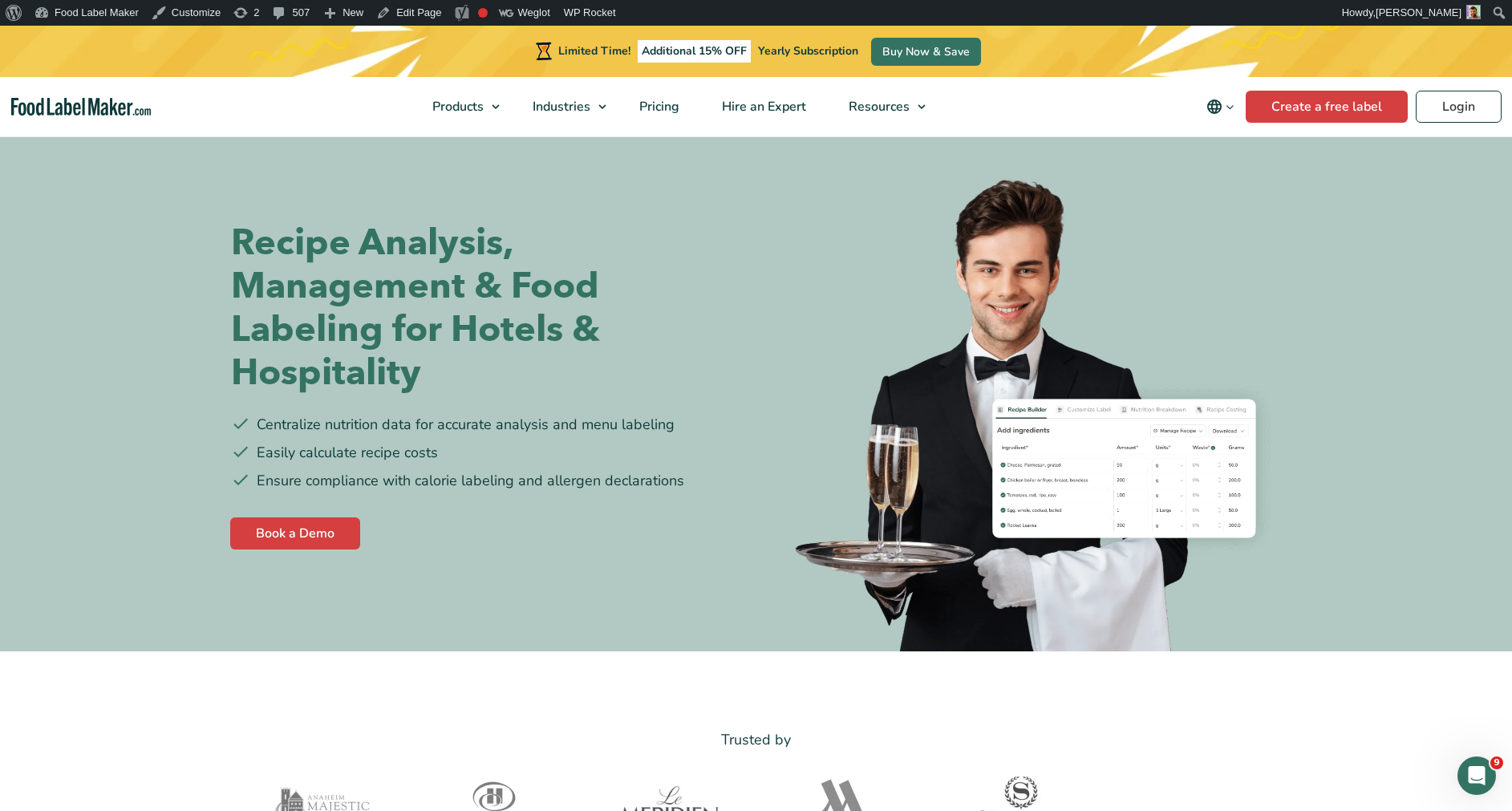
scroll to position [14, 0]
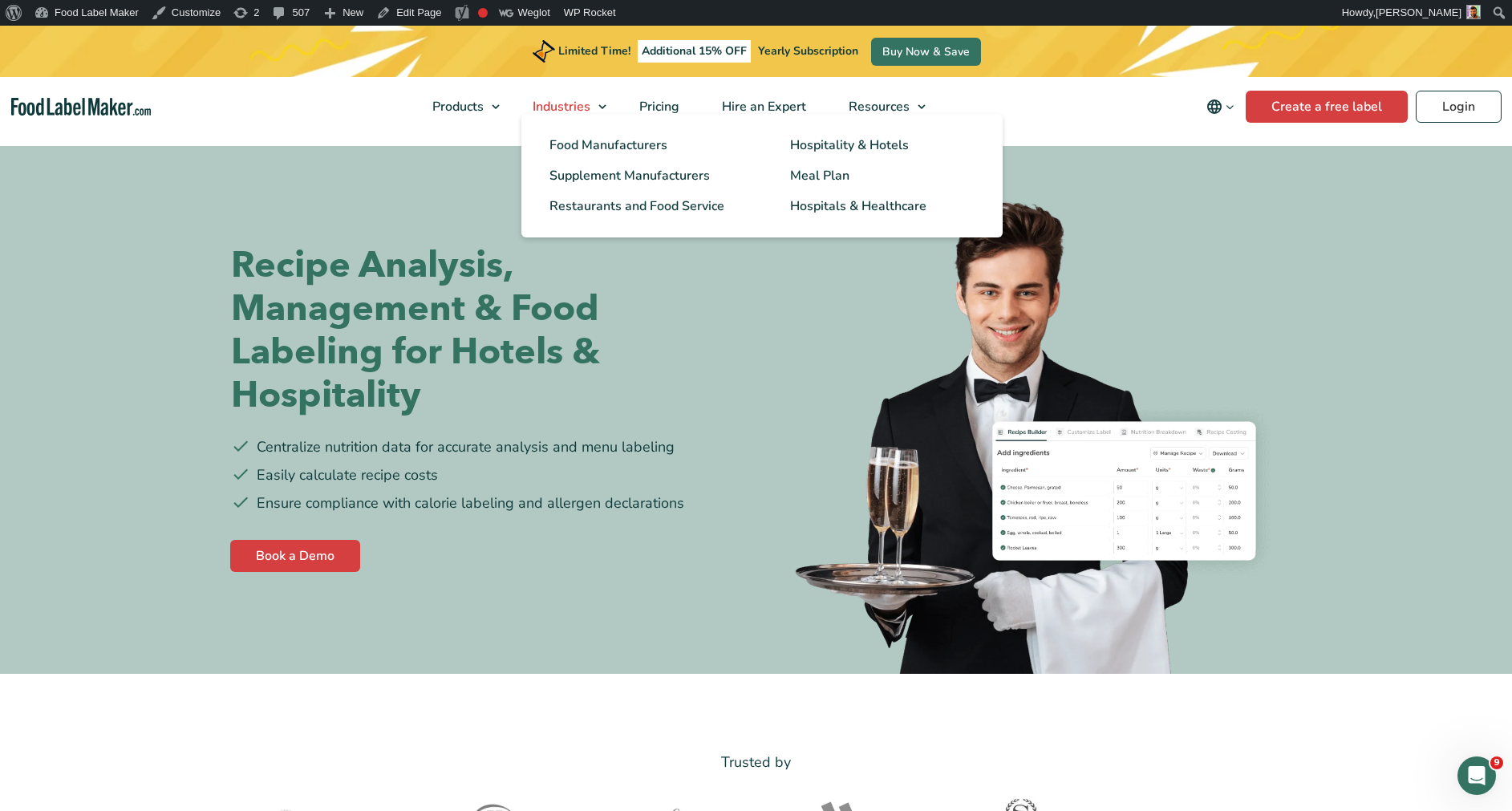
click at [605, 107] on link "Industries" at bounding box center [563, 107] width 103 height 60
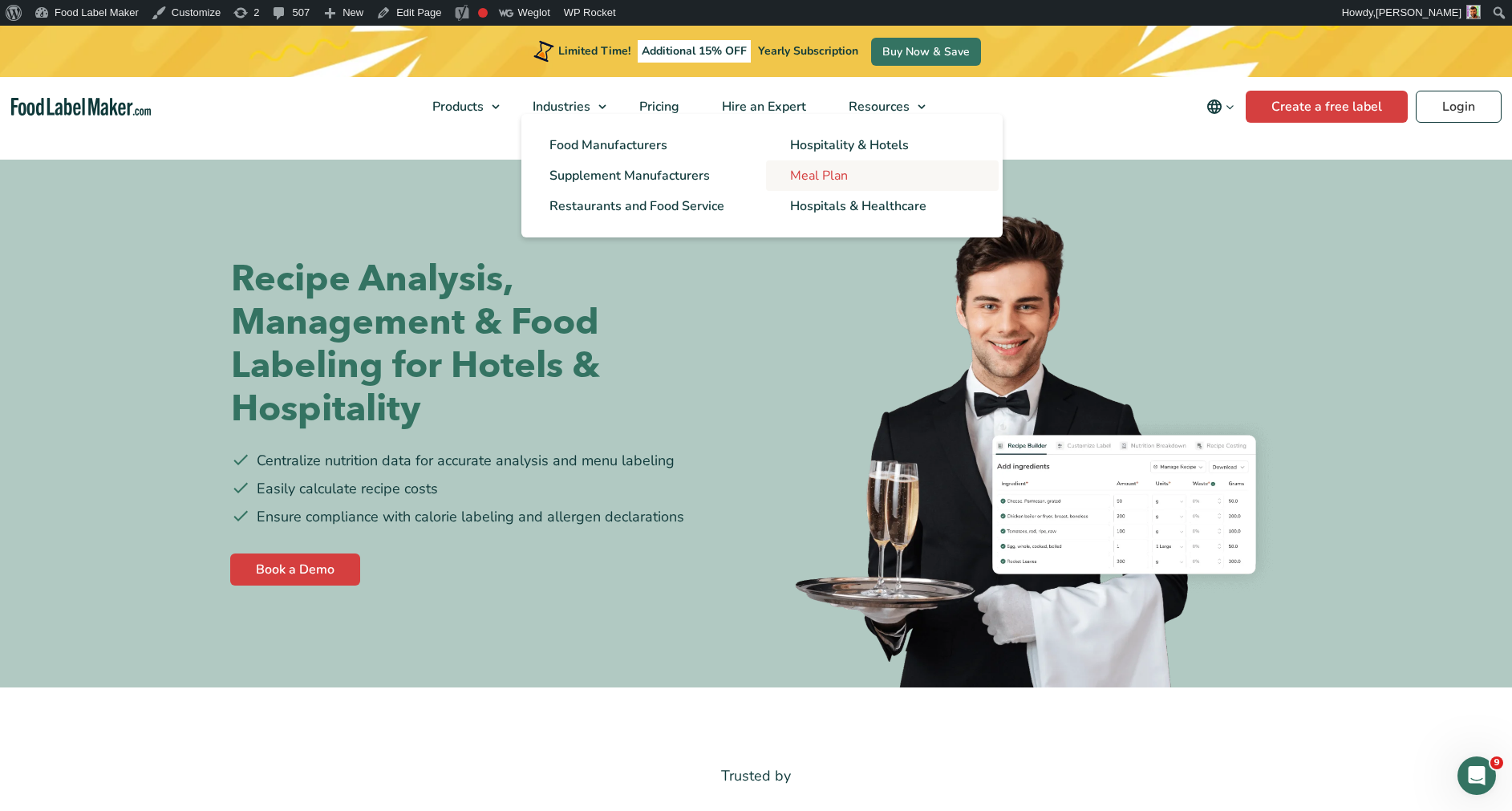
click at [838, 179] on span "Meal Plan" at bounding box center [819, 175] width 58 height 18
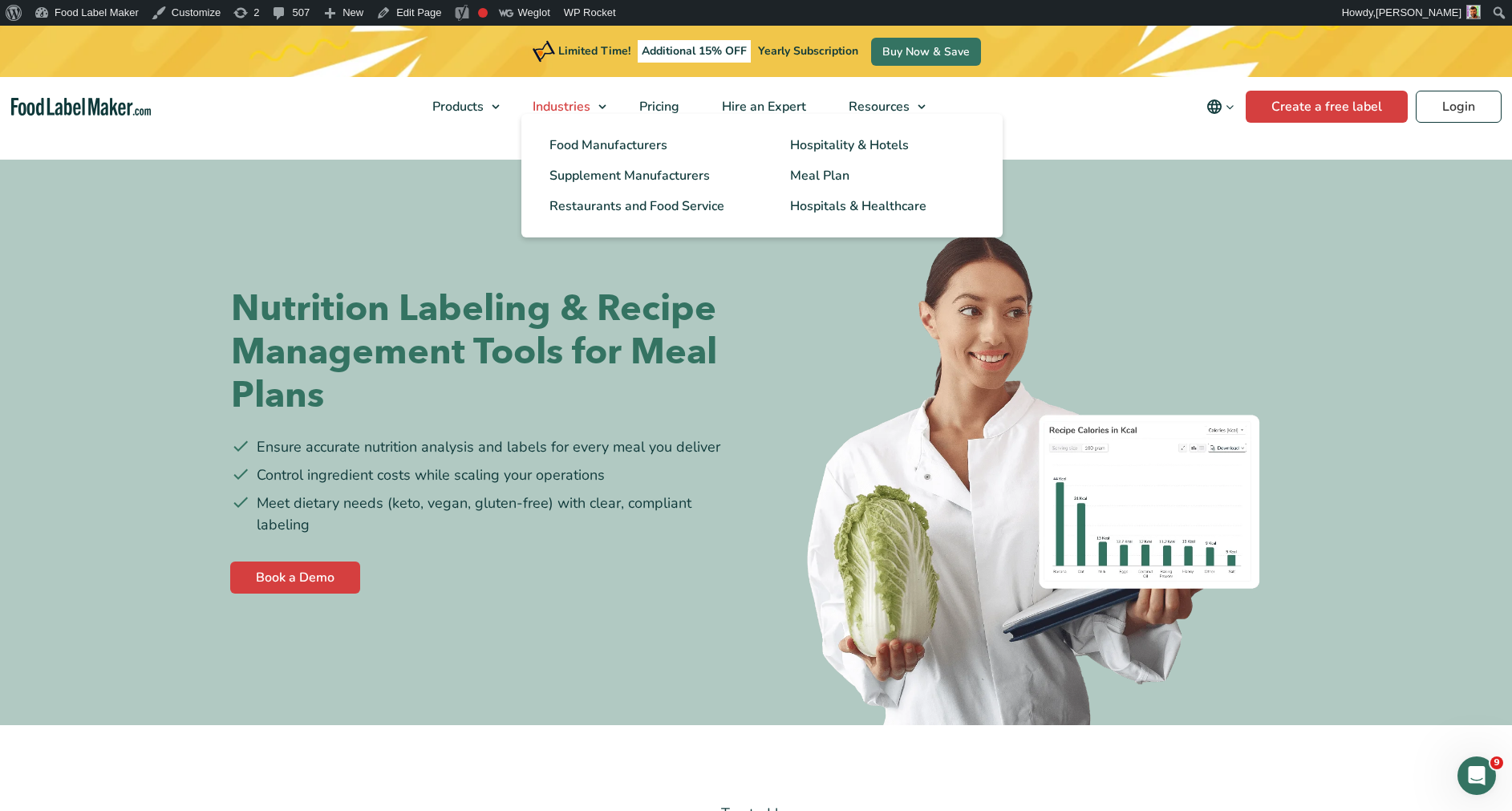
click at [600, 104] on link "Industries" at bounding box center [563, 107] width 103 height 60
click at [696, 209] on span "Restaurants and Food Service" at bounding box center [635, 206] width 173 height 18
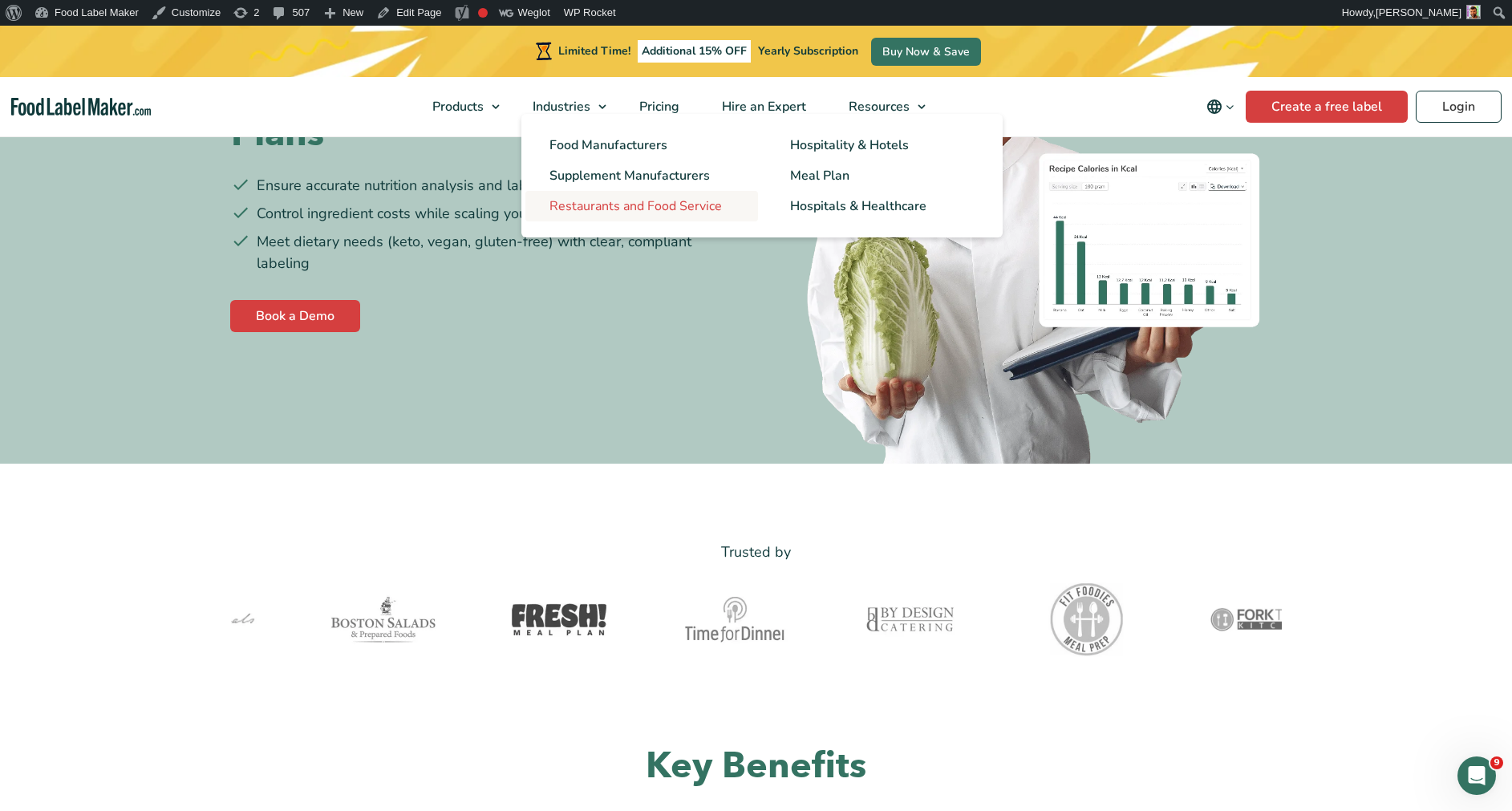
scroll to position [267, 0]
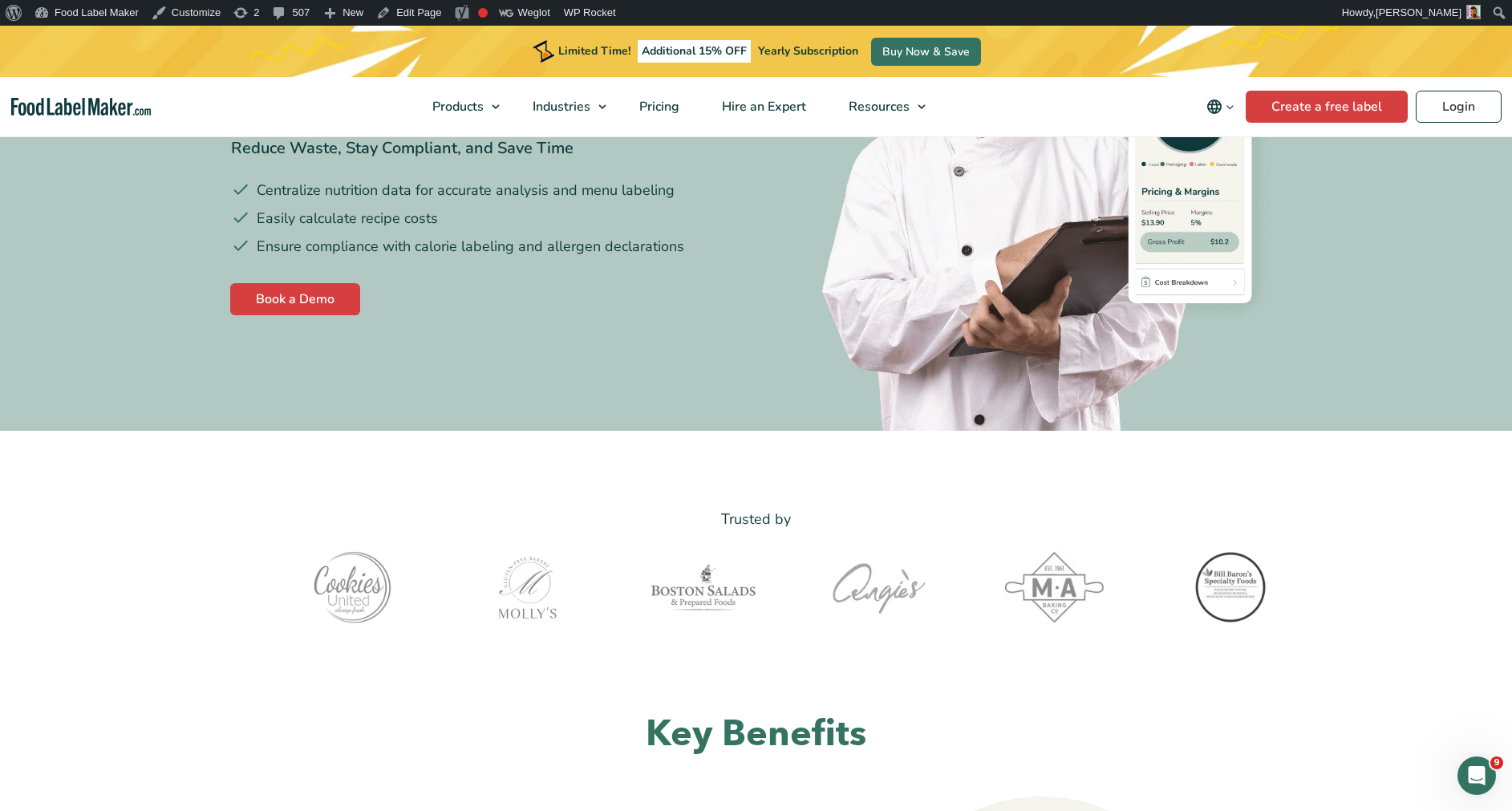
scroll to position [325, 0]
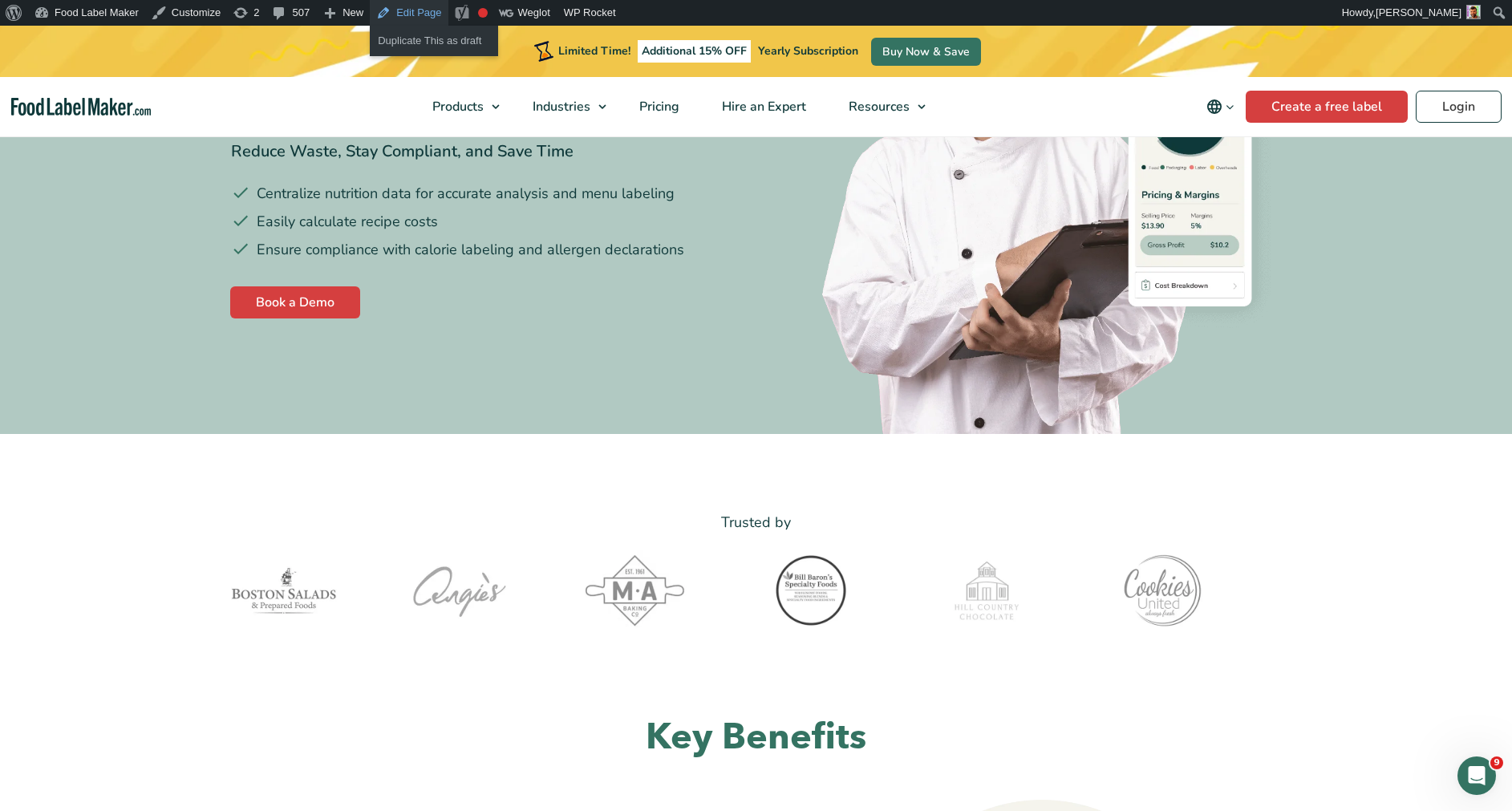
click at [425, 9] on link "Edit Page" at bounding box center [408, 12] width 78 height 25
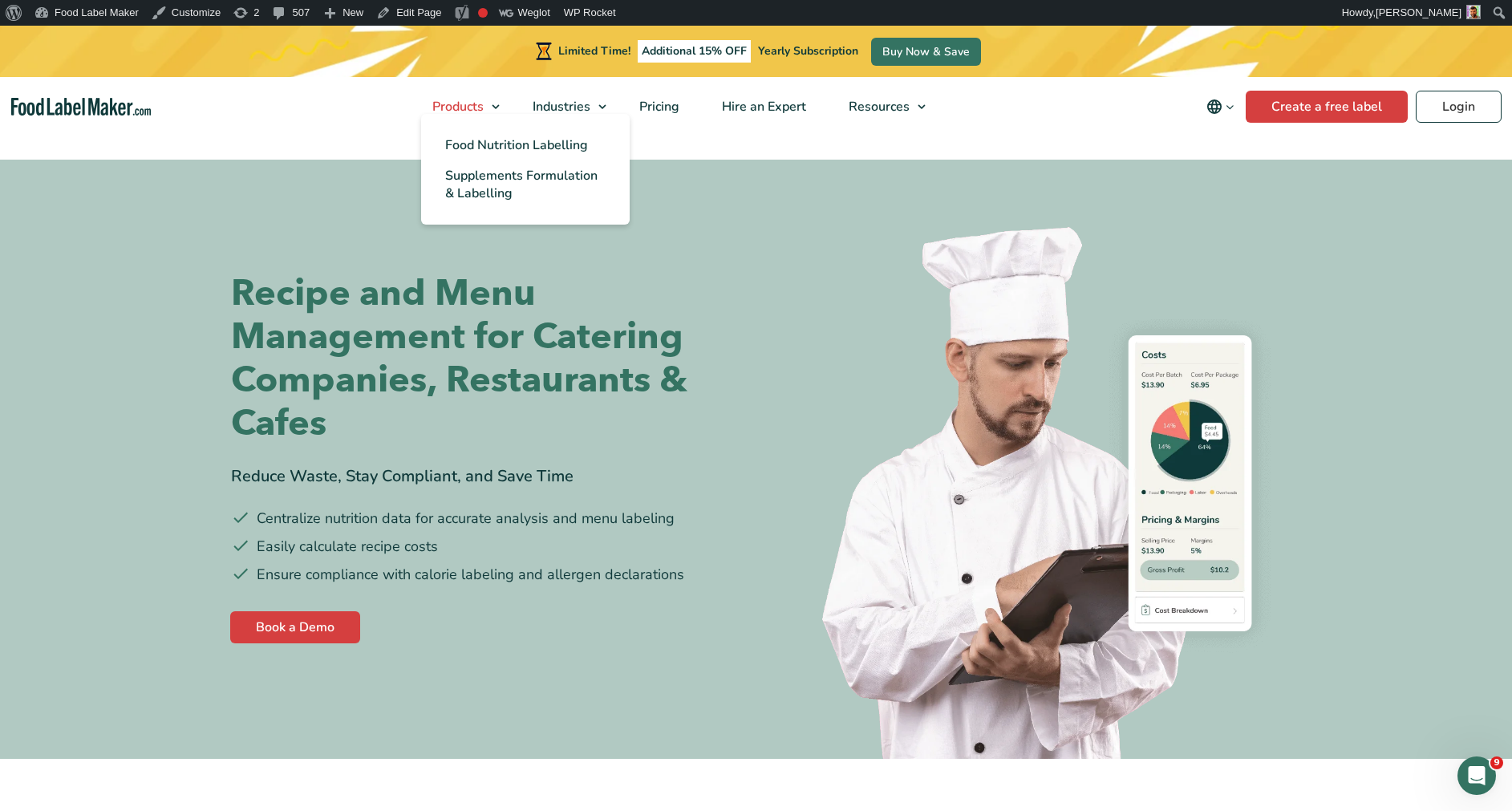
click at [472, 103] on span "Products" at bounding box center [457, 107] width 58 height 18
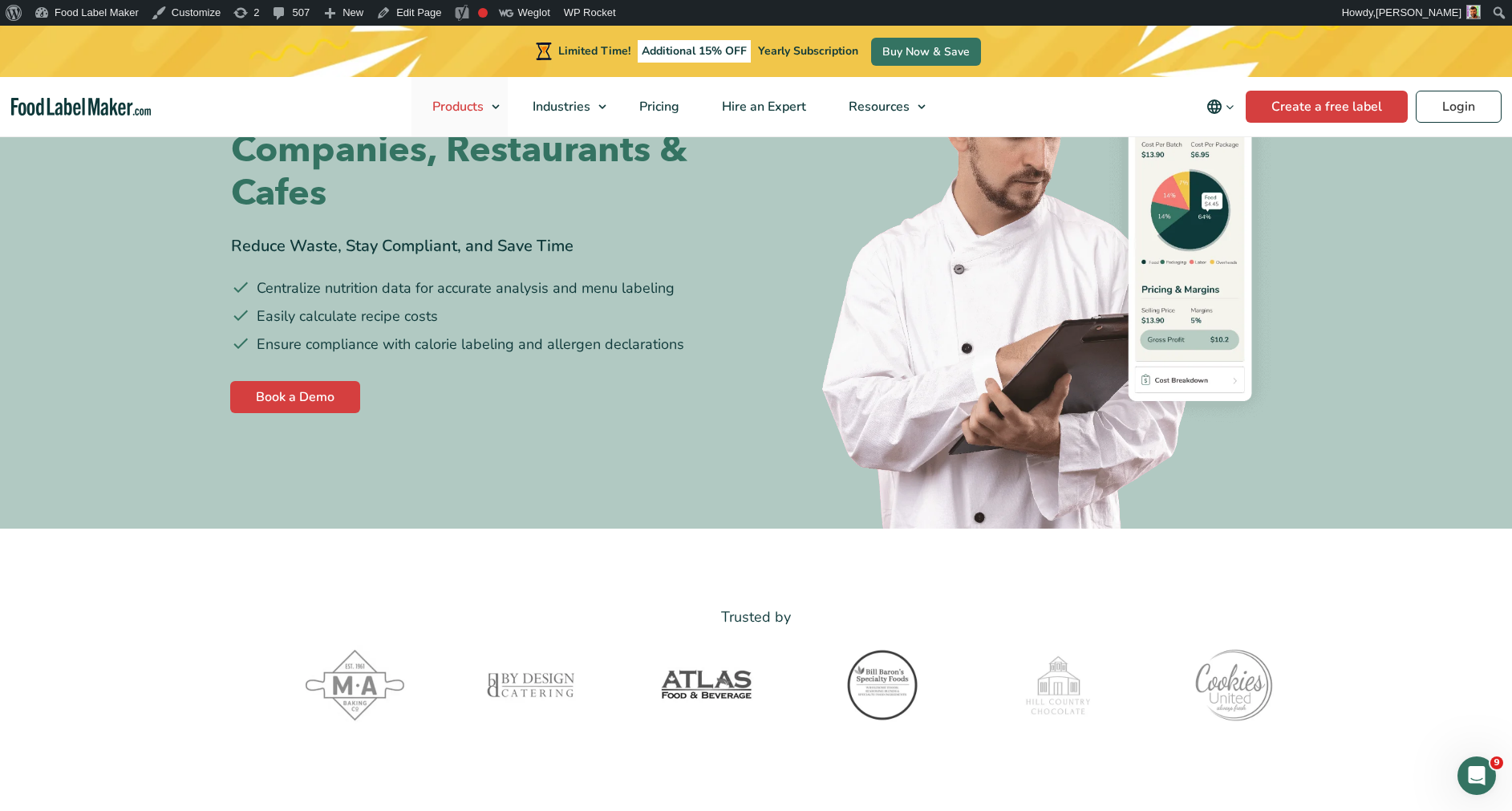
scroll to position [223, 0]
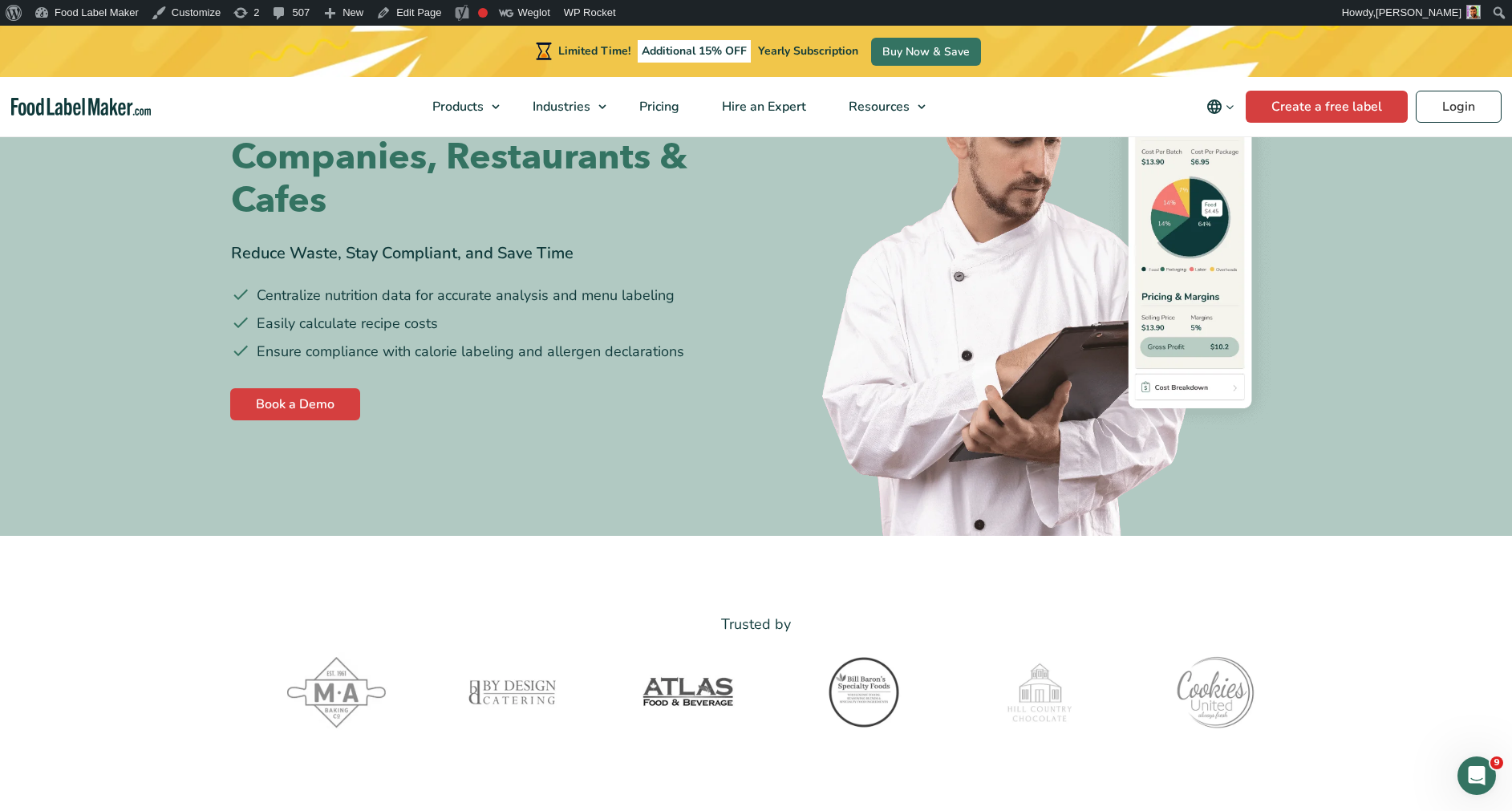
click at [110, 104] on img "Food Label Maker homepage" at bounding box center [82, 107] width 140 height 18
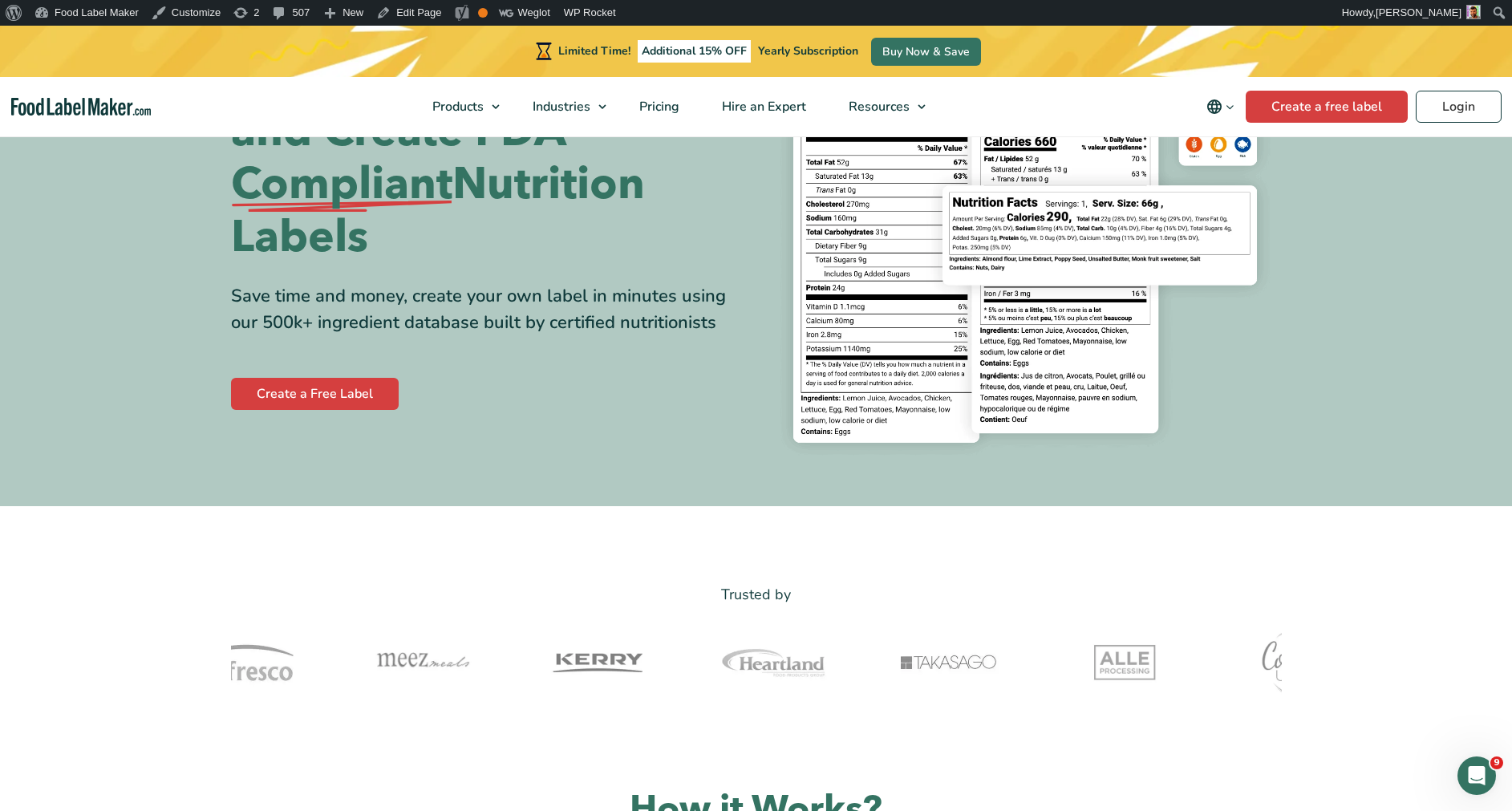
scroll to position [186, 0]
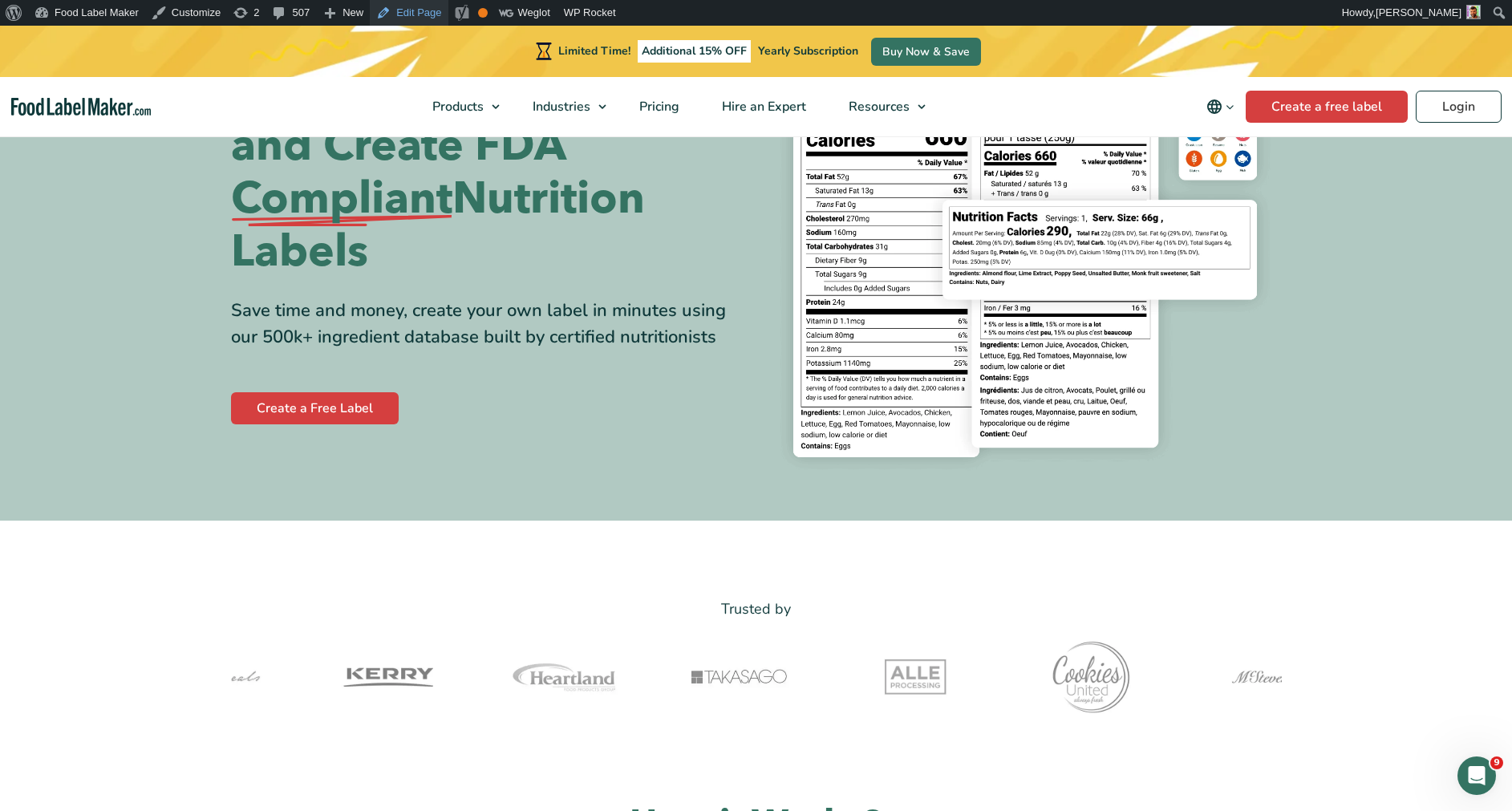
click at [411, 12] on link "Edit Page" at bounding box center [408, 12] width 78 height 25
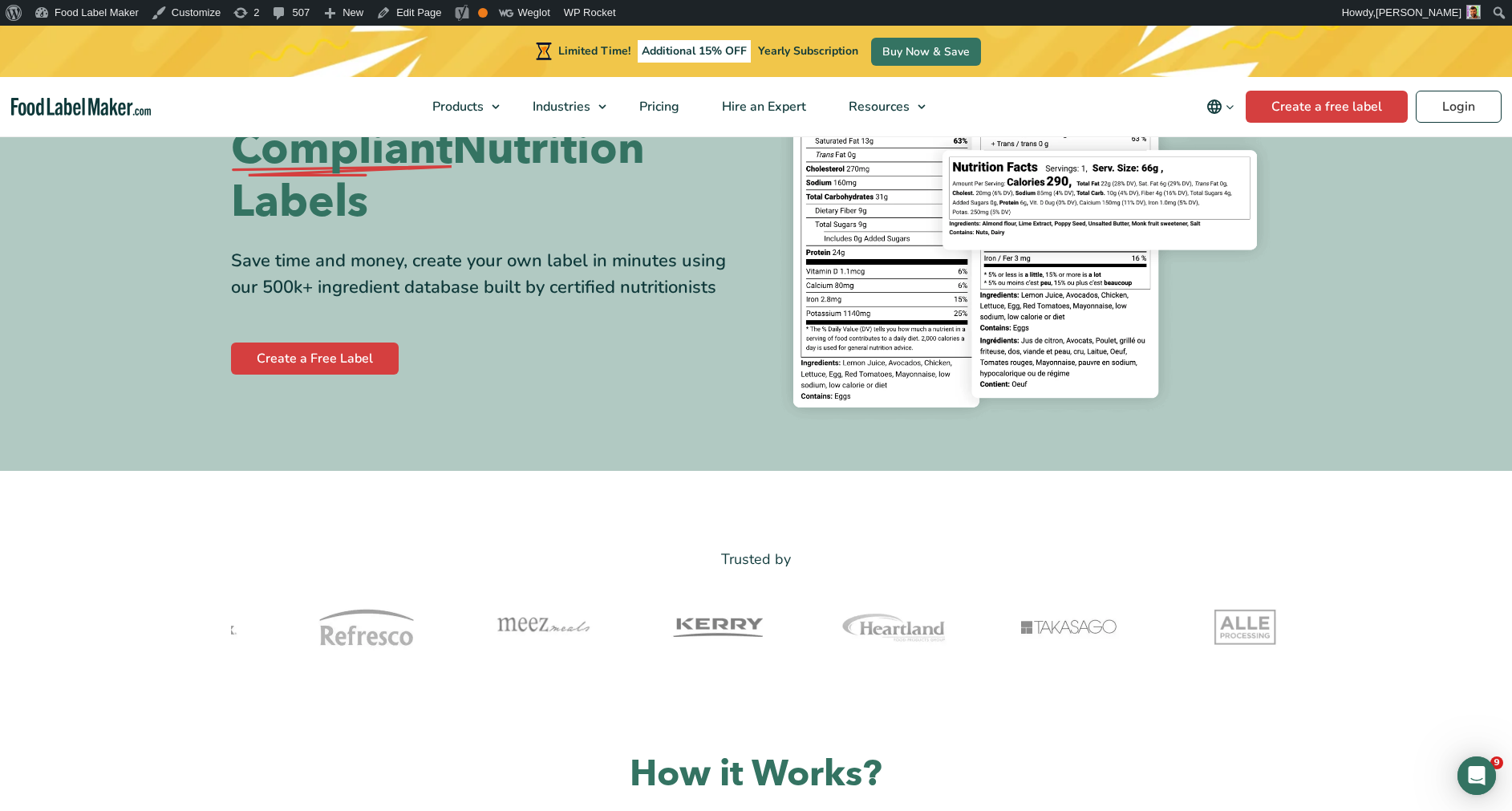
scroll to position [250, 0]
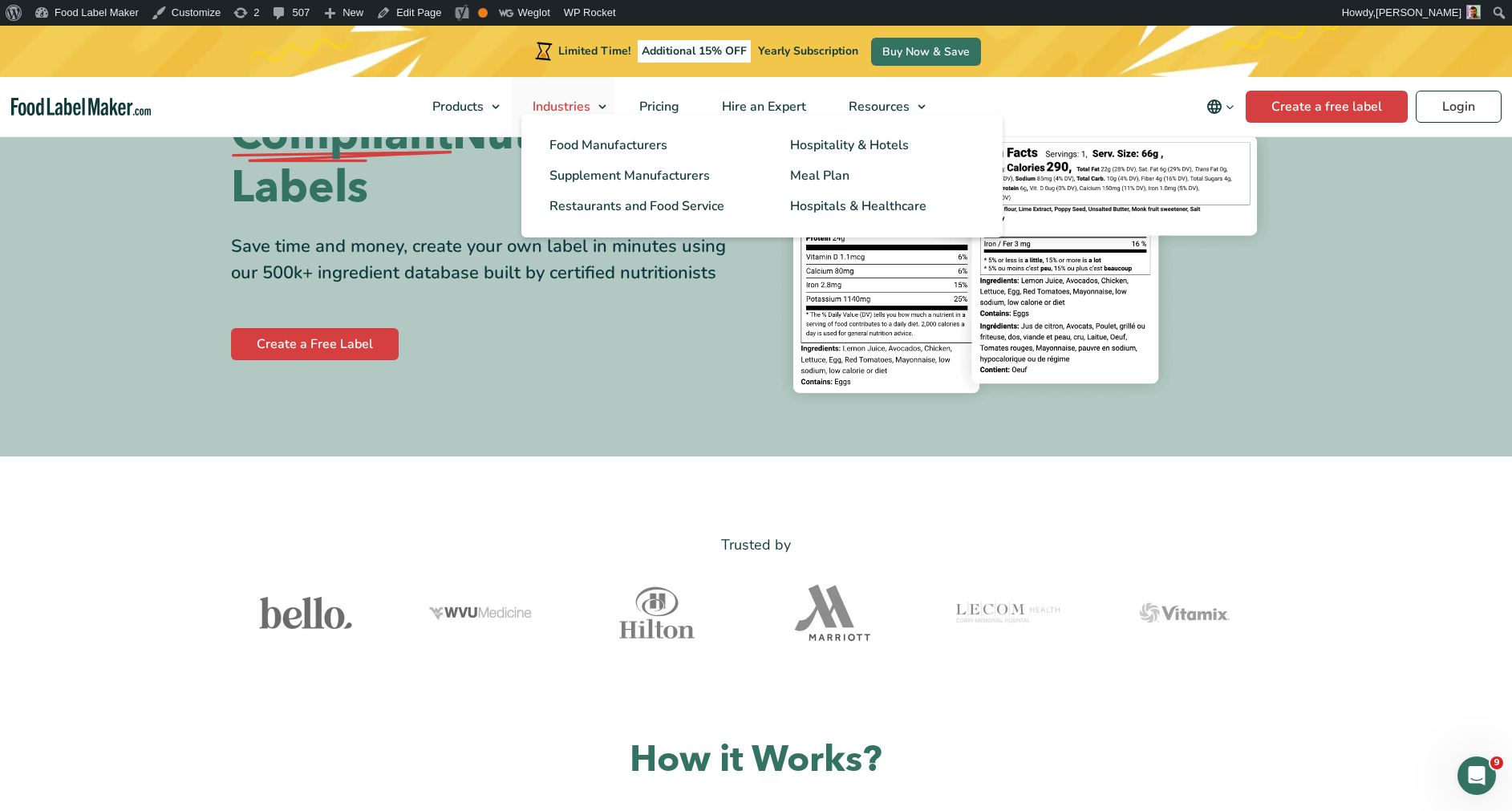
click at [574, 107] on span "Industries" at bounding box center [559, 107] width 64 height 18
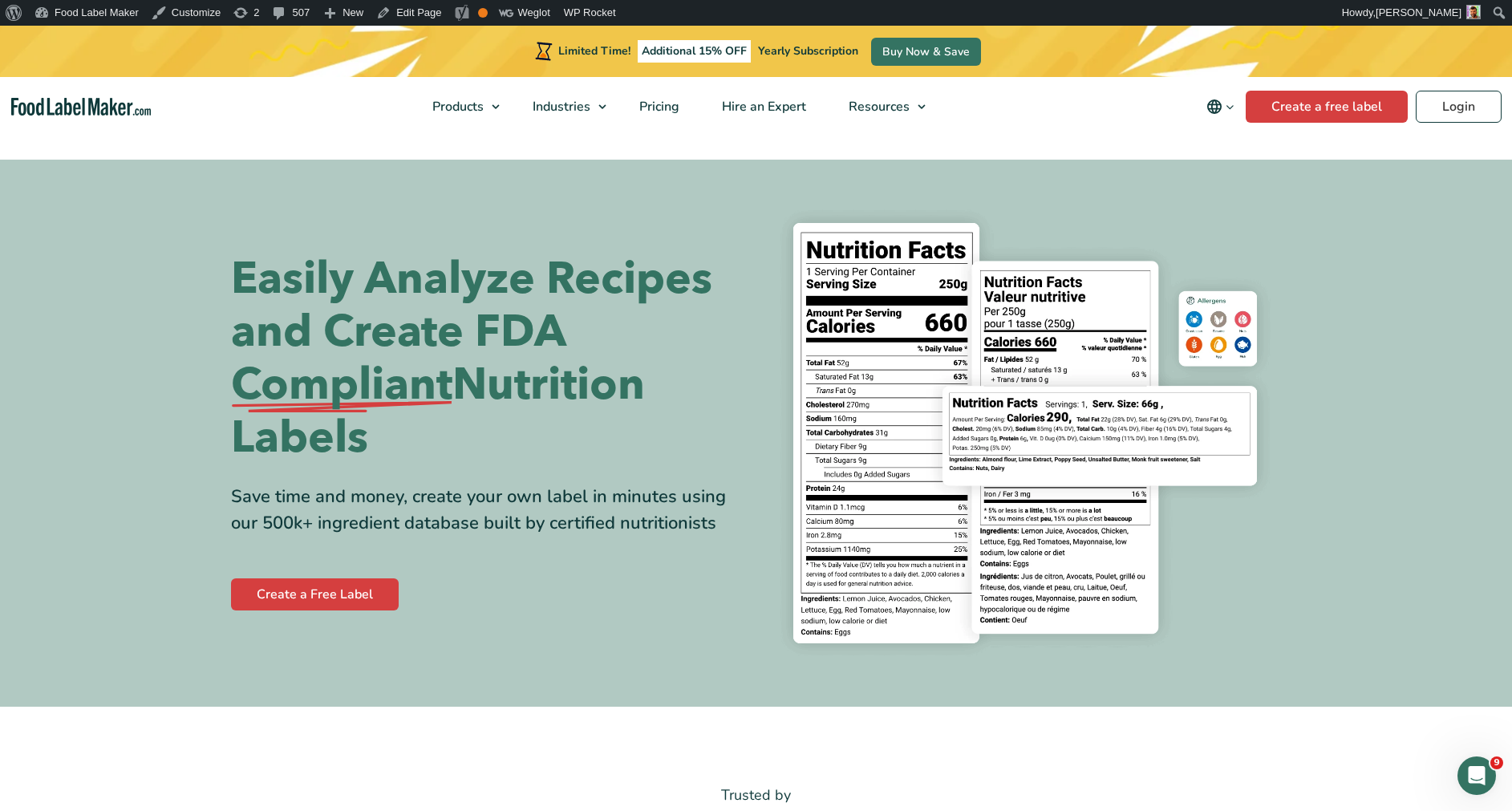
click at [681, 215] on div "Easily Analyze Recipes and Create FDA Compliant Nutrition Labels Save time and …" at bounding box center [756, 433] width 1051 height 470
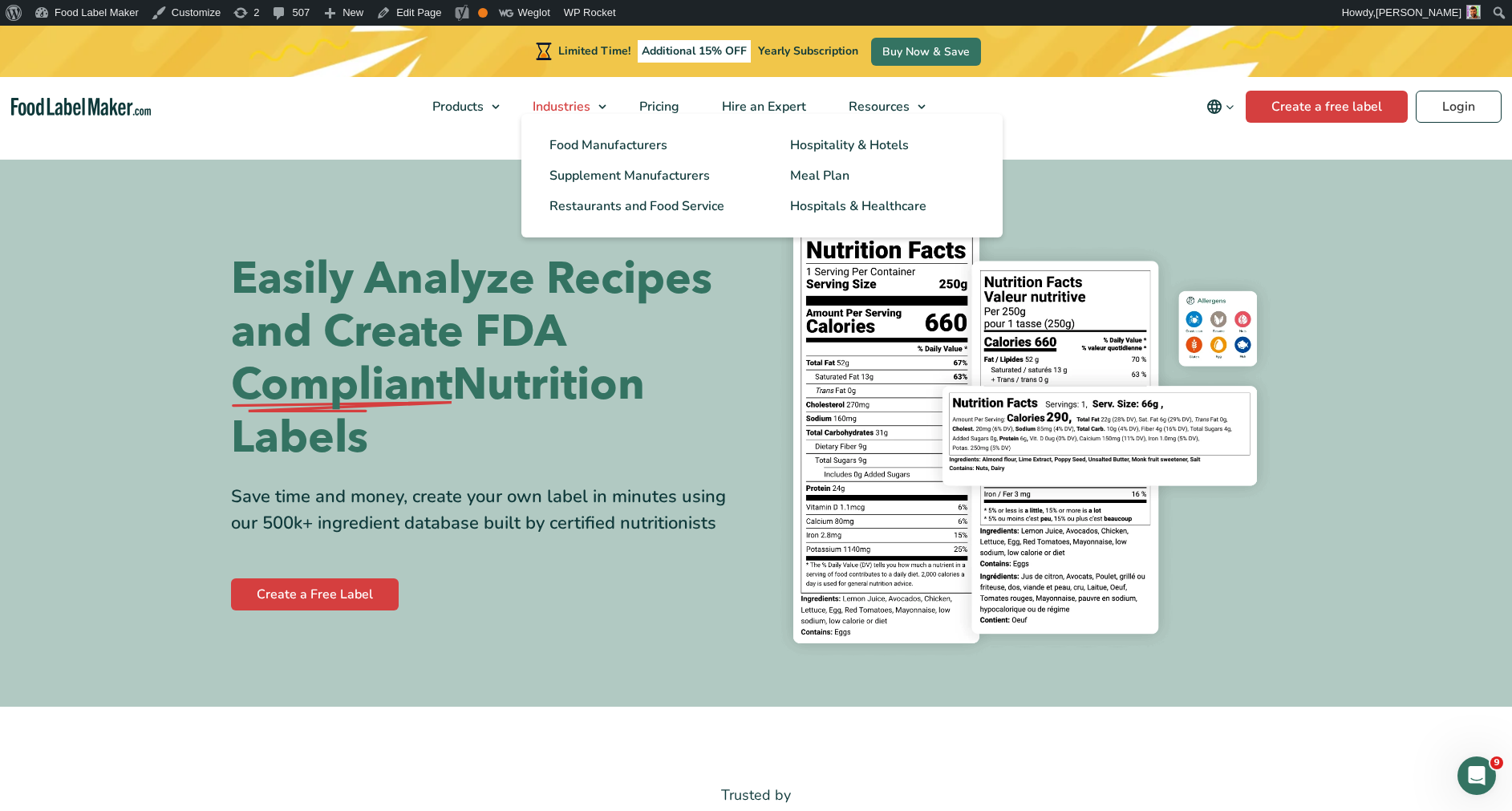
click at [600, 103] on link "Industries" at bounding box center [563, 107] width 103 height 60
click at [715, 217] on link "Restaurants and Food Service" at bounding box center [641, 206] width 232 height 31
click at [678, 211] on span "Restaurants and Food Service" at bounding box center [635, 206] width 173 height 18
click at [664, 204] on span "Restaurants and Food Service" at bounding box center [635, 206] width 173 height 18
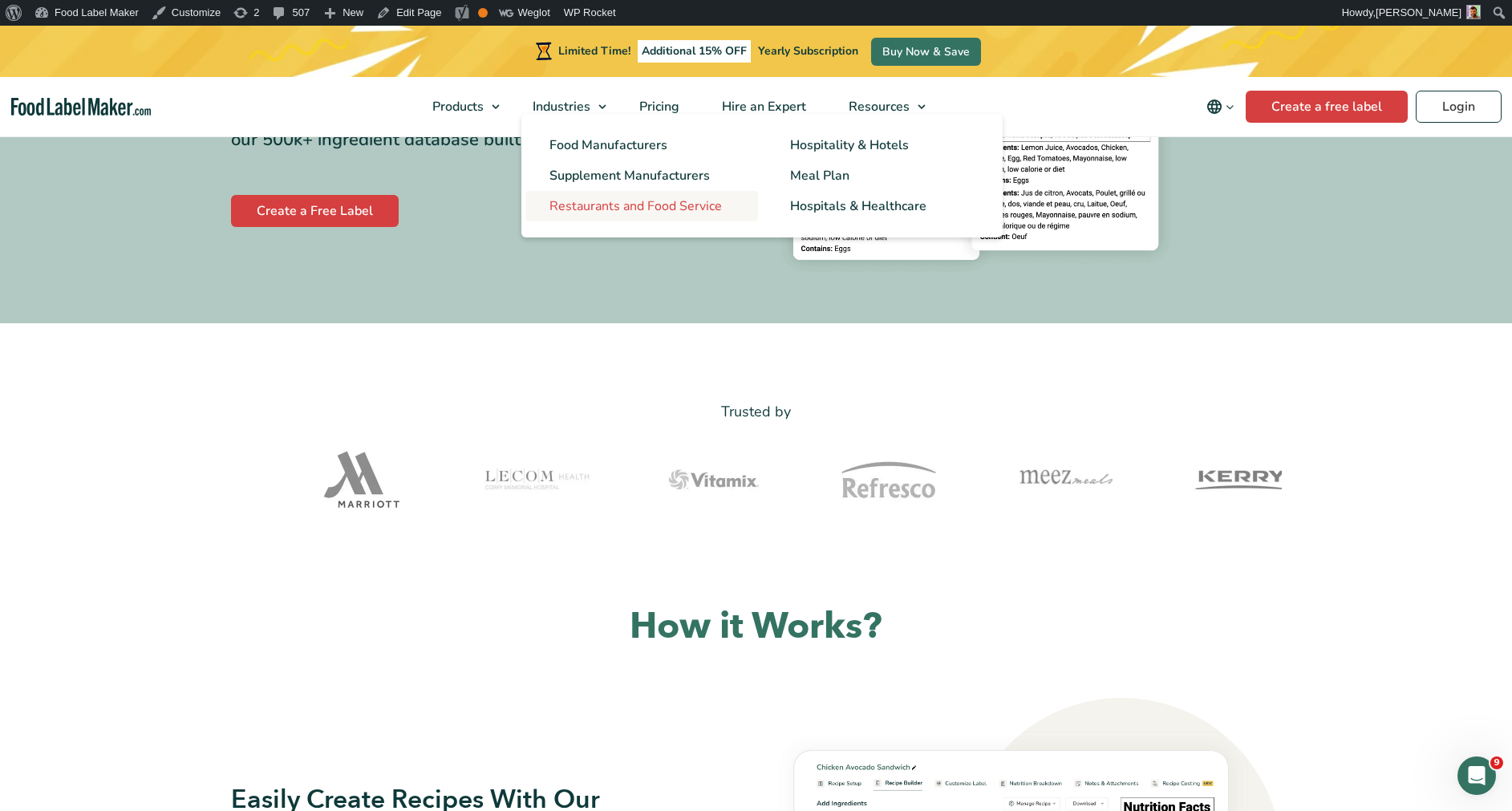
scroll to position [442, 0]
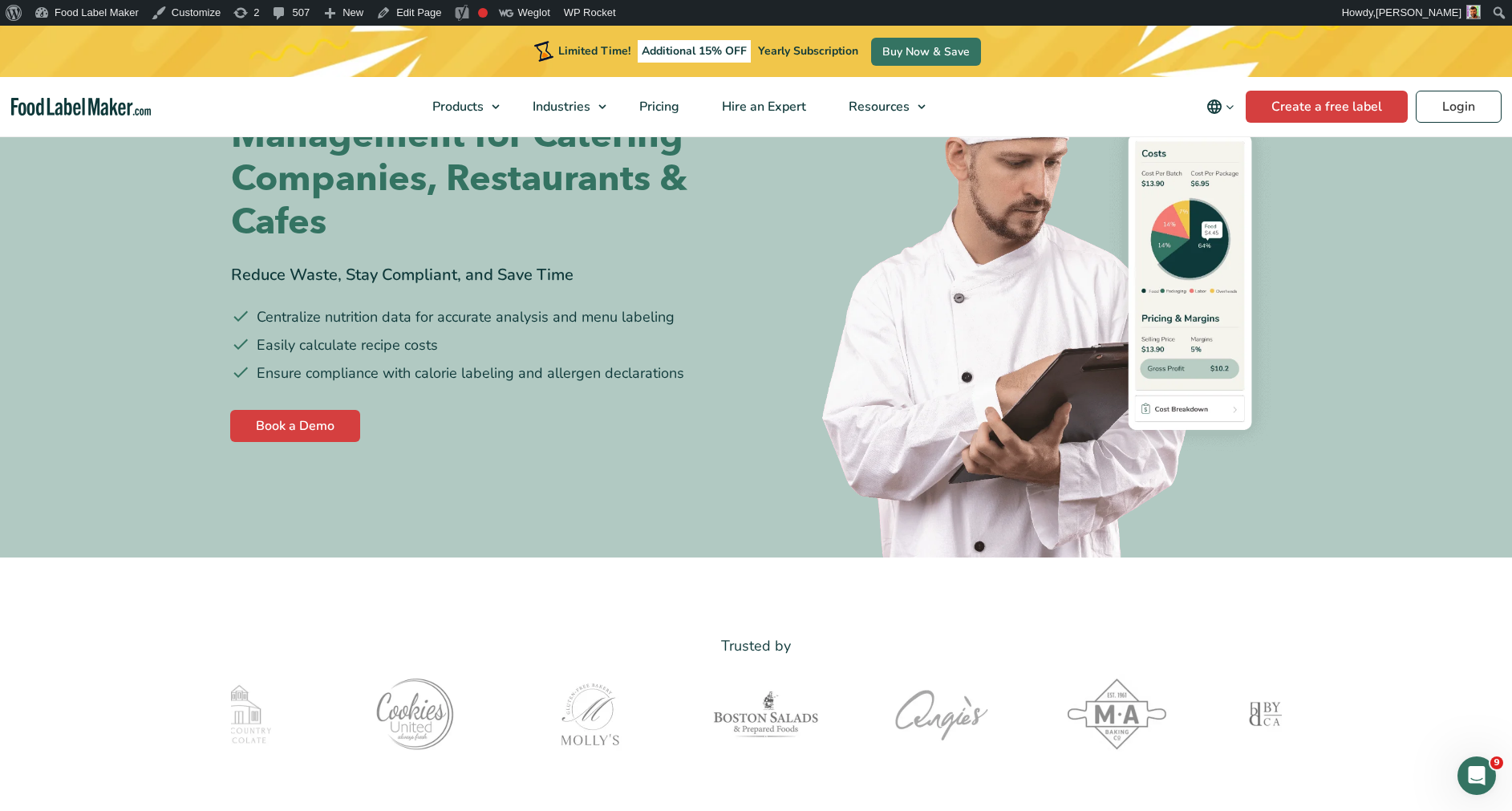
scroll to position [140, 0]
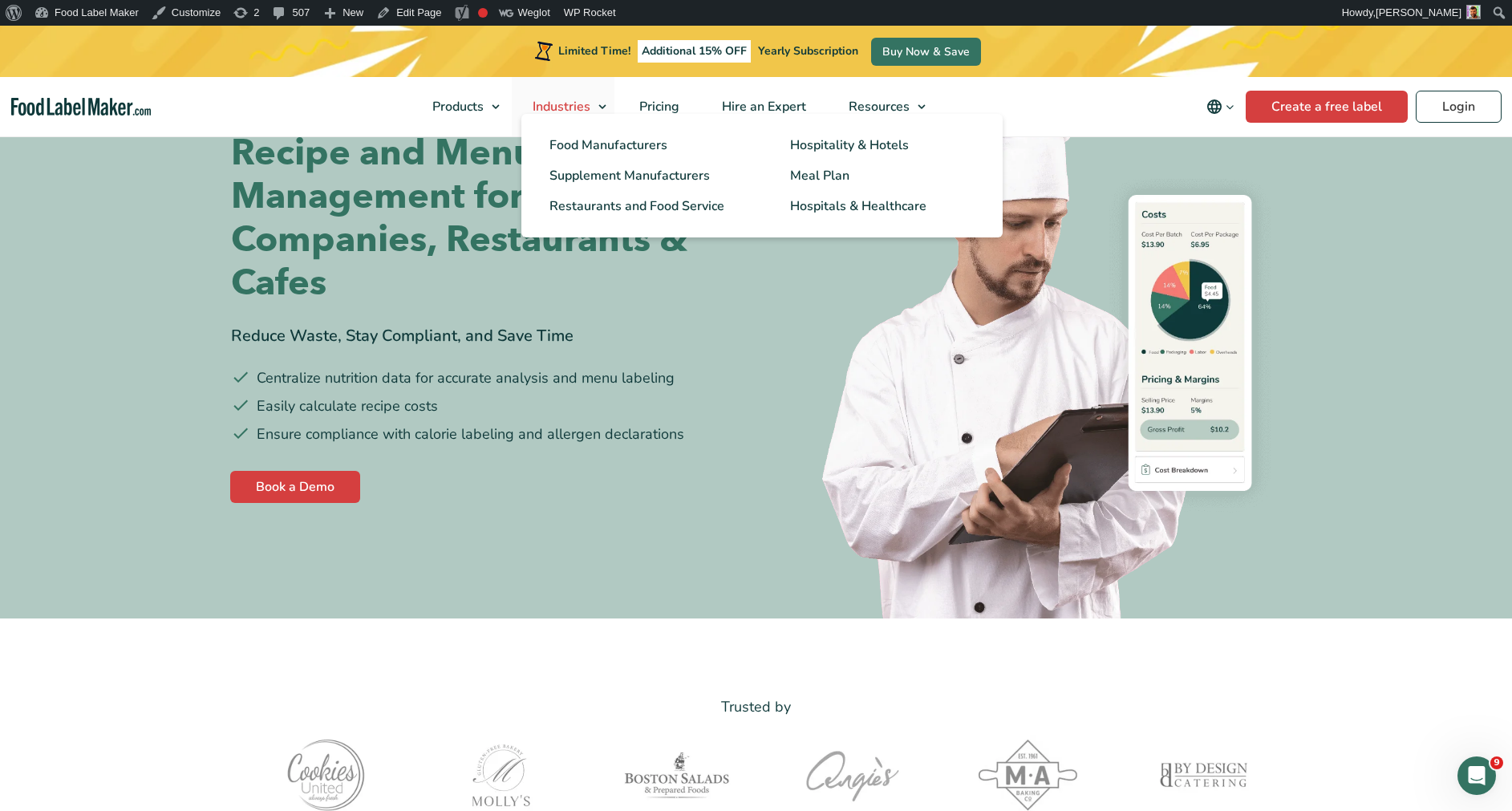
click at [603, 107] on link "Industries" at bounding box center [563, 107] width 103 height 60
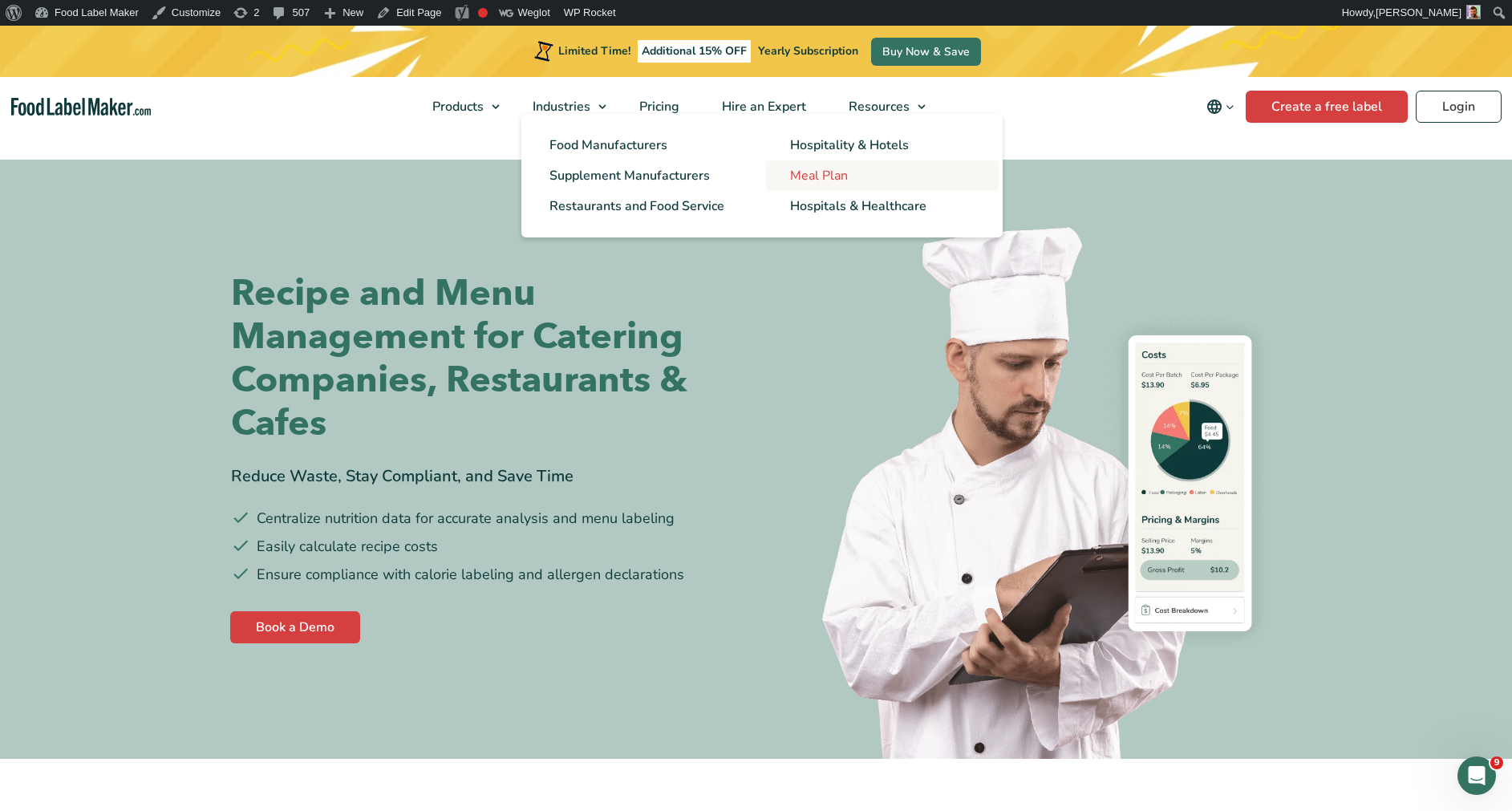
click at [877, 181] on link "Meal Plan" at bounding box center [882, 175] width 232 height 31
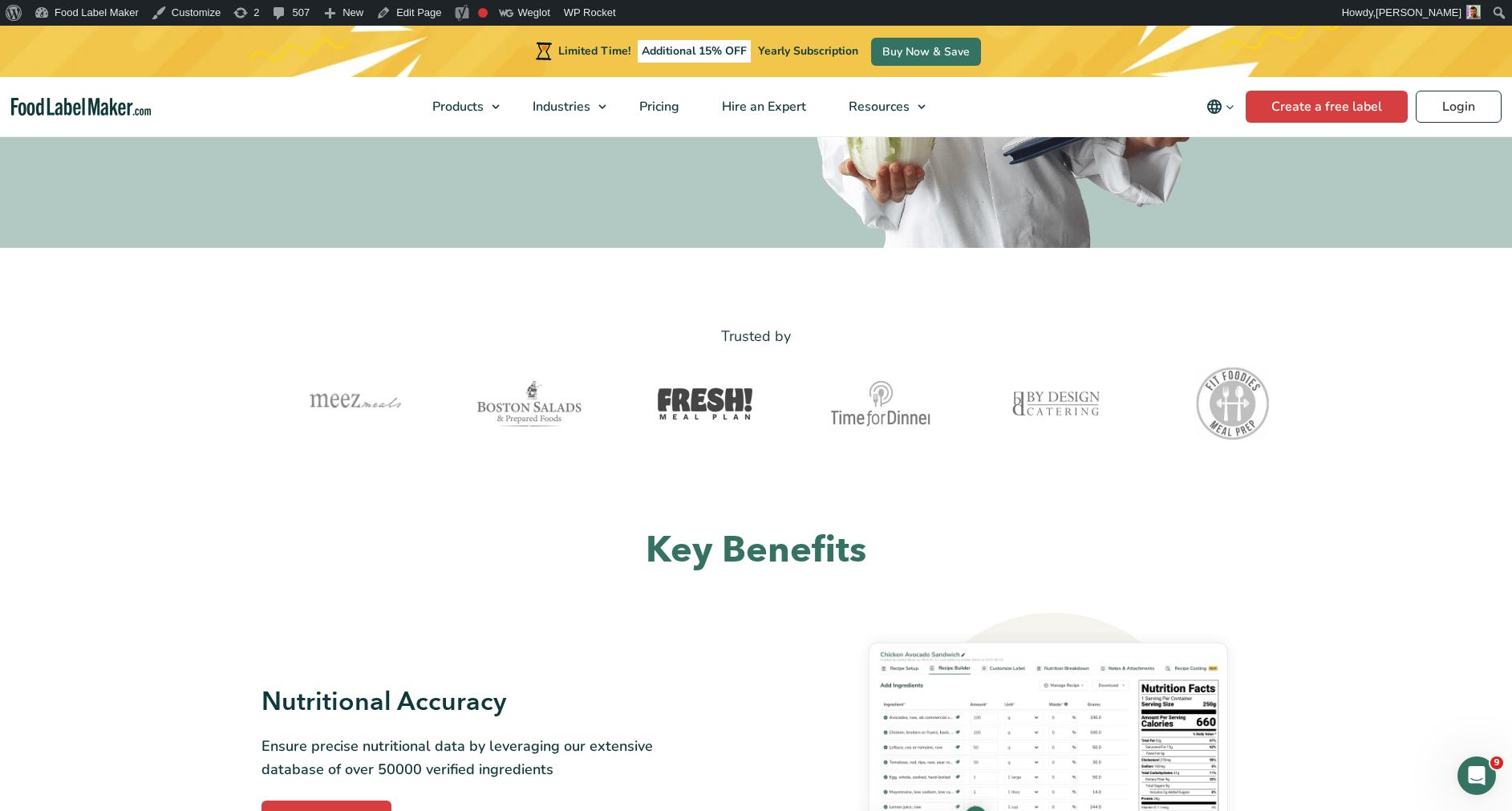
scroll to position [484, 0]
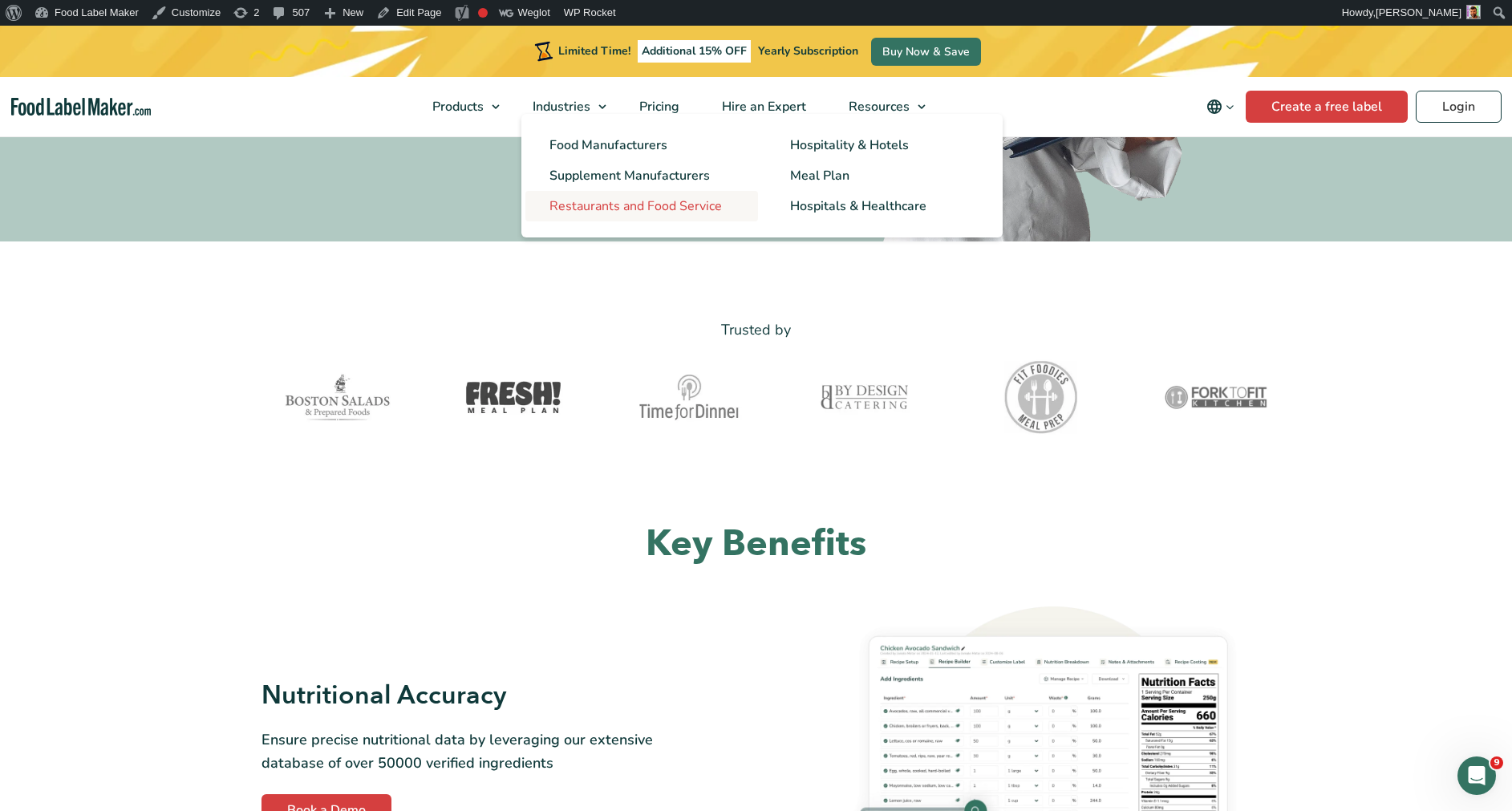
click at [597, 205] on span "Restaurants and Food Service" at bounding box center [635, 206] width 173 height 18
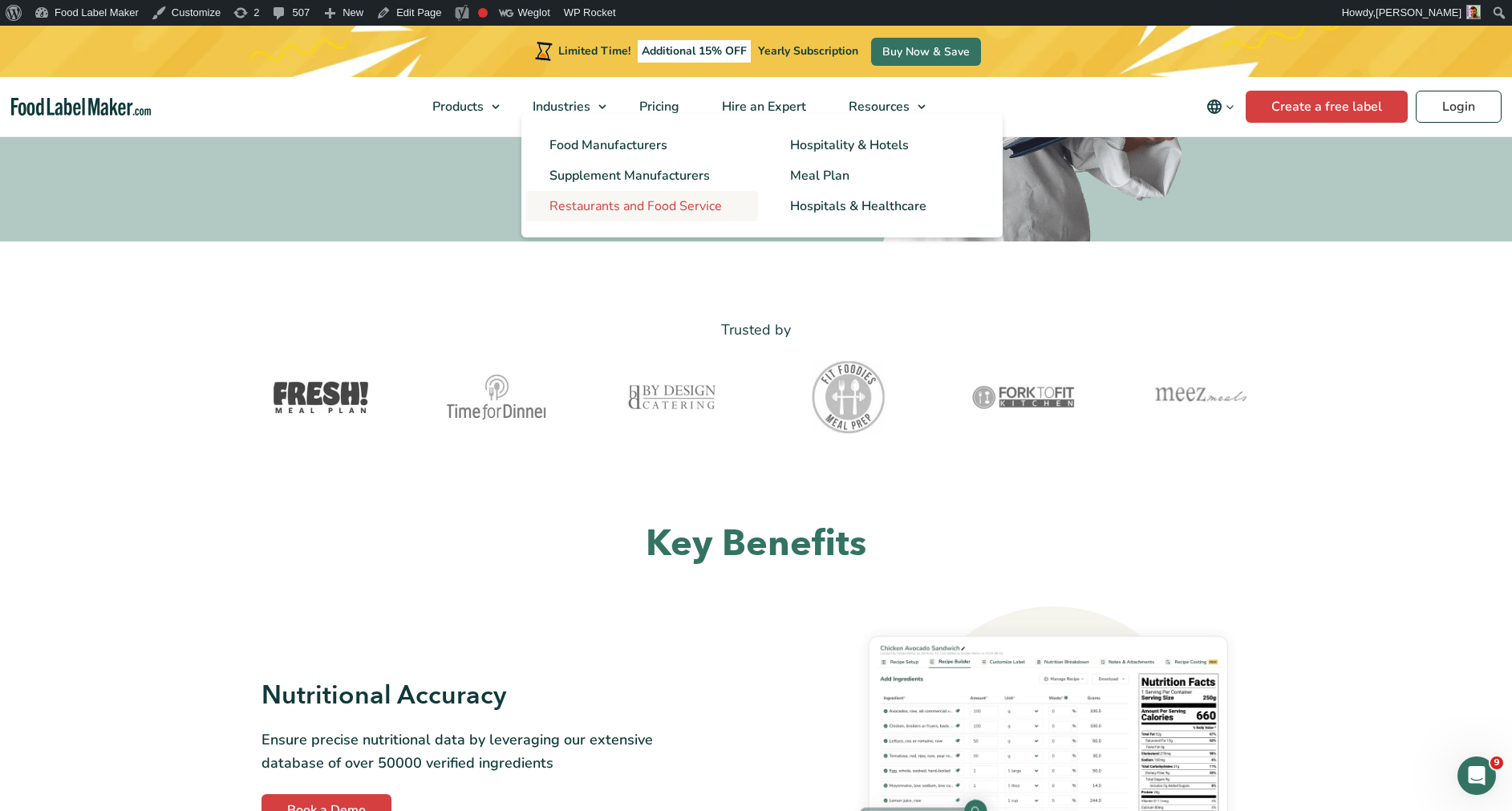
click at [597, 205] on span "Restaurants and Food Service" at bounding box center [635, 206] width 173 height 18
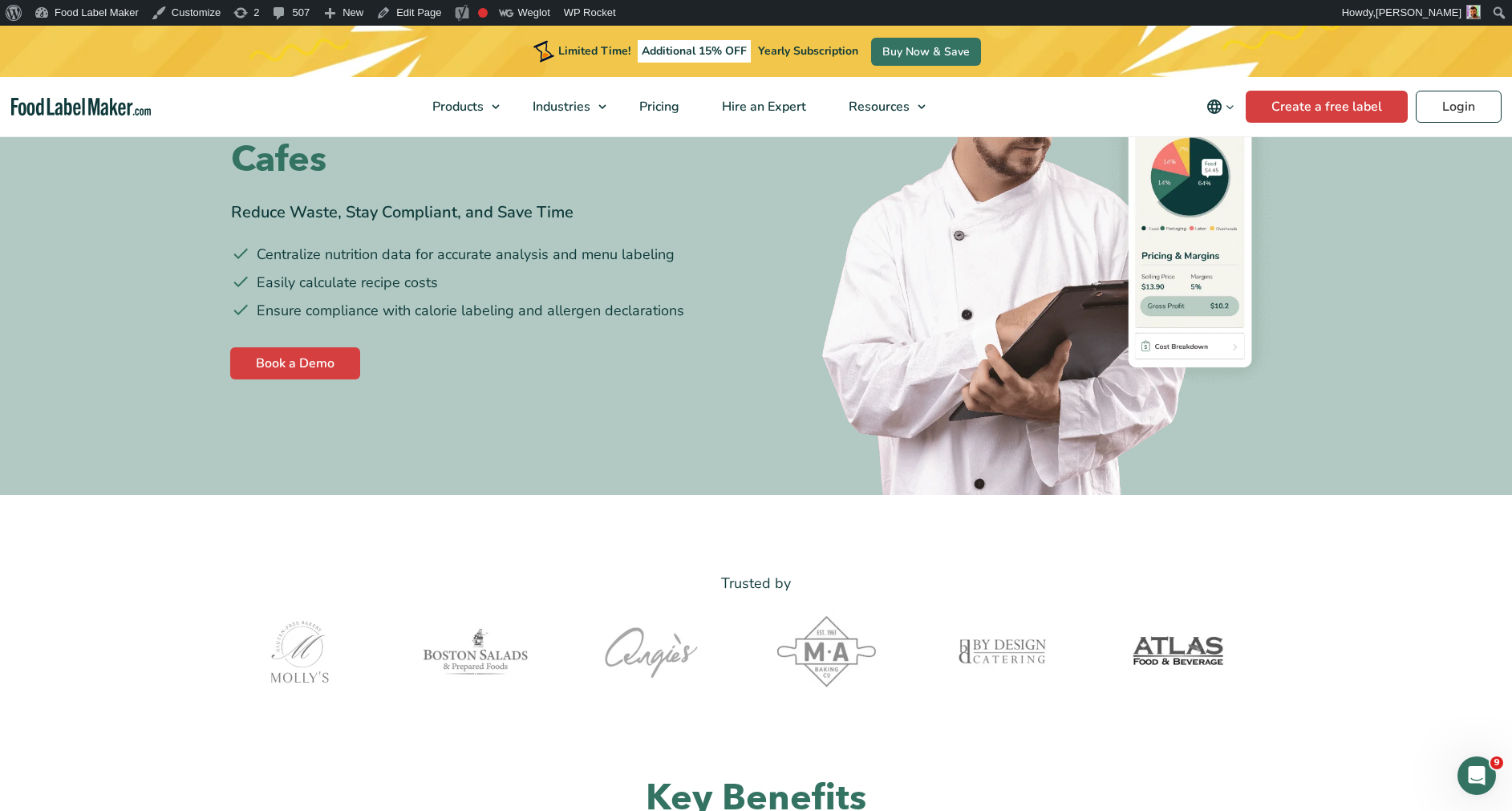
scroll to position [268, 0]
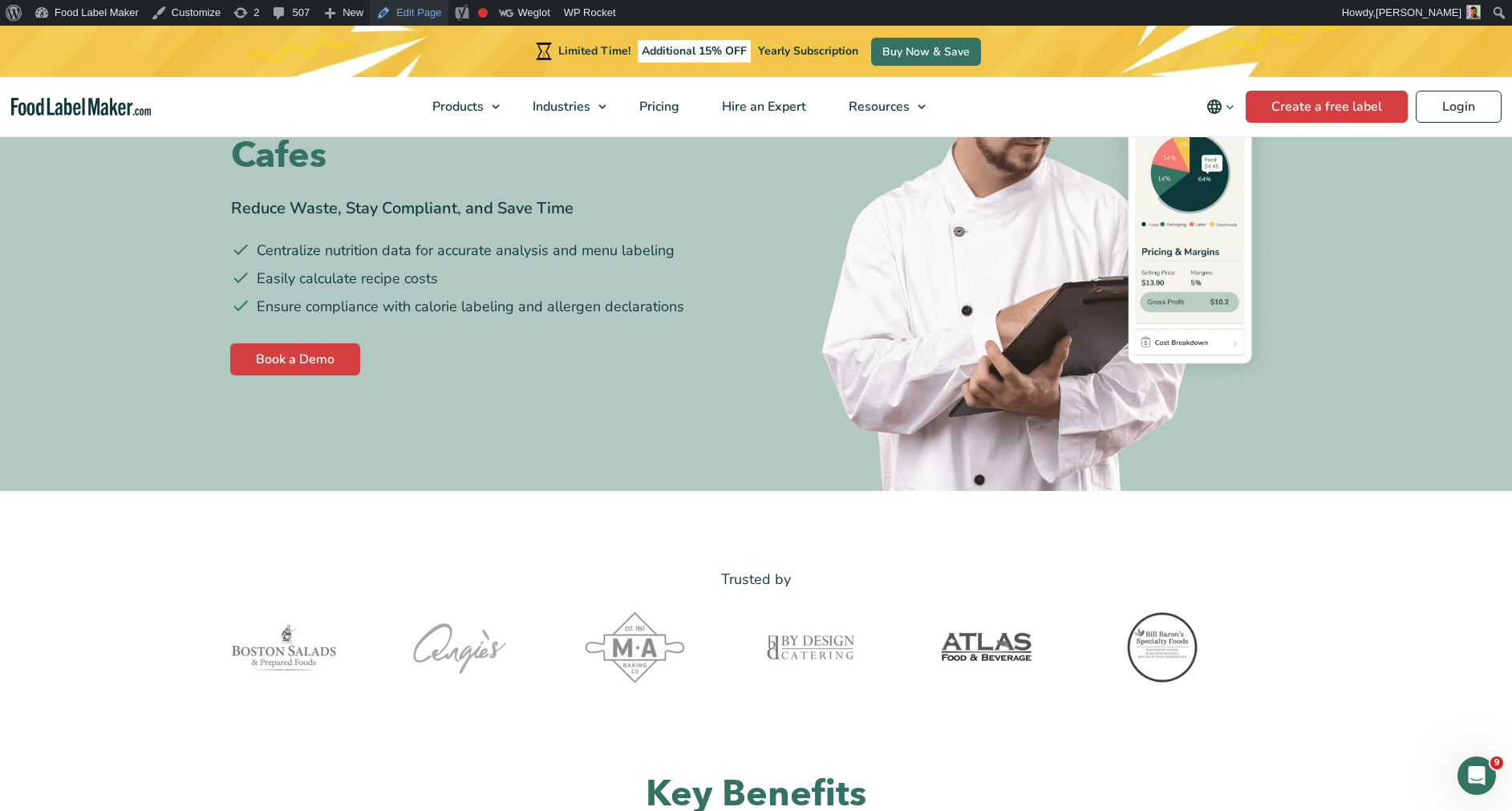
click at [401, 8] on link "Edit Page" at bounding box center [408, 12] width 78 height 25
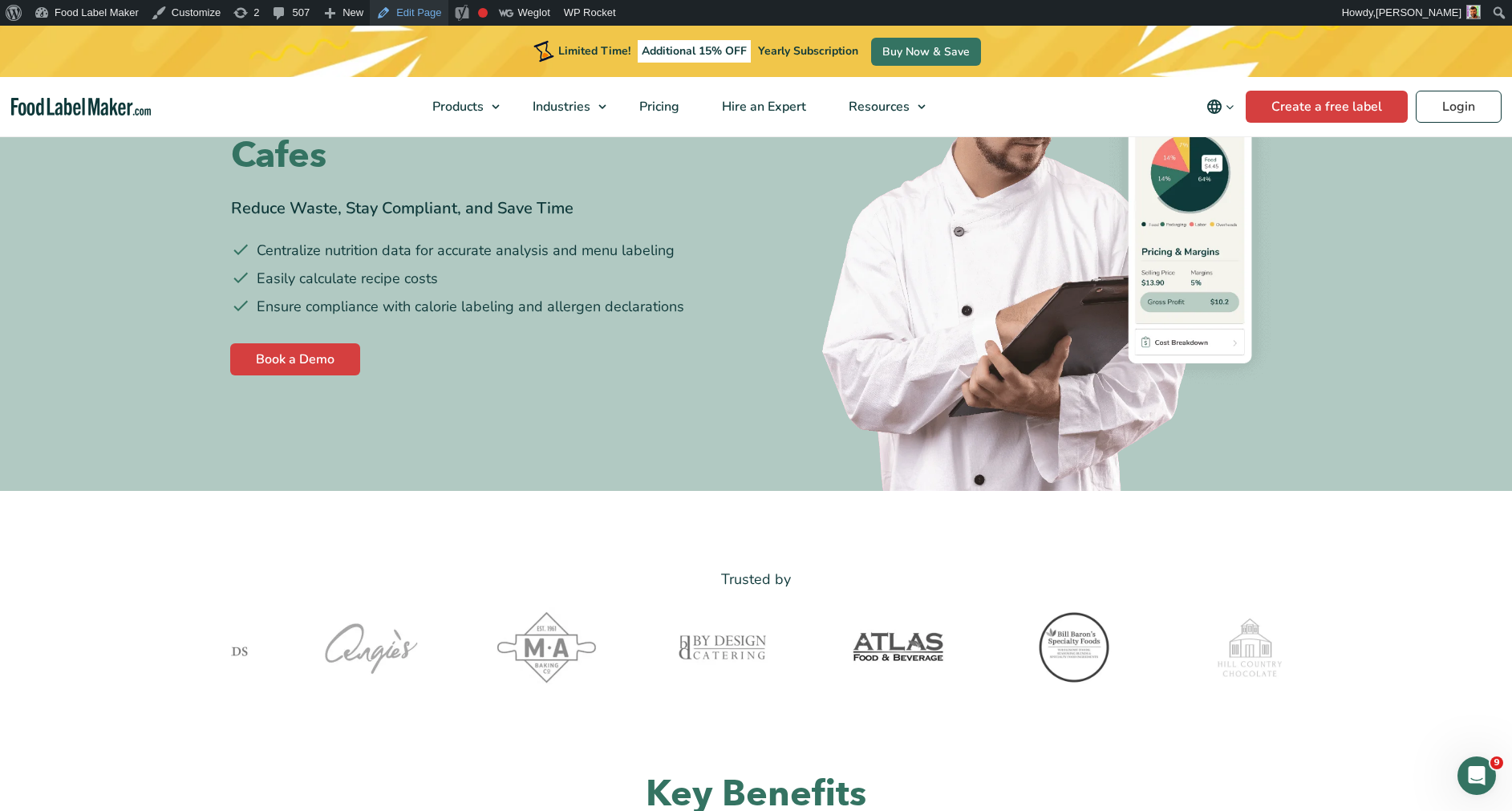
click at [412, 12] on link "Edit Page" at bounding box center [408, 12] width 78 height 25
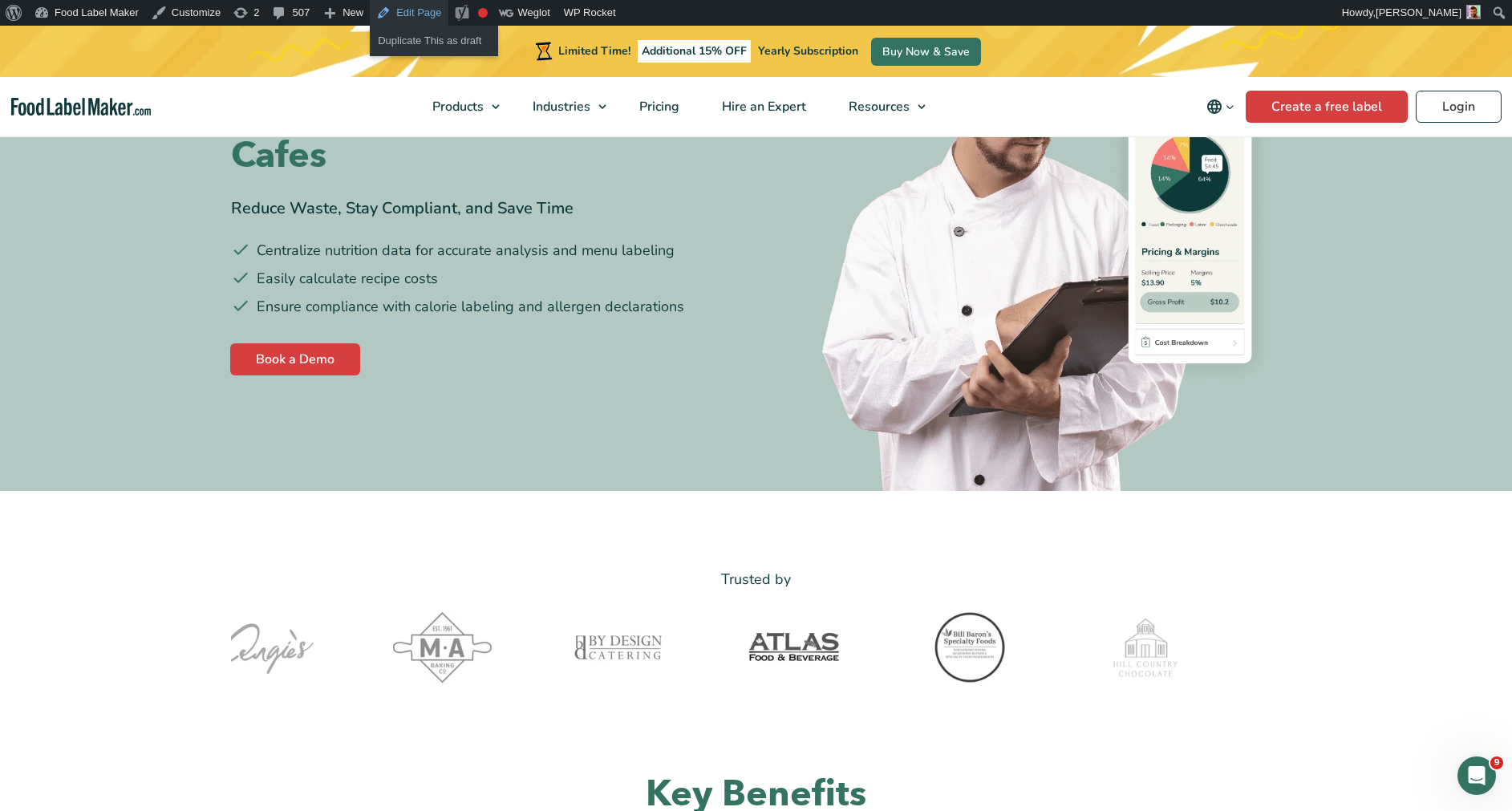
click at [412, 12] on link "Edit Page" at bounding box center [408, 12] width 78 height 25
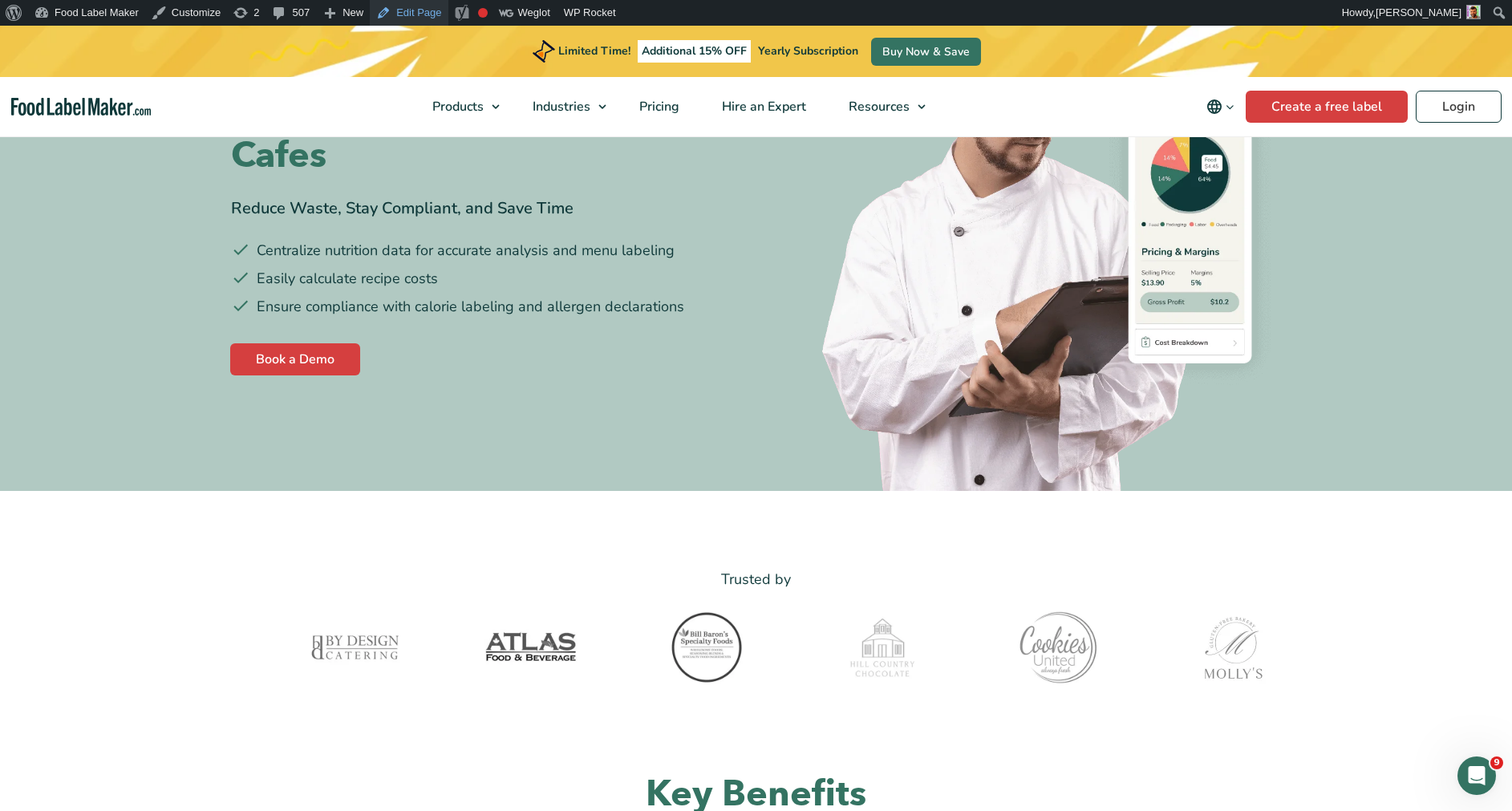
click at [394, 14] on link "Edit Page" at bounding box center [408, 12] width 78 height 25
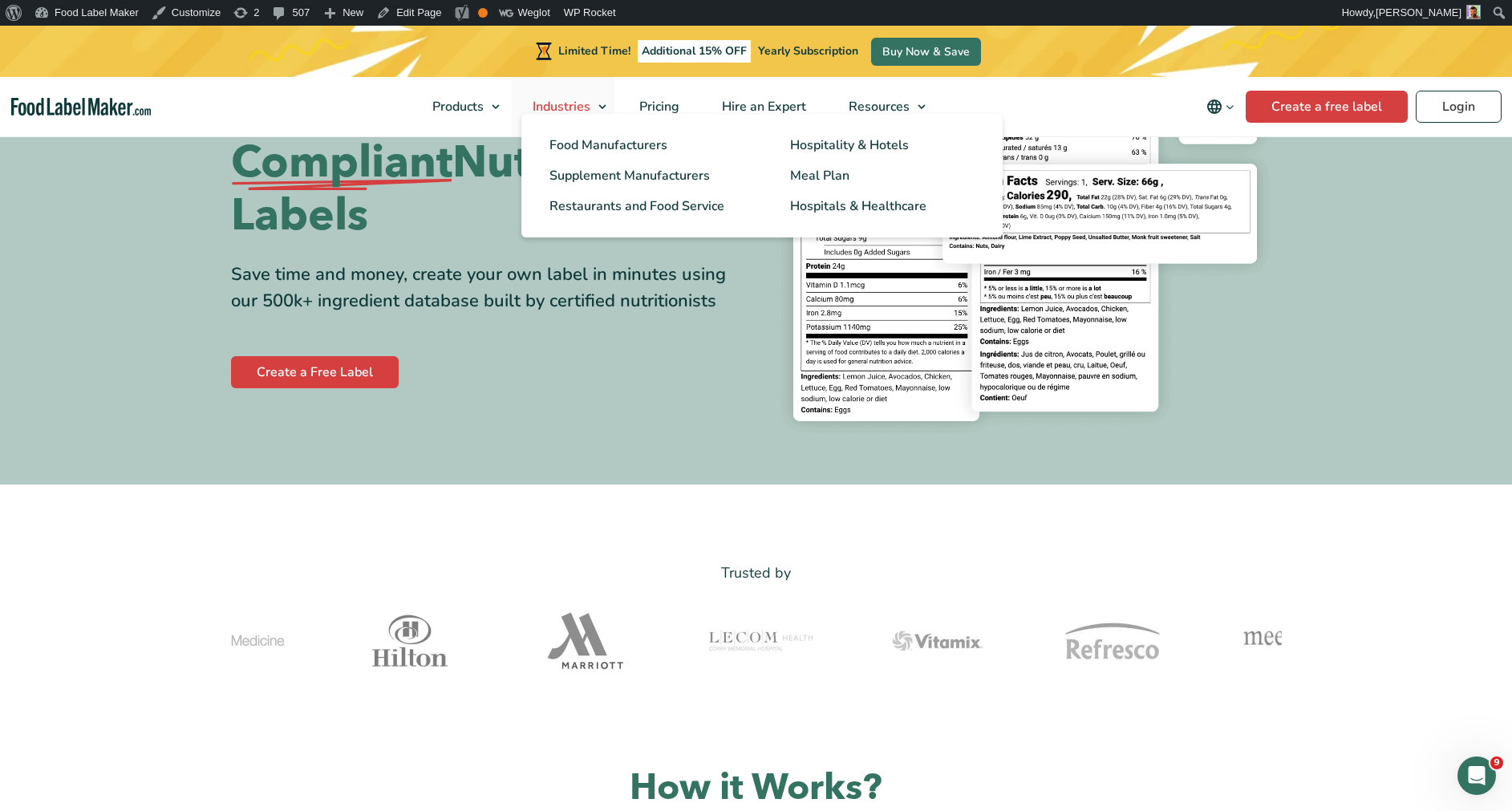
click at [546, 99] on span "Industries" at bounding box center [559, 107] width 64 height 18
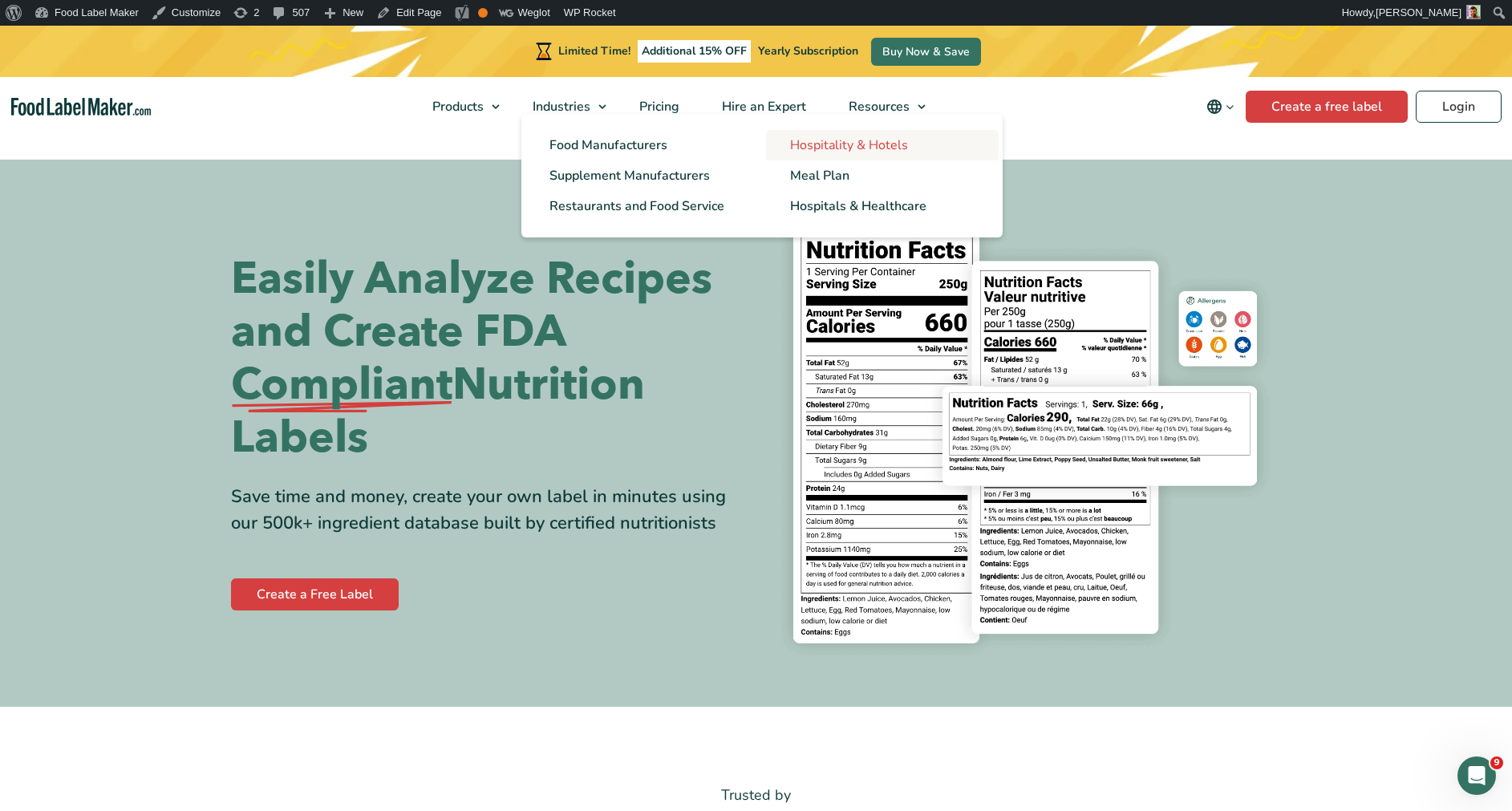
click at [822, 146] on span "Hospitality & Hotels" at bounding box center [848, 146] width 118 height 18
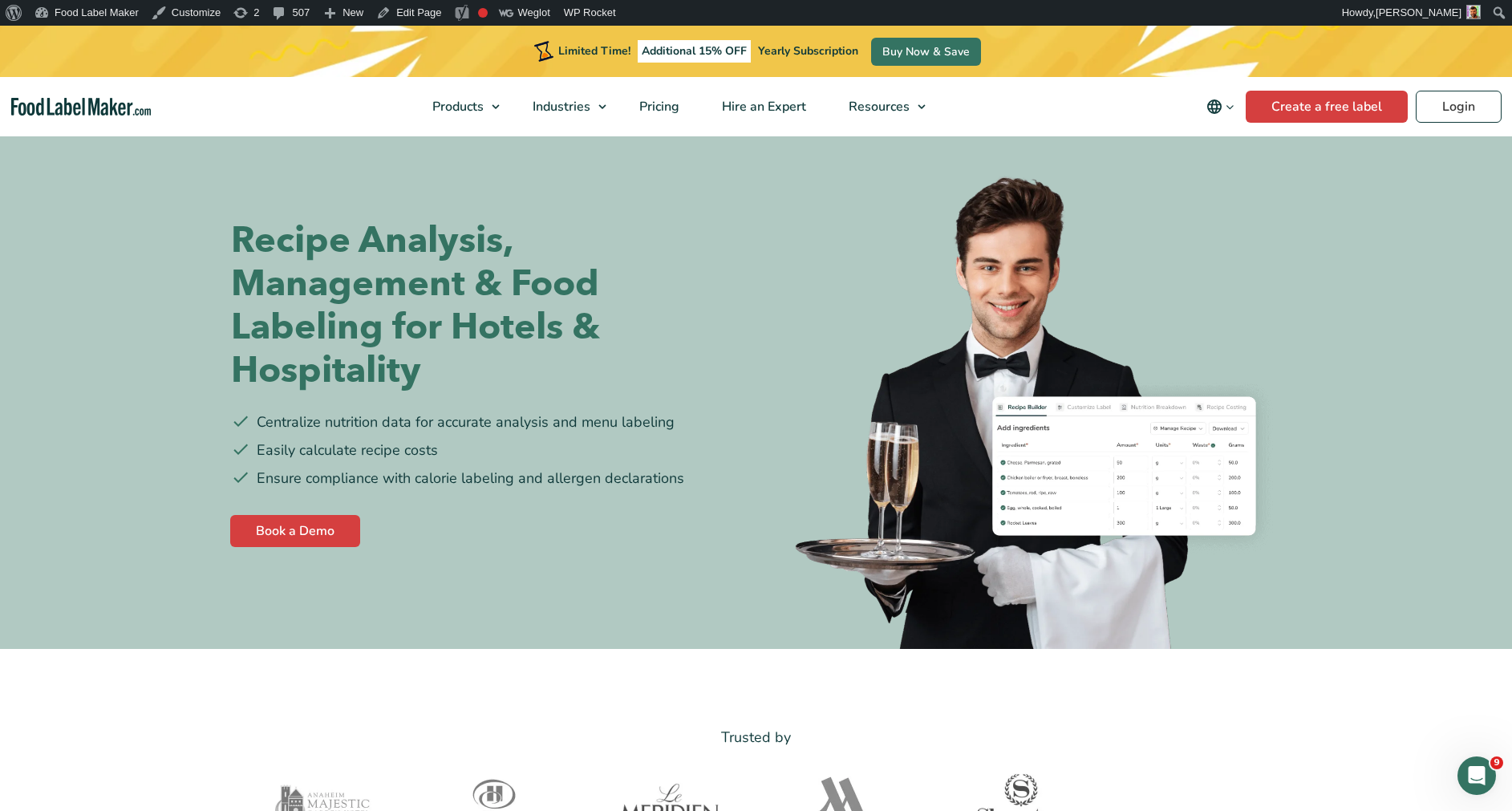
scroll to position [35, 0]
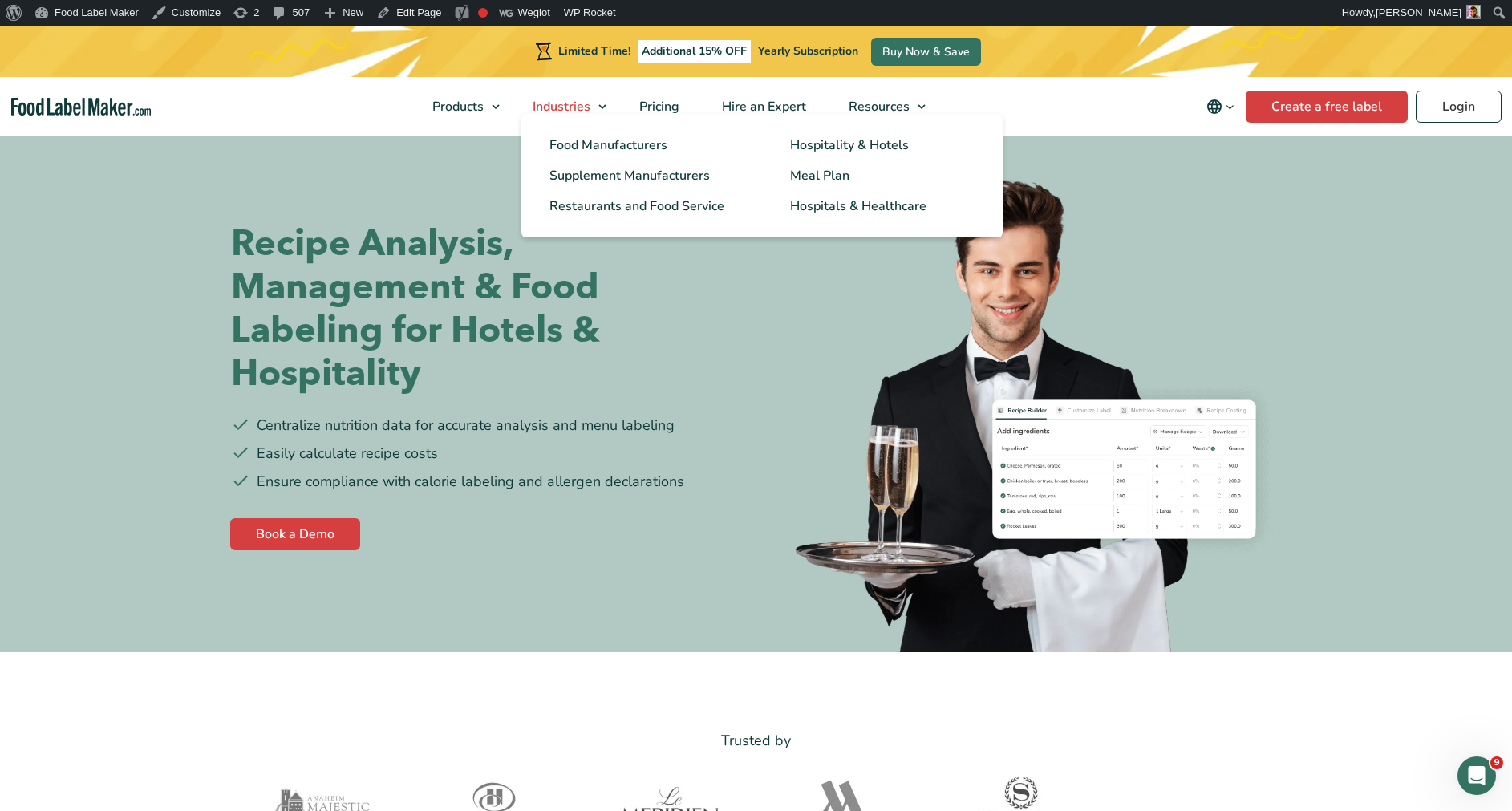
click at [579, 97] on link "Industries" at bounding box center [563, 107] width 103 height 60
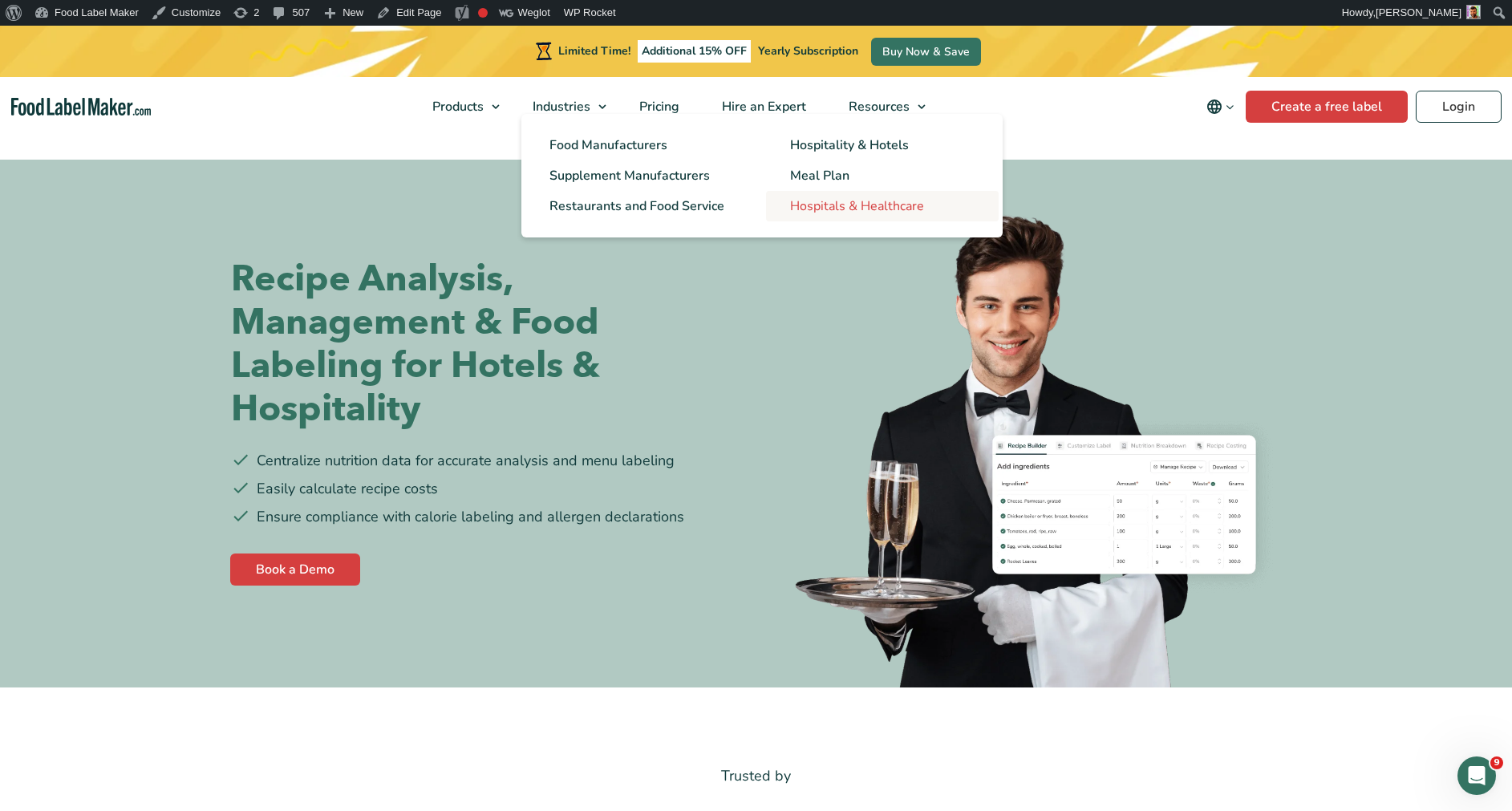
click at [839, 204] on span "Hospitals & Healthcare" at bounding box center [856, 206] width 134 height 18
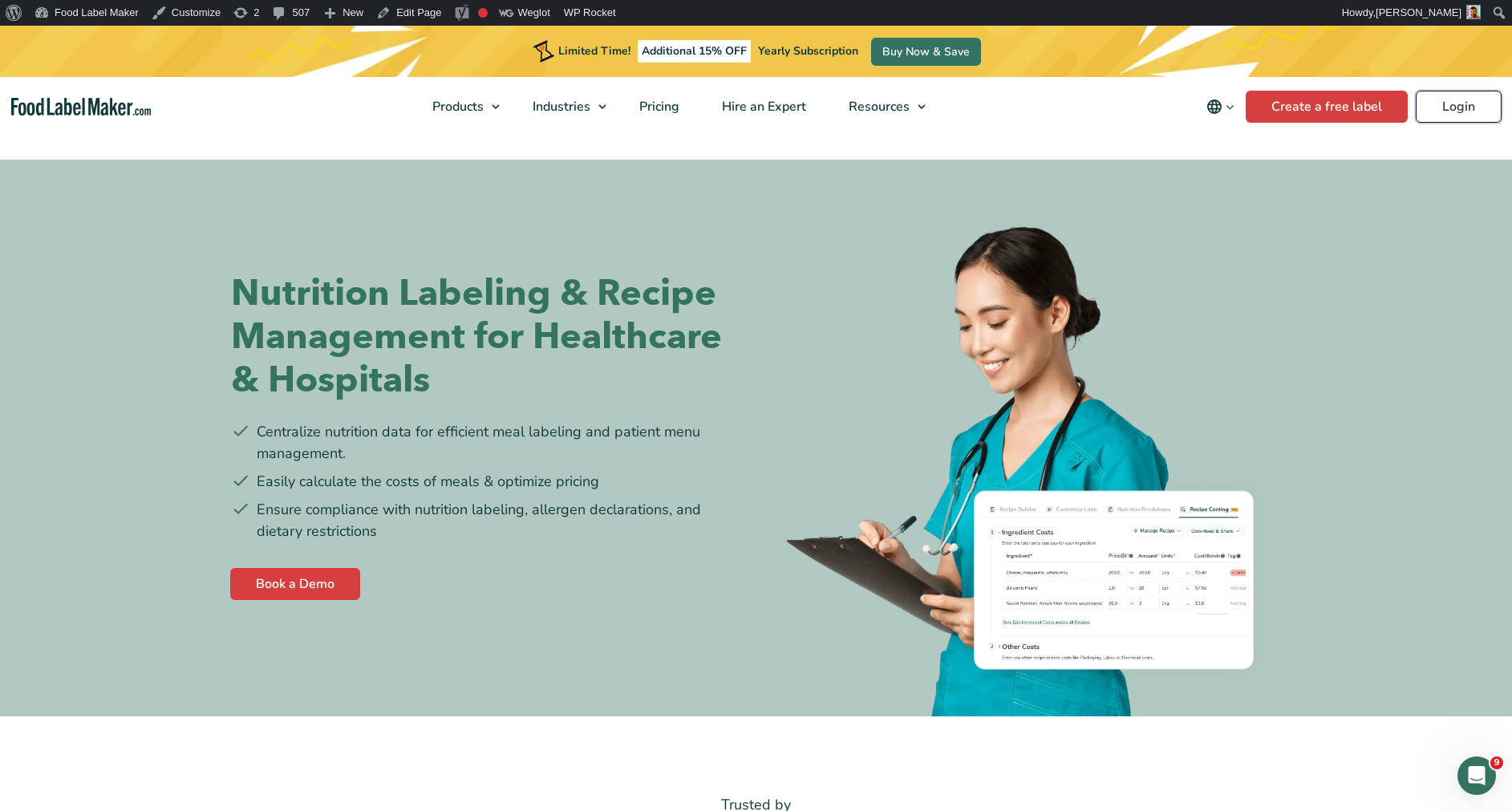
click at [1442, 112] on link "Login" at bounding box center [1459, 106] width 86 height 32
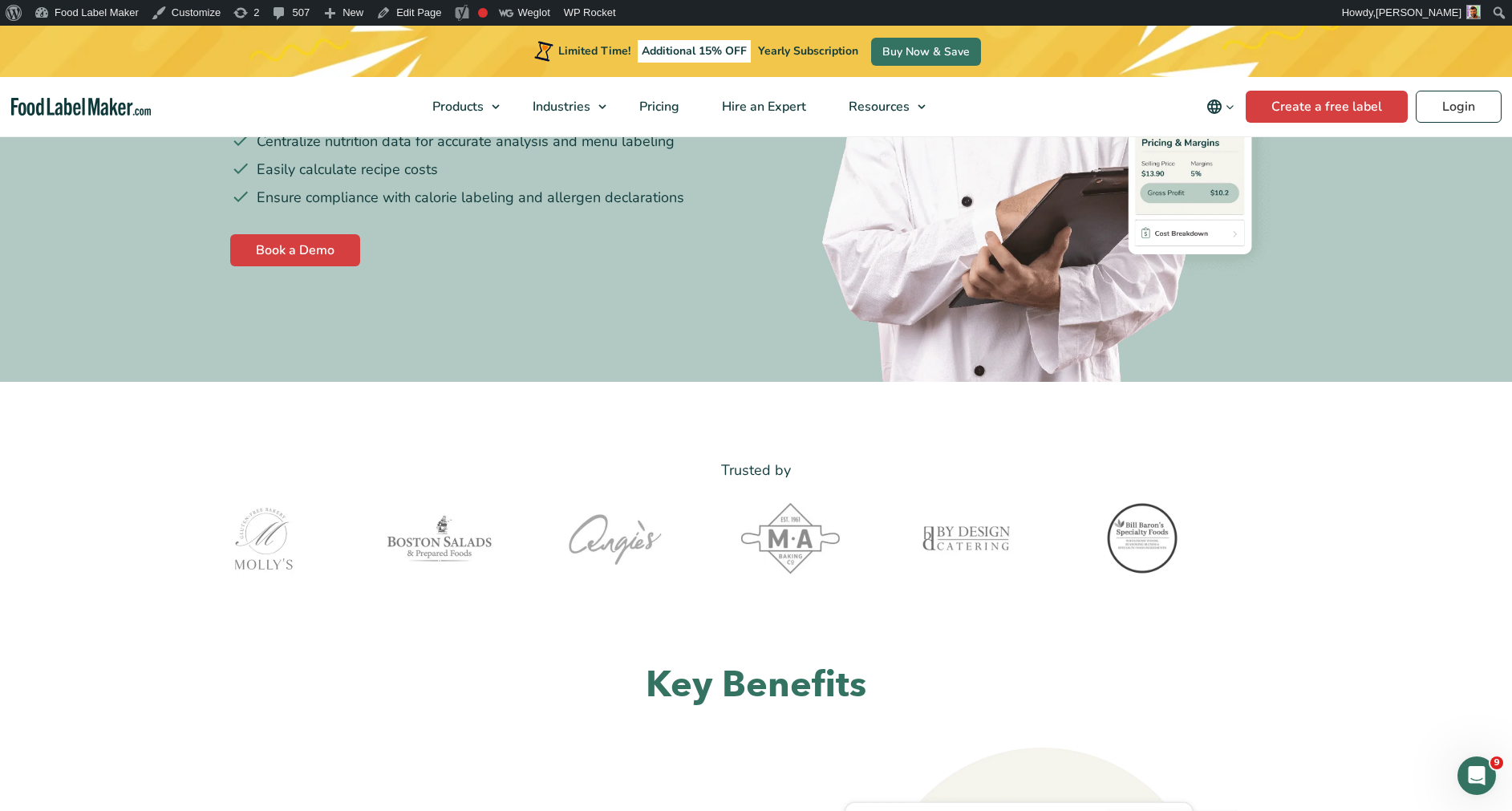
scroll to position [375, 0]
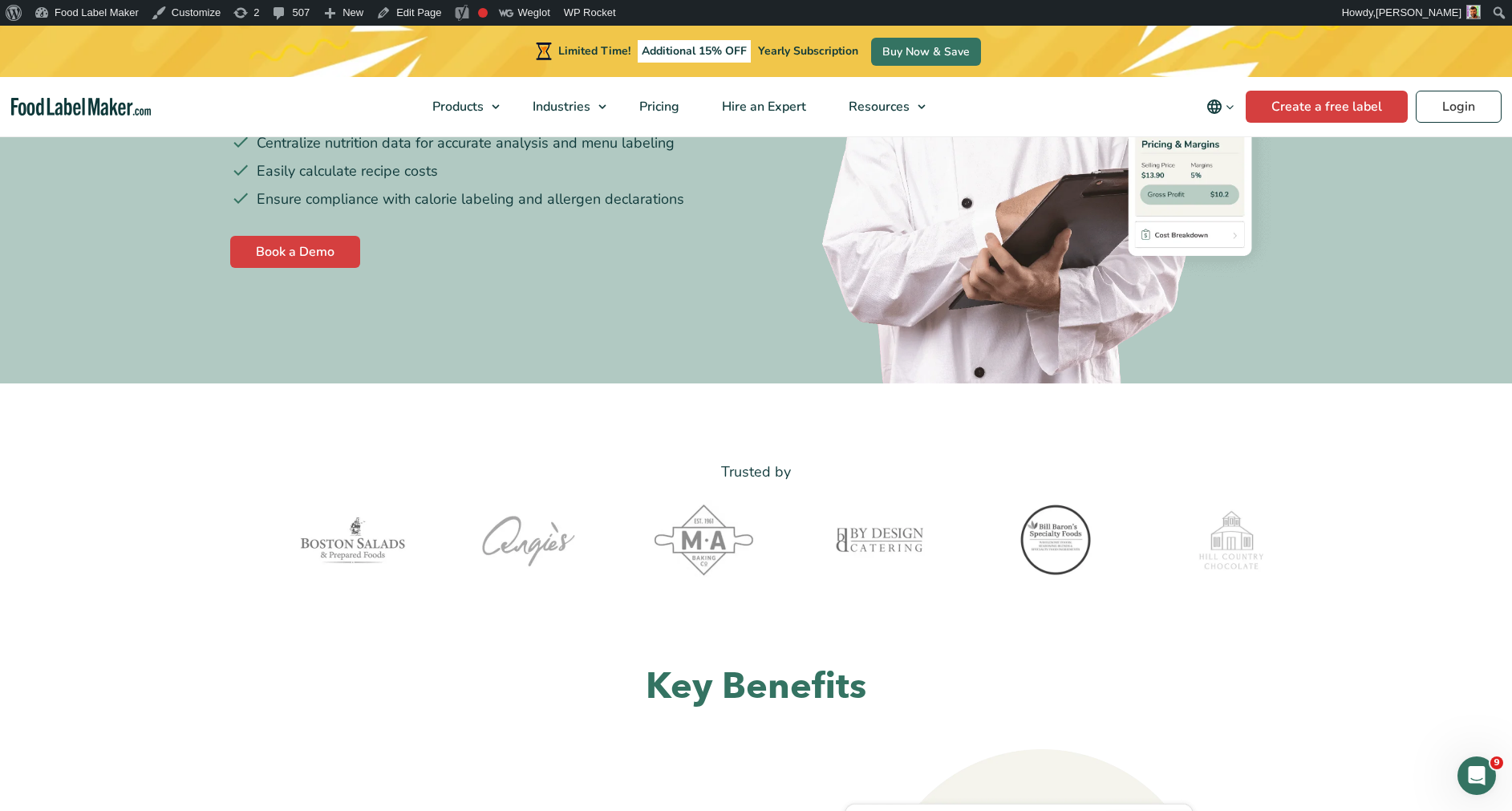
click at [834, 552] on img at bounding box center [880, 540] width 112 height 81
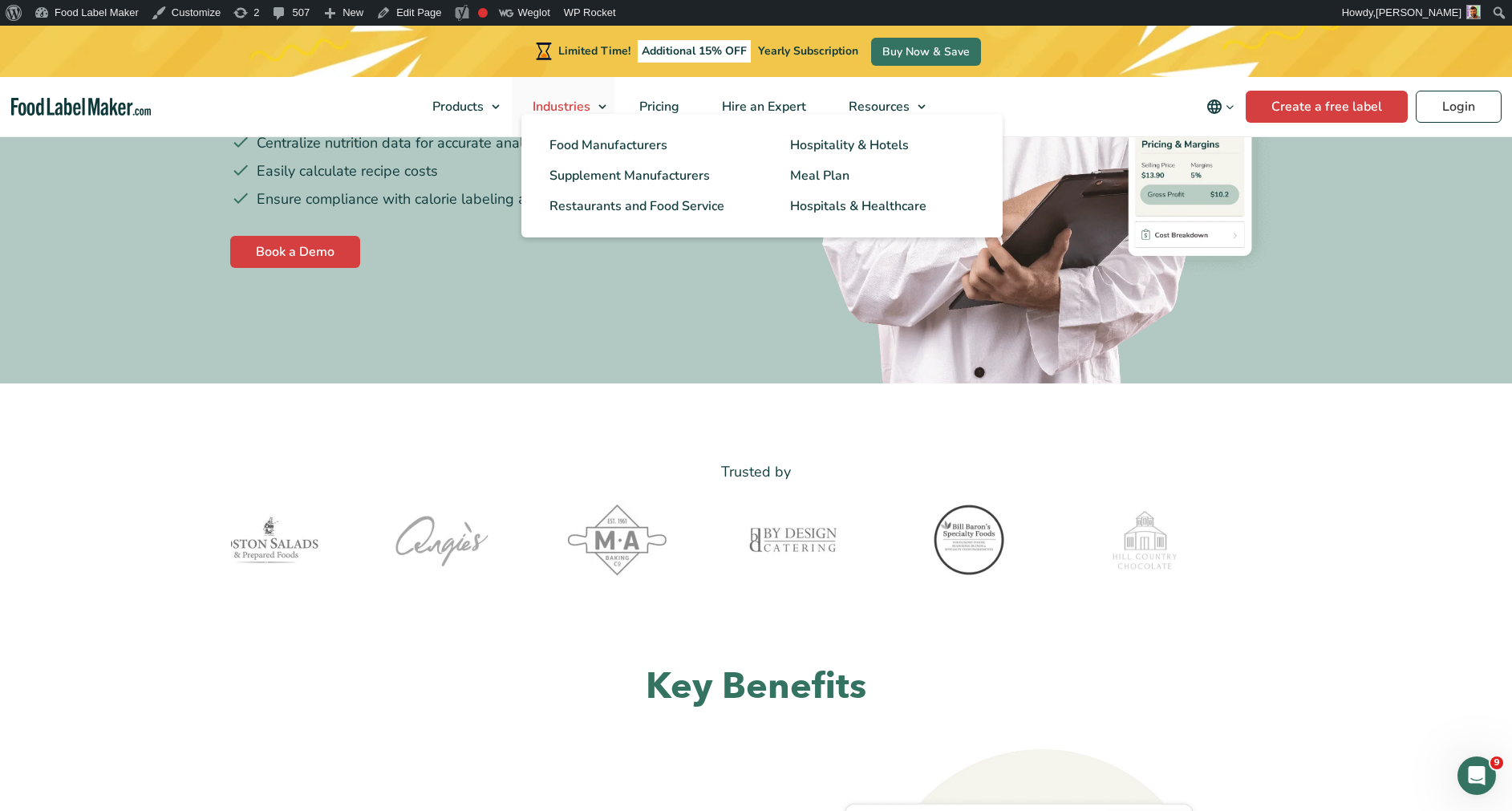
click at [562, 89] on link "Industries" at bounding box center [563, 107] width 103 height 60
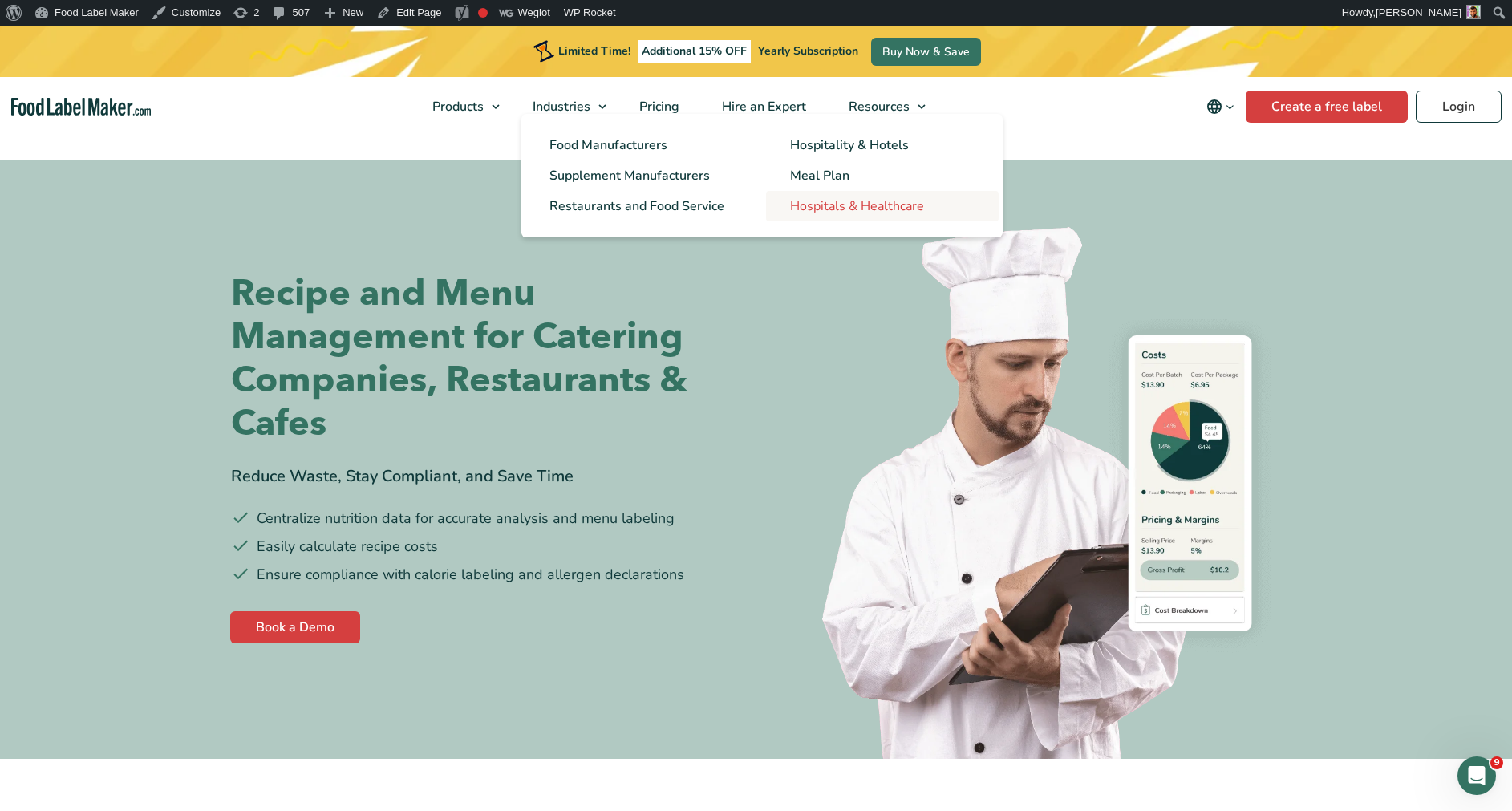
click at [874, 215] on span "Hospitals & Healthcare" at bounding box center [856, 206] width 134 height 18
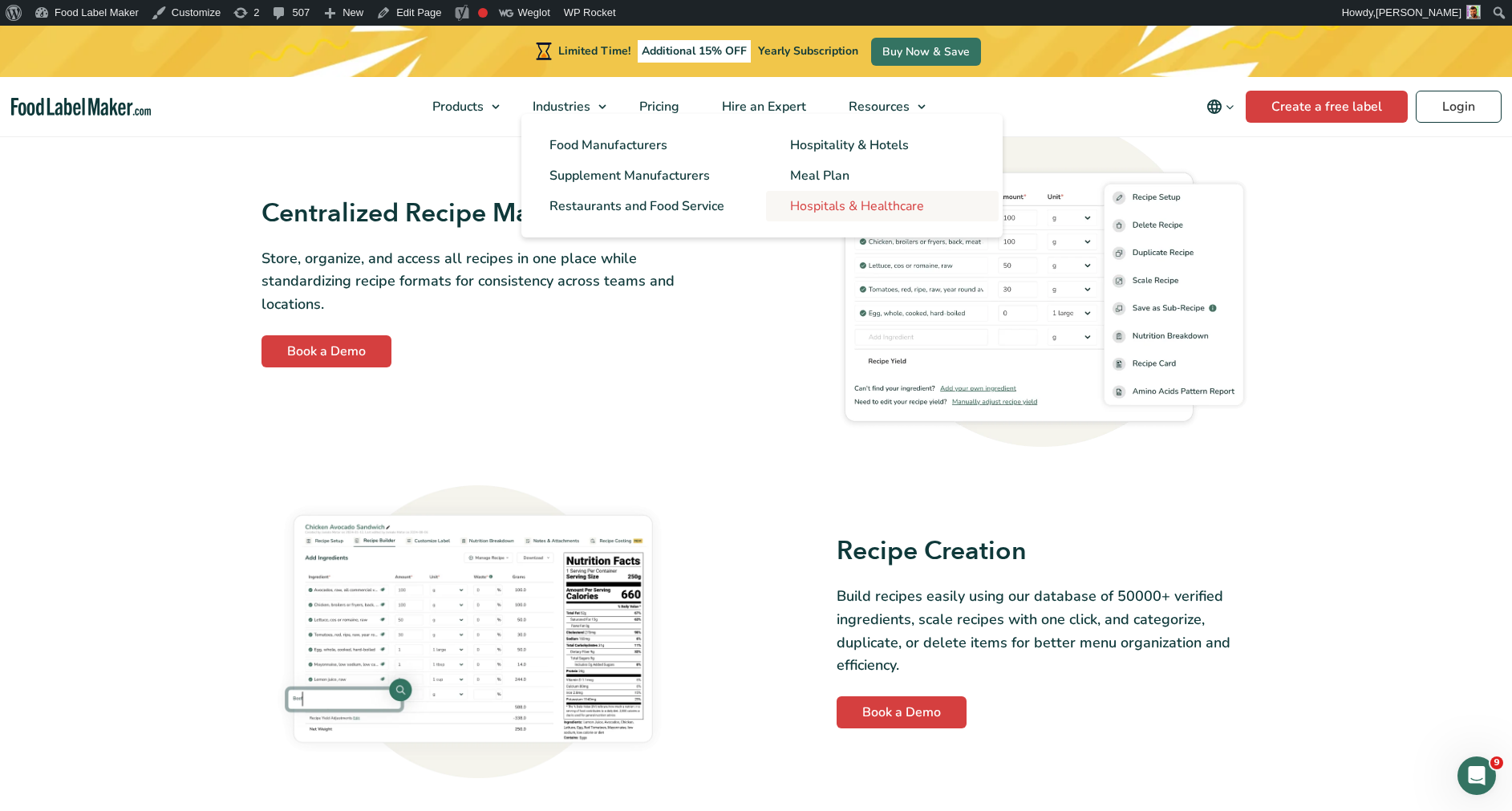
scroll to position [951, 0]
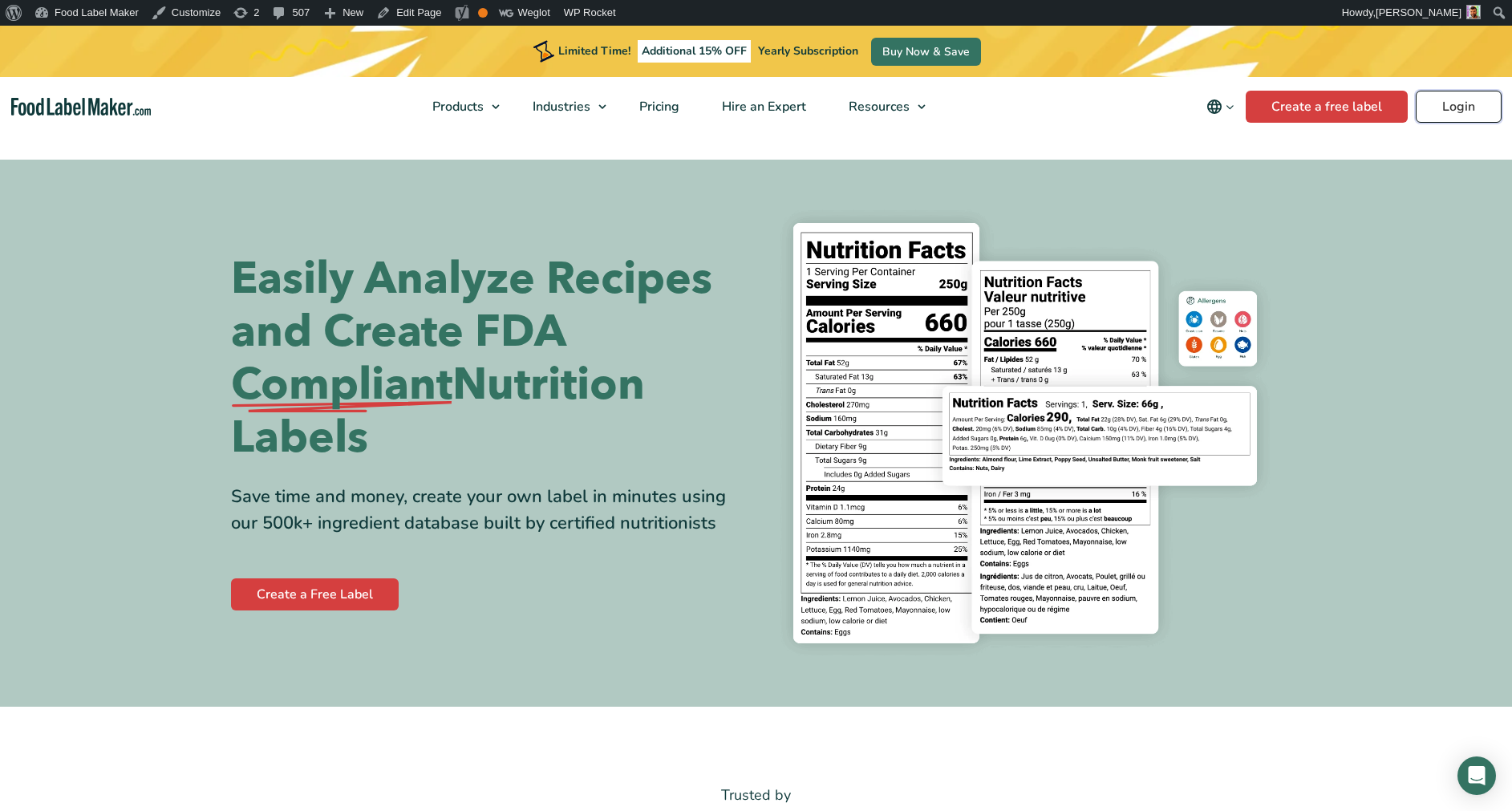
click at [1457, 101] on link "Login" at bounding box center [1459, 106] width 86 height 32
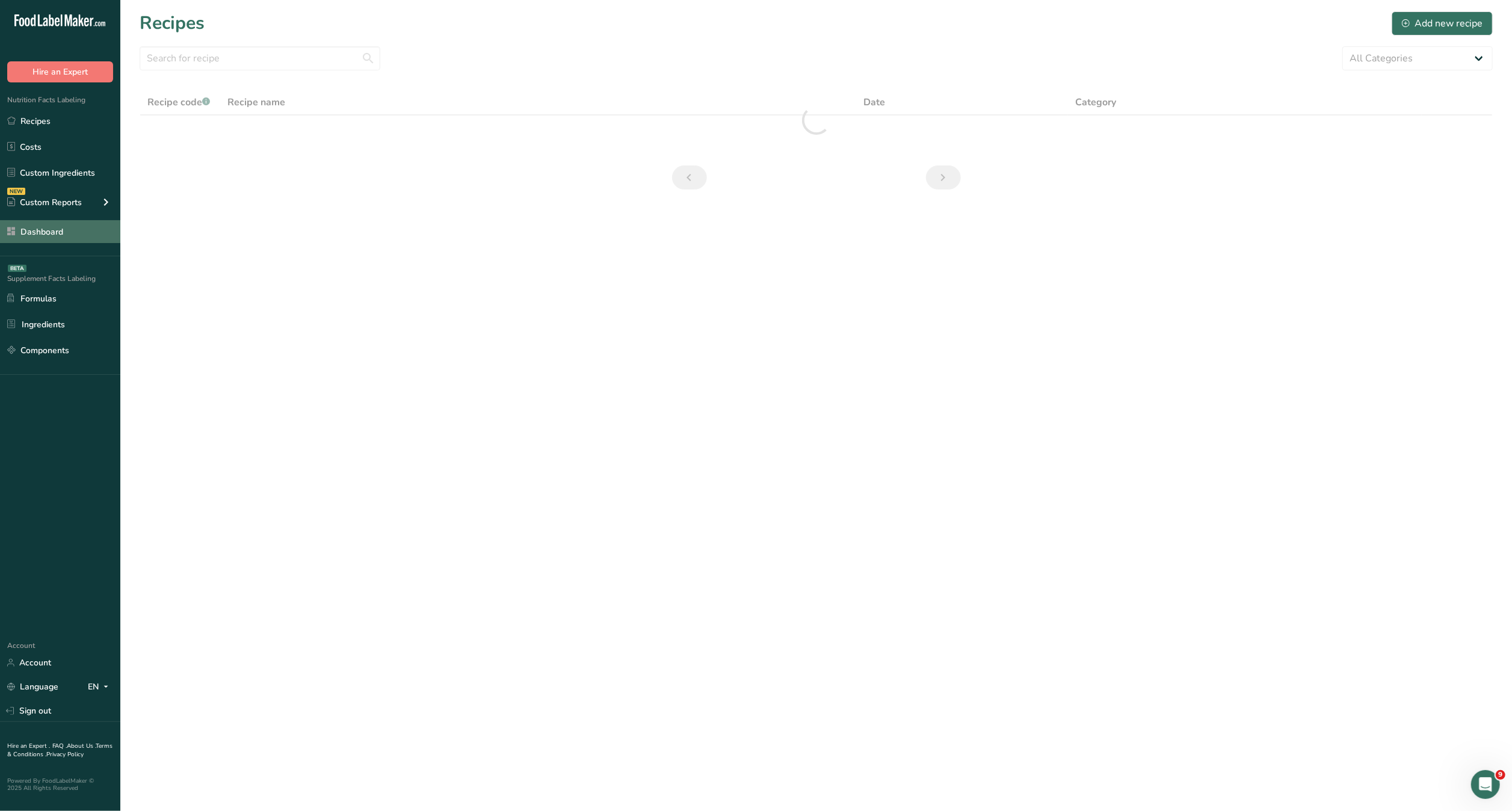
click at [83, 231] on link "Dashboard" at bounding box center [60, 232] width 120 height 23
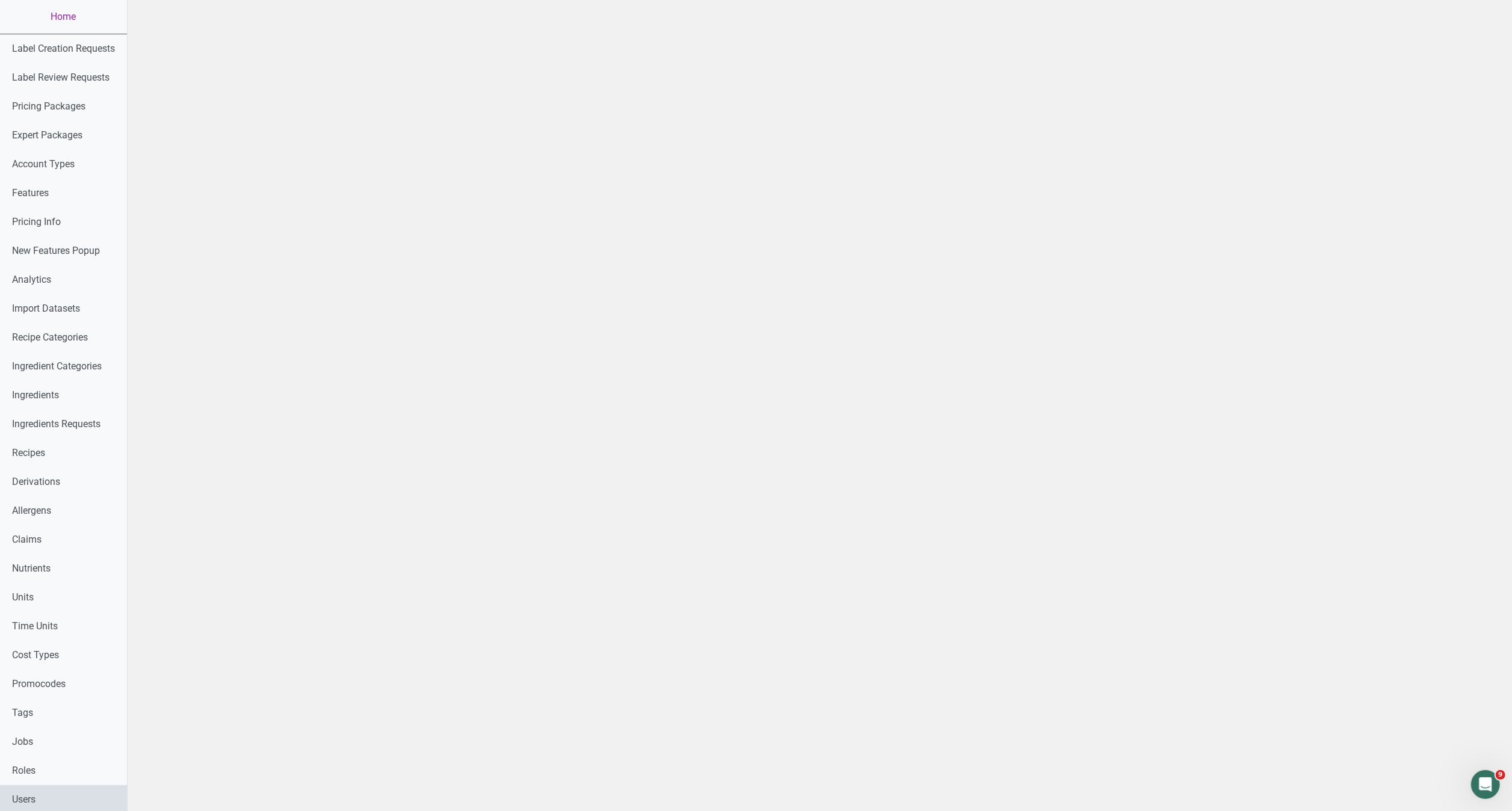
click at [49, 792] on link "Users" at bounding box center [63, 800] width 127 height 29
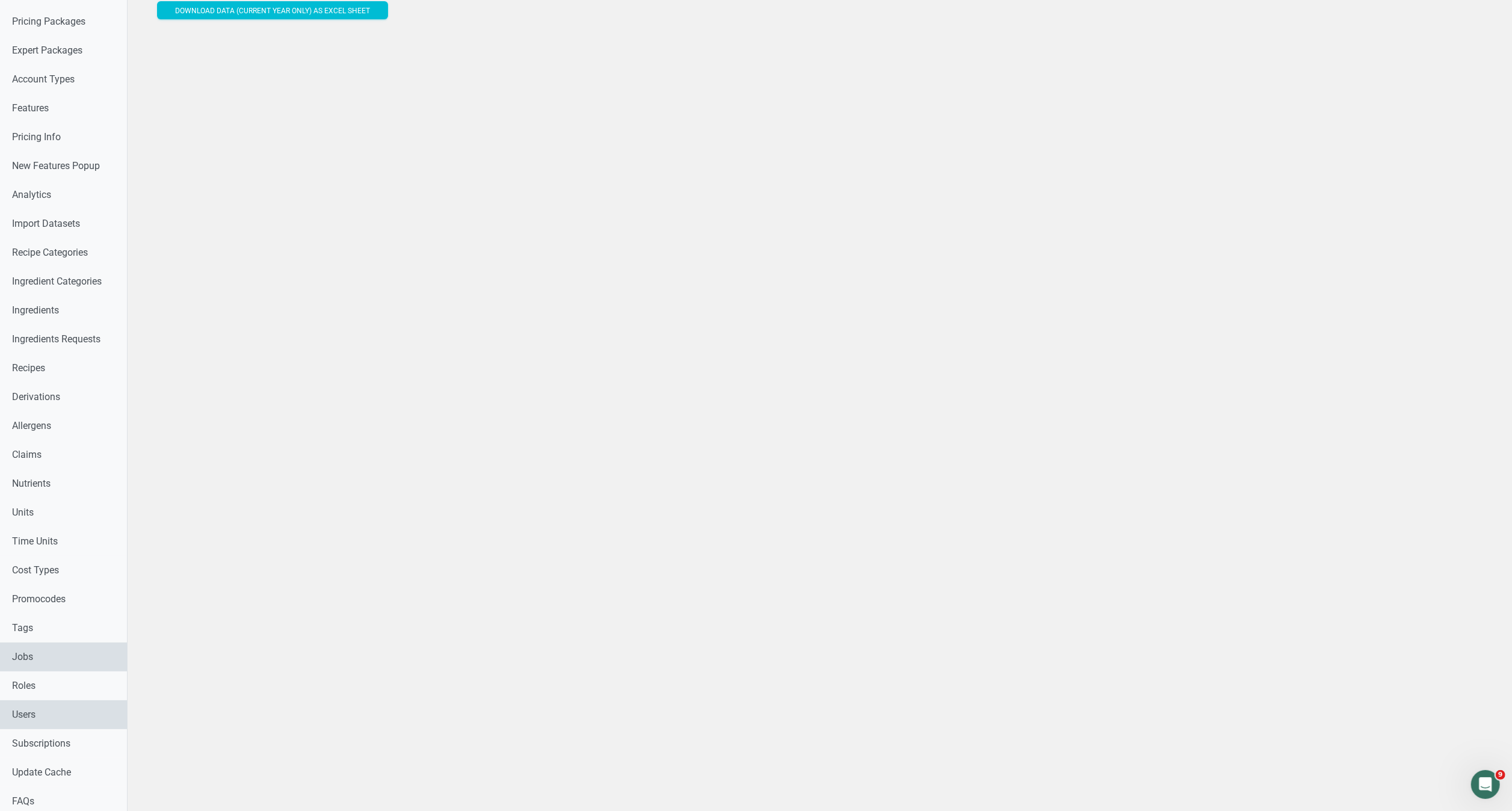
scroll to position [86, 0]
click at [15, 716] on link "Users" at bounding box center [63, 714] width 127 height 29
select select
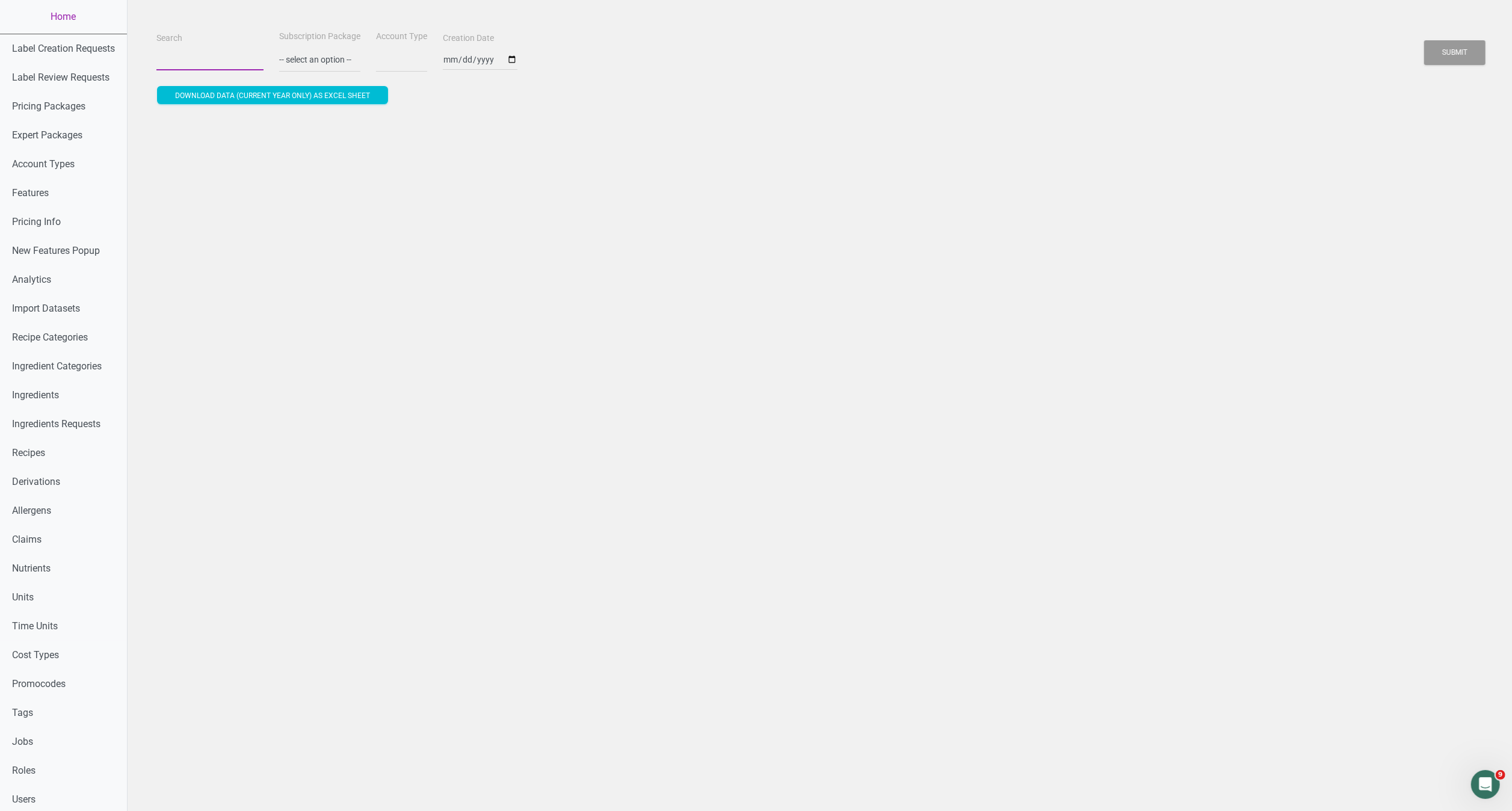
click at [181, 63] on input "Search" at bounding box center [210, 59] width 107 height 22
type input "h"
select select
type input "ho"
select select
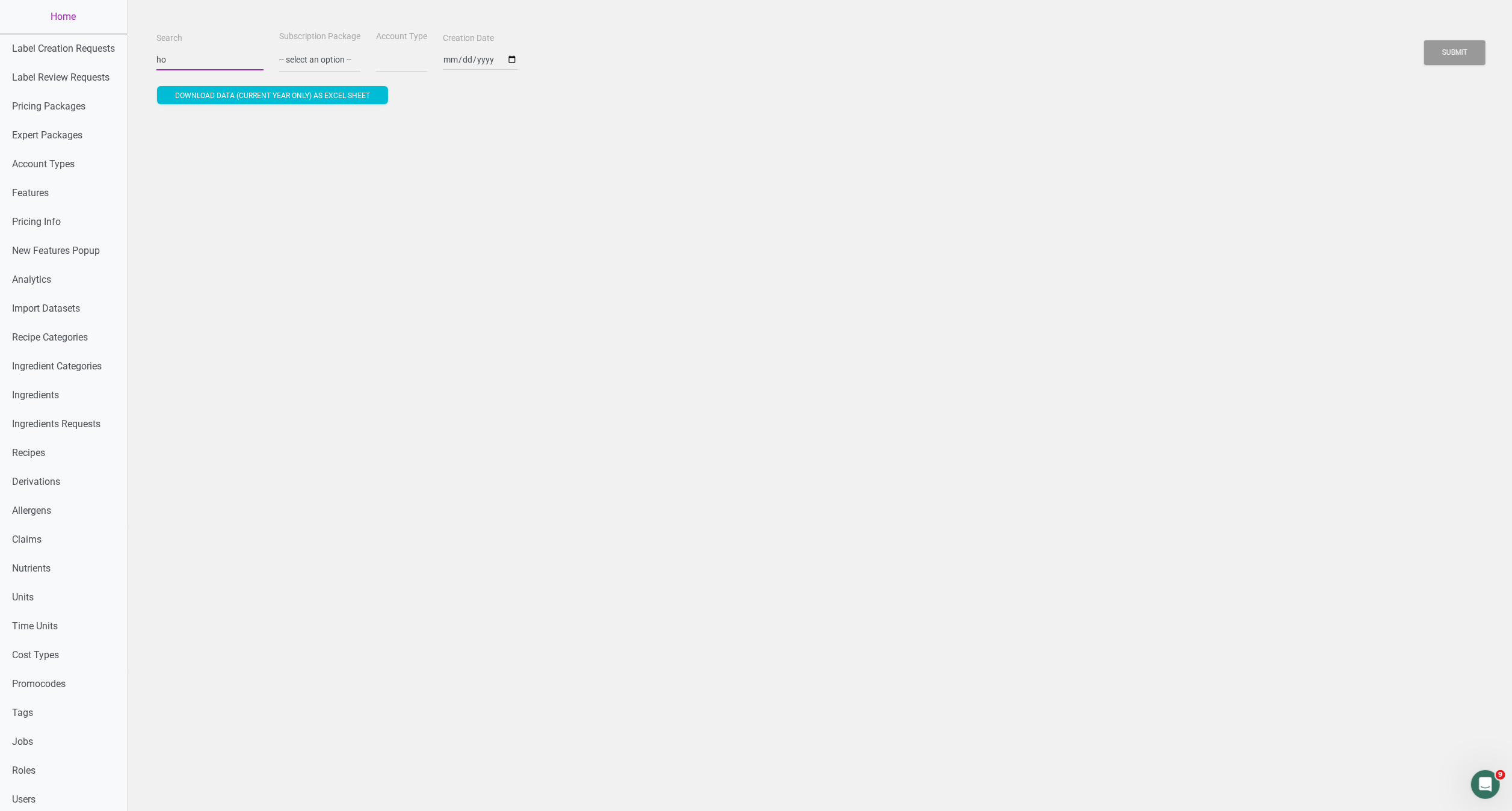
type input "hos"
select select
type input "hosp"
select select
type input "hospo"
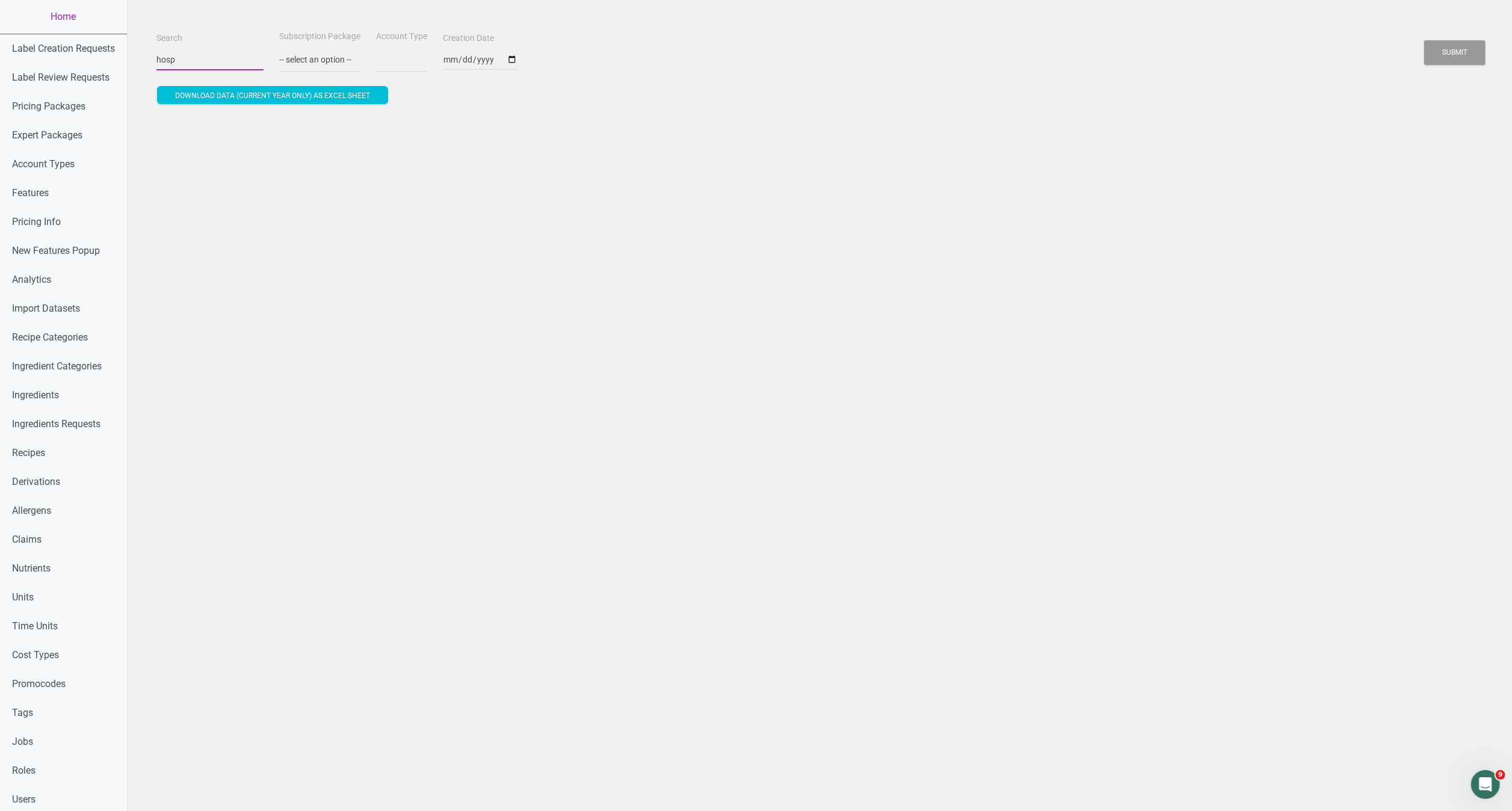
select select
type input "hosp"
select select
type input "hospi"
select select
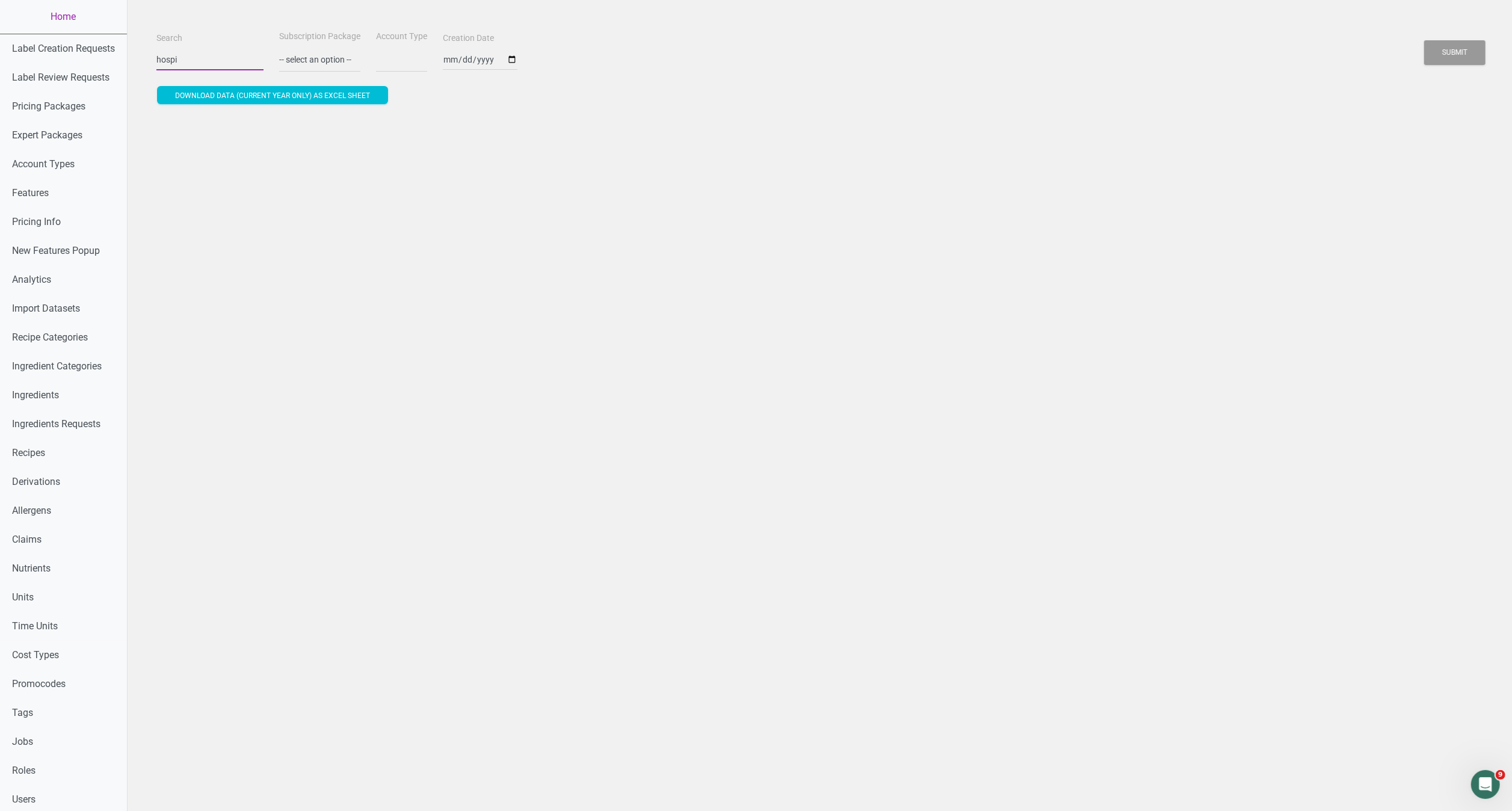
type input "hospit"
select select
type input "hospita"
select select
type input "hospital"
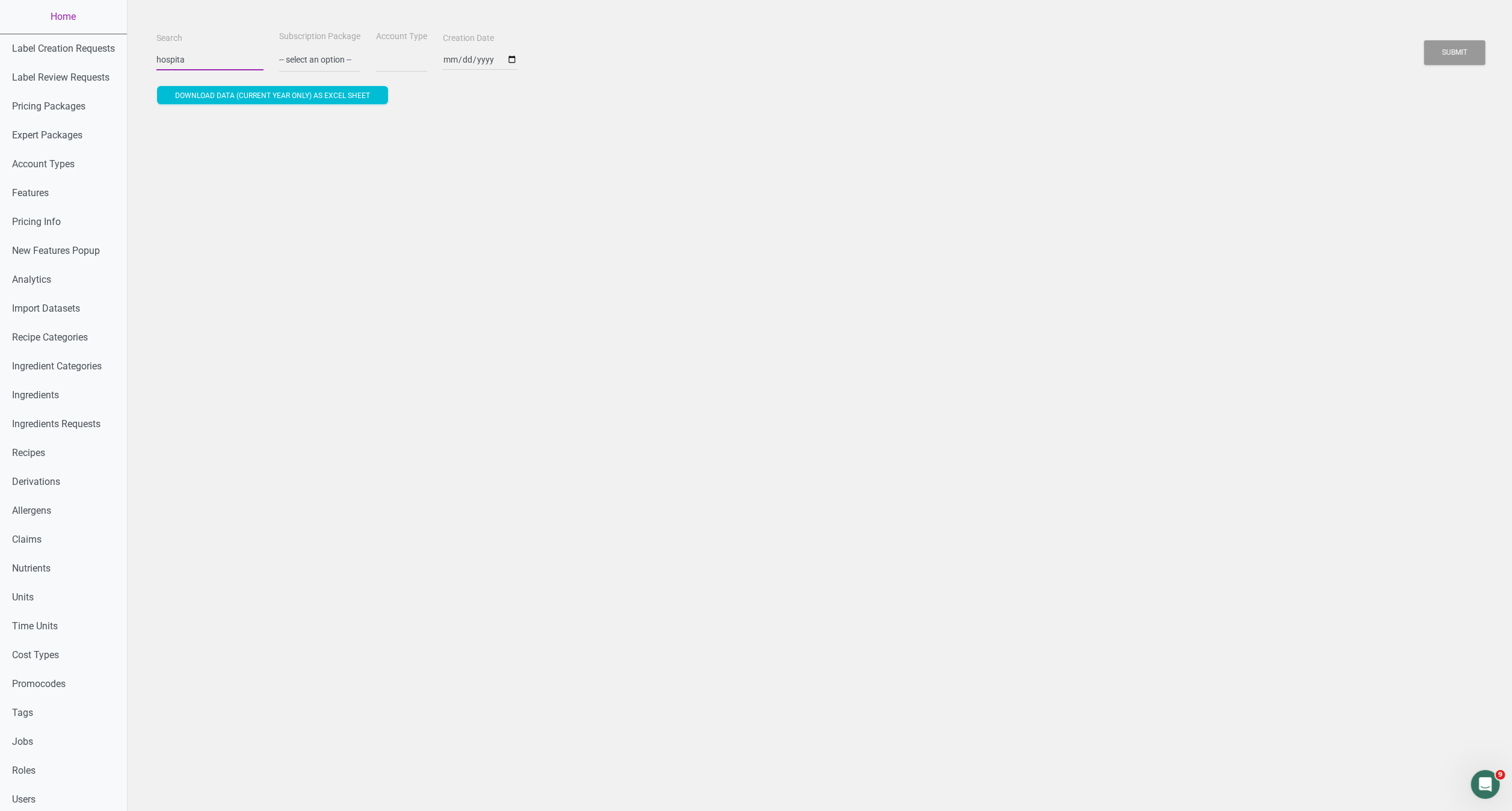
select select
click at [1424, 40] on button "Submit" at bounding box center [1454, 53] width 61 height 25
click at [477, 561] on div "Search hospital Subscription Package -- select an option -- Monthly Yearly Quar…" at bounding box center [820, 551] width 1384 height 1103
click at [1453, 45] on button "Submit" at bounding box center [1454, 53] width 61 height 25
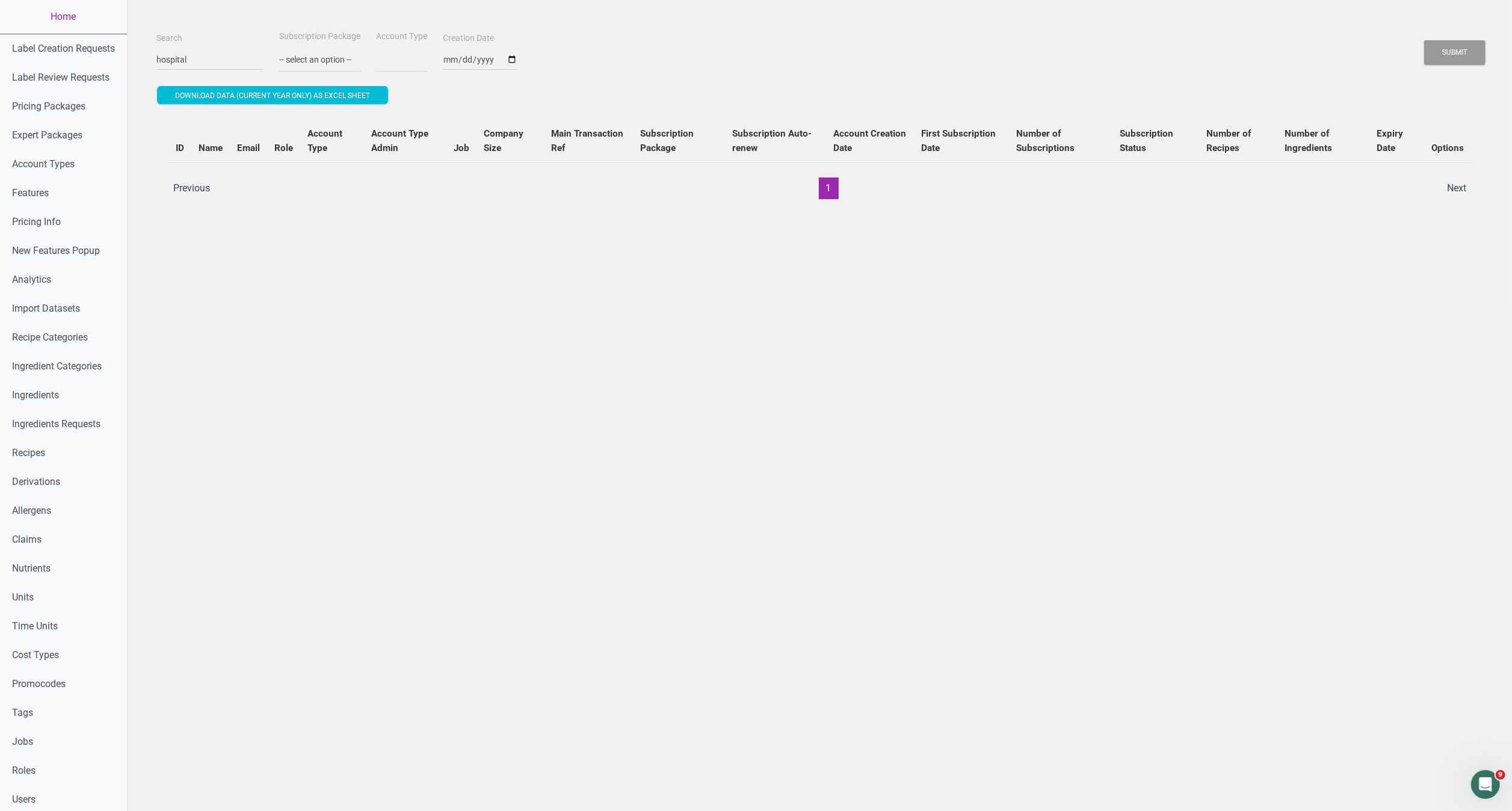
click at [733, 355] on div "Search hospital Subscription Package -- select an option -- Monthly Yearly Quar…" at bounding box center [820, 551] width 1384 height 1103
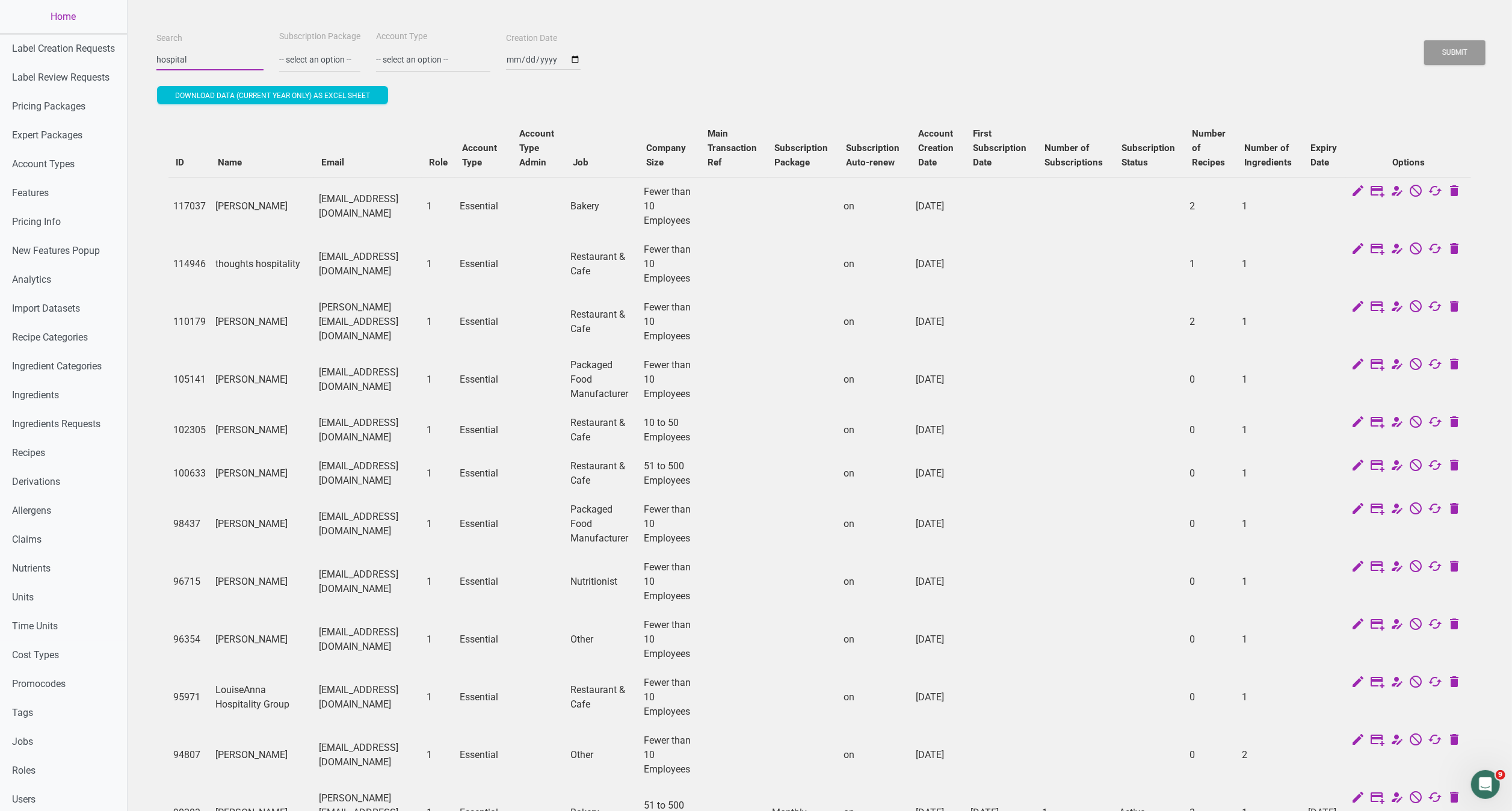
drag, startPoint x: 220, startPoint y: 61, endPoint x: 141, endPoint y: 65, distance: 79.1
click at [141, 65] on div "Search hospital Subscription Package -- select an option -- Monthly Yearly Quar…" at bounding box center [820, 691] width 1384 height 1381
type input "hospitality"
click at [1424, 40] on button "Submit" at bounding box center [1454, 53] width 61 height 25
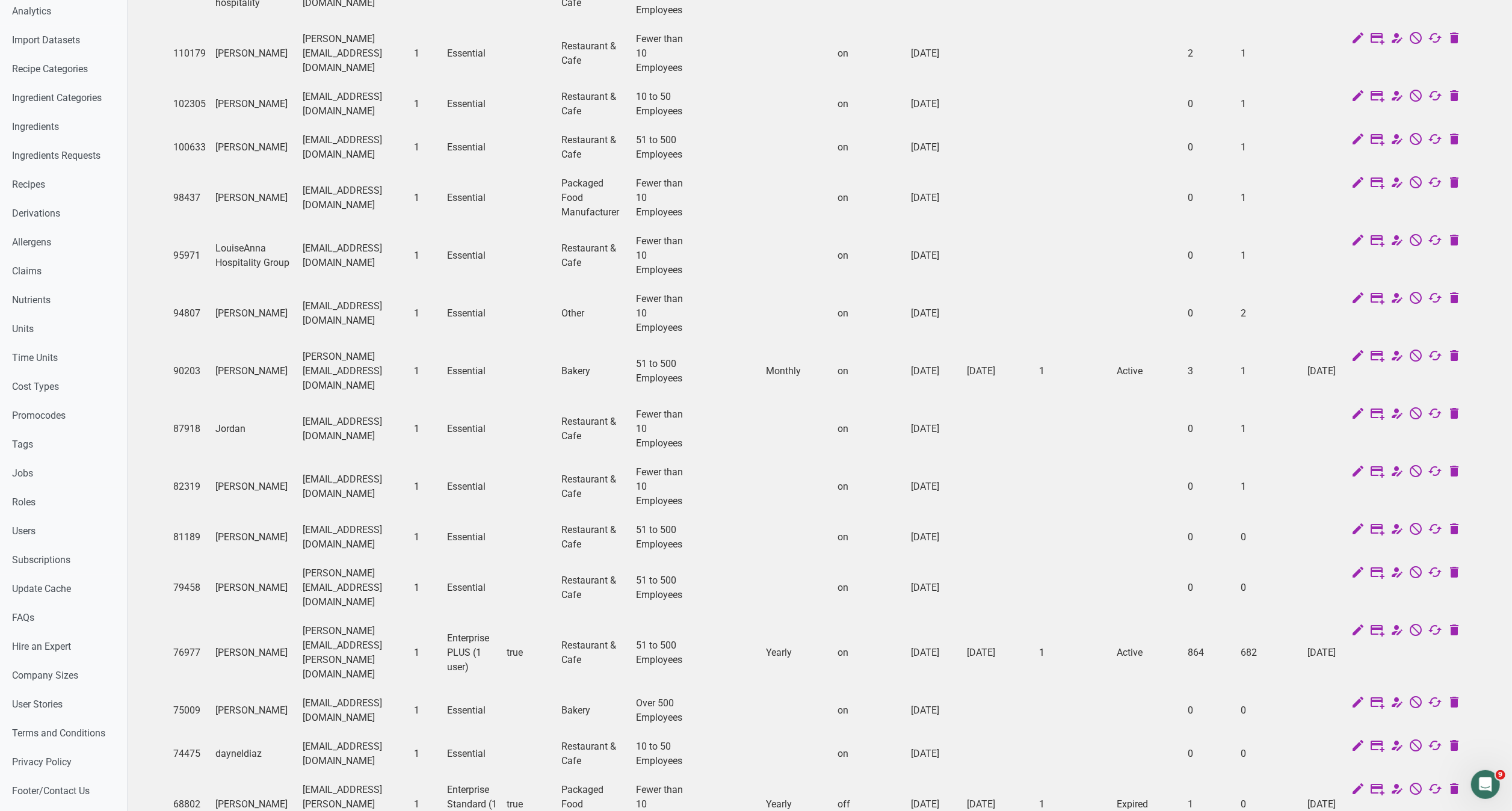
scroll to position [270, 0]
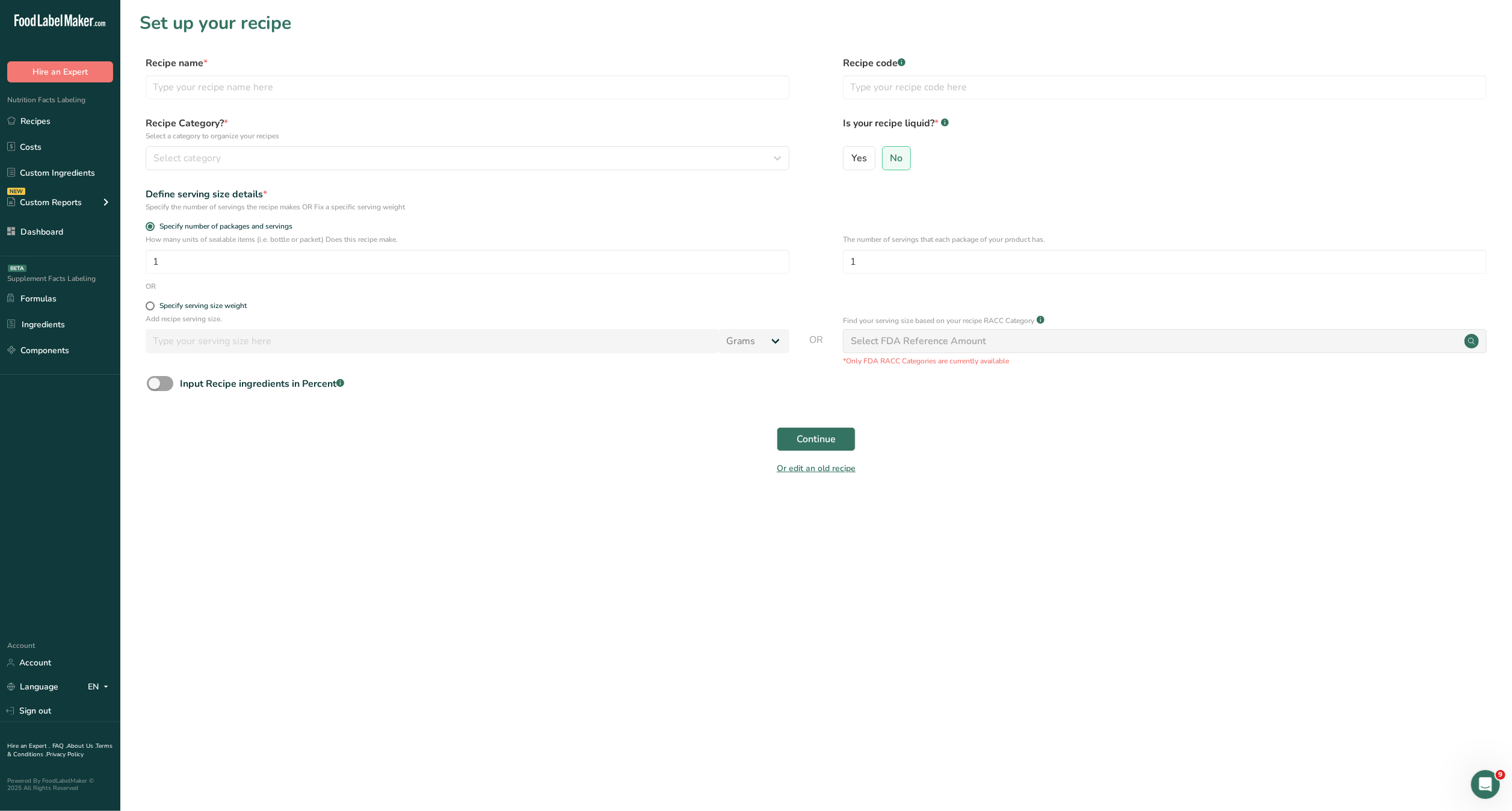
click at [74, 133] on ul "Recipes Costs Custom Ingredients NEW Custom Reports Menu Label Ingredient Compa…" at bounding box center [60, 176] width 120 height 134
